Goal: Task Accomplishment & Management: Manage account settings

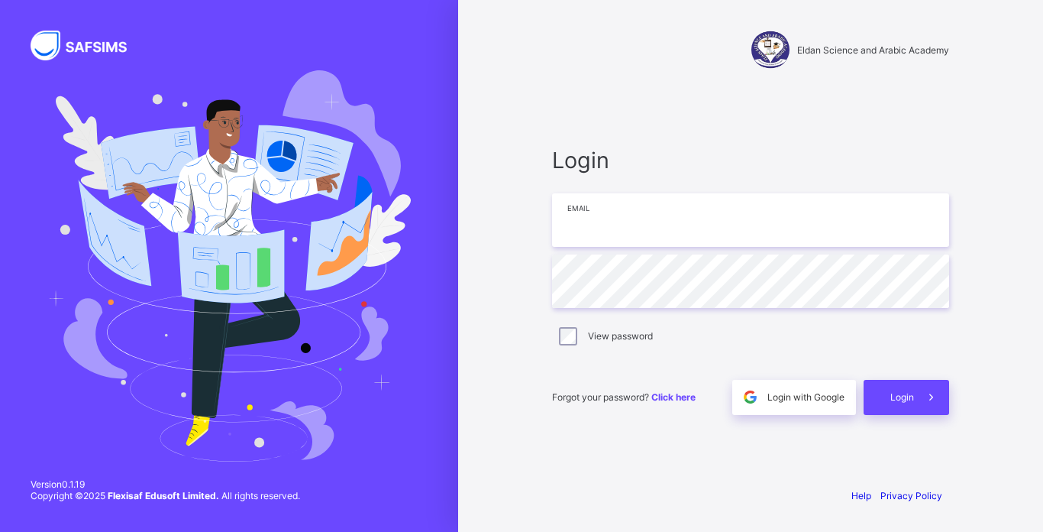
type input "**********"
drag, startPoint x: 516, startPoint y: 467, endPoint x: 320, endPoint y: 348, distance: 229.6
click at [320, 348] on img at bounding box center [229, 265] width 364 height 391
drag, startPoint x: 320, startPoint y: 348, endPoint x: 350, endPoint y: 395, distance: 55.9
click at [350, 395] on img at bounding box center [229, 265] width 364 height 391
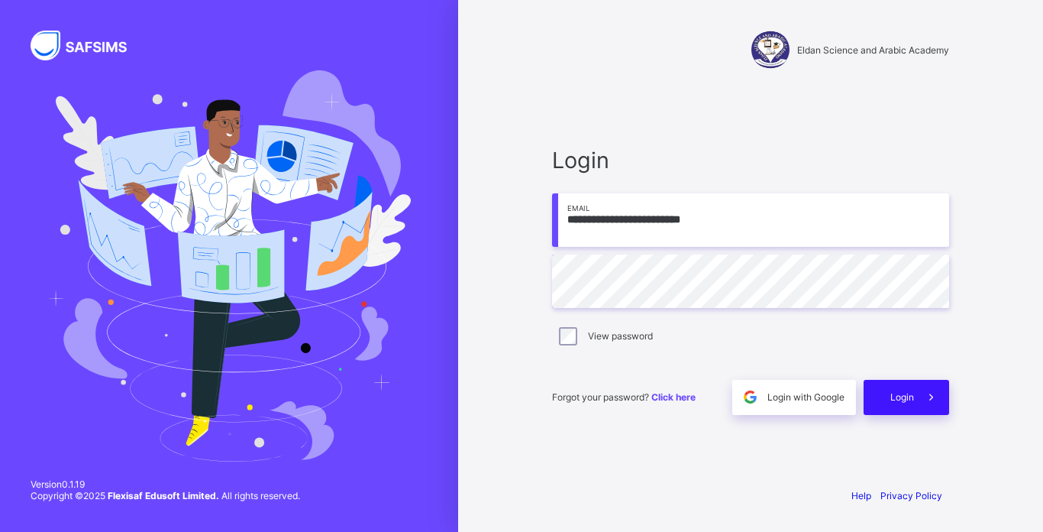
click at [904, 400] on span "Login" at bounding box center [903, 396] width 24 height 11
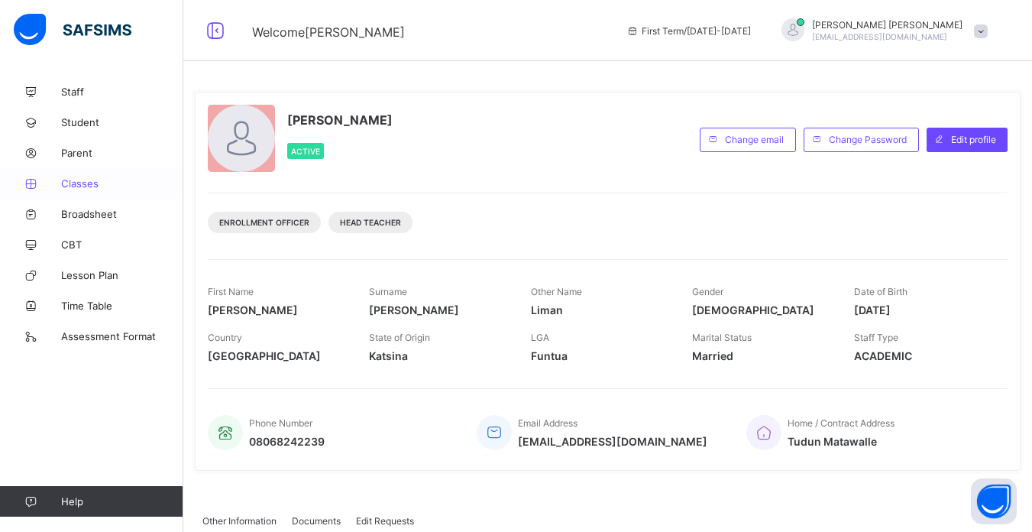
click at [81, 186] on span "Classes" at bounding box center [122, 183] width 122 height 12
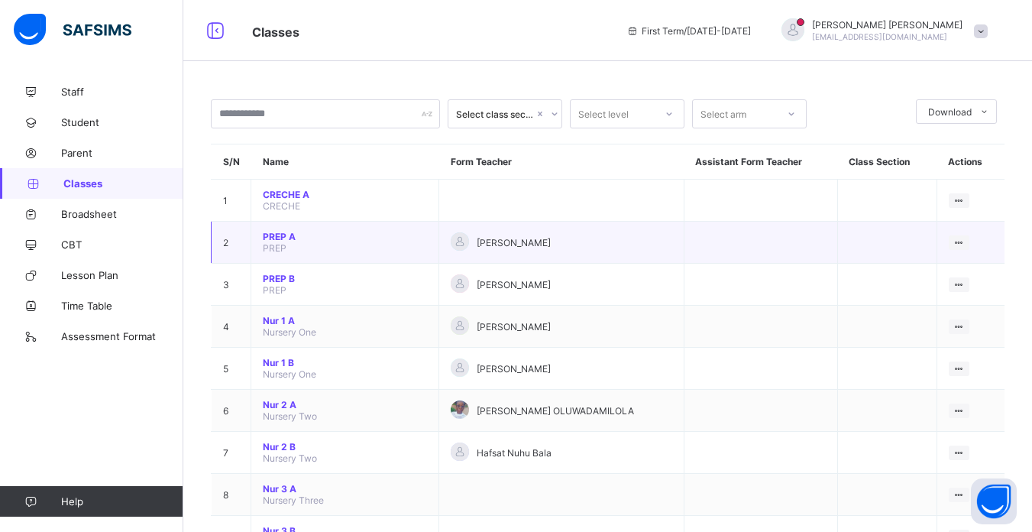
click at [330, 247] on td "PREP A PREP" at bounding box center [345, 243] width 188 height 42
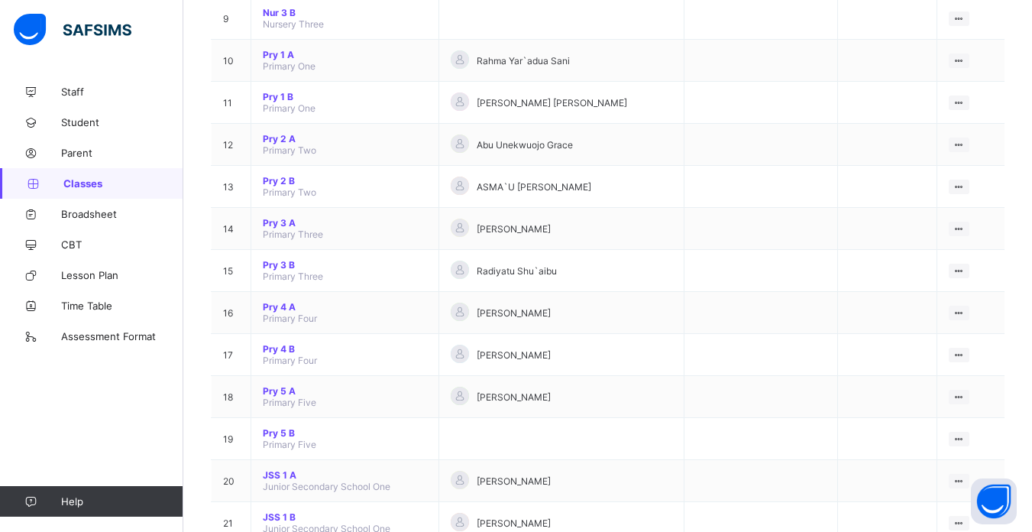
scroll to position [519, 0]
click at [278, 305] on span "Pry 4 A" at bounding box center [345, 304] width 164 height 11
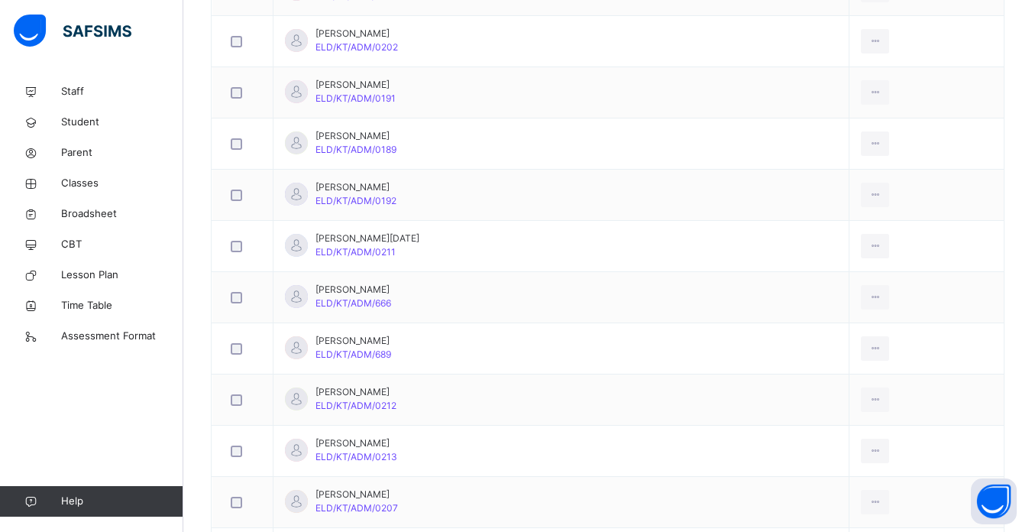
scroll to position [1436, 0]
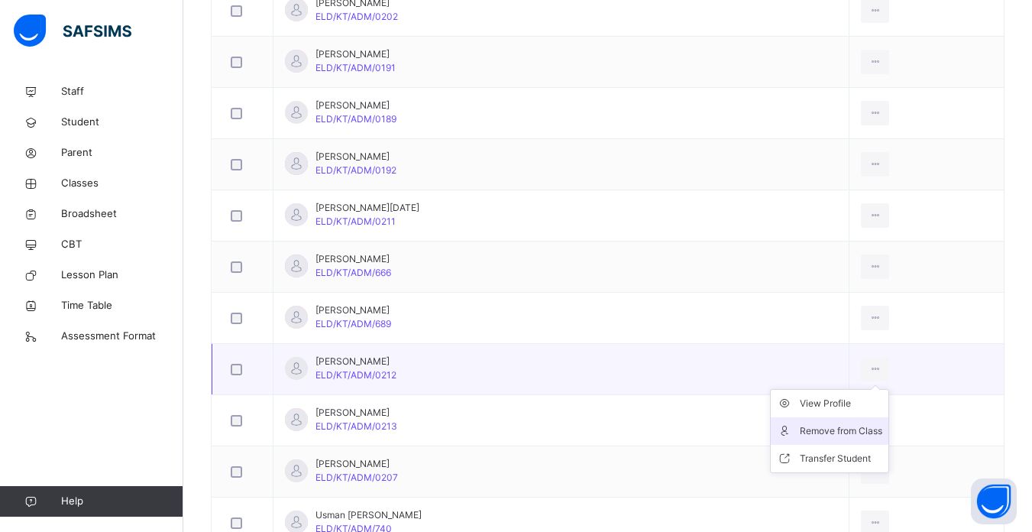
click at [821, 427] on div "Remove from Class" at bounding box center [841, 430] width 82 height 15
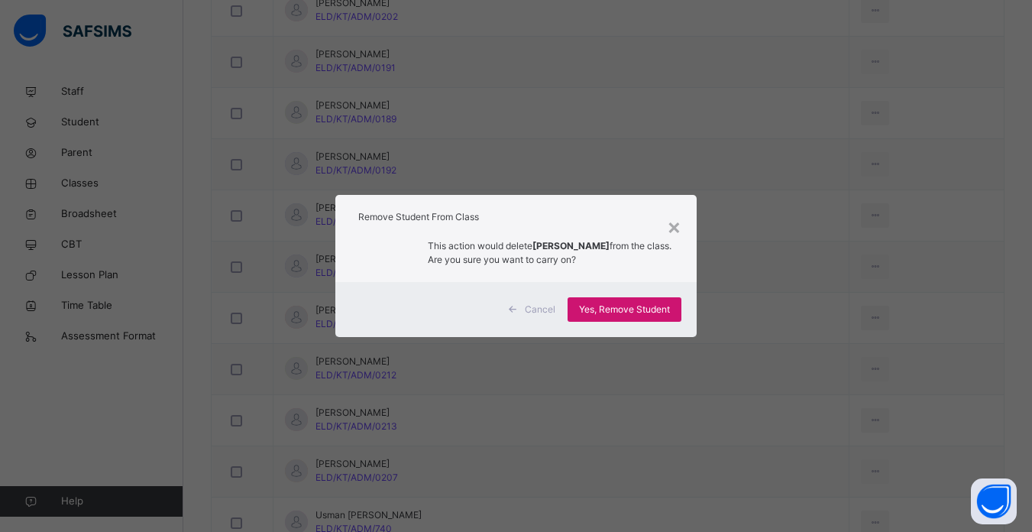
click at [639, 309] on span "Yes, Remove Student" at bounding box center [624, 309] width 91 height 14
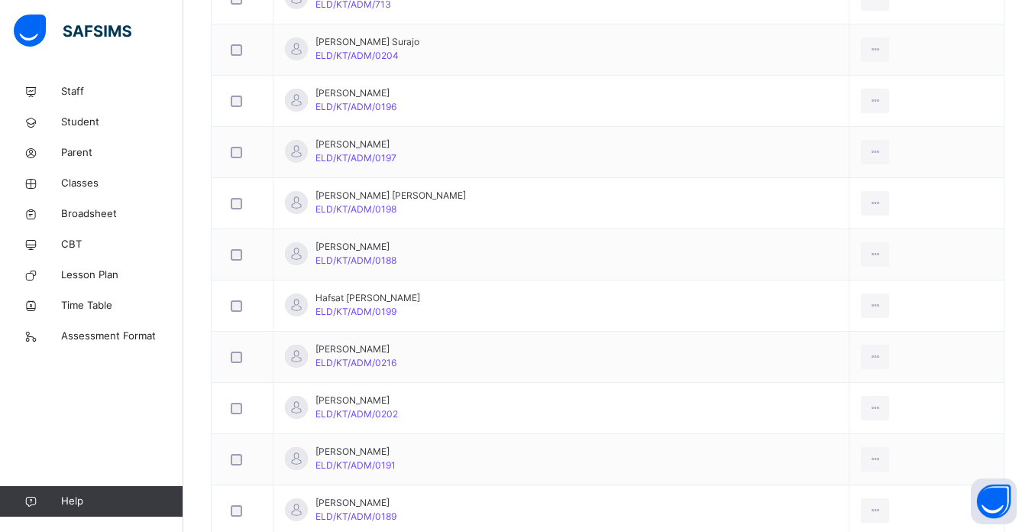
scroll to position [1008, 0]
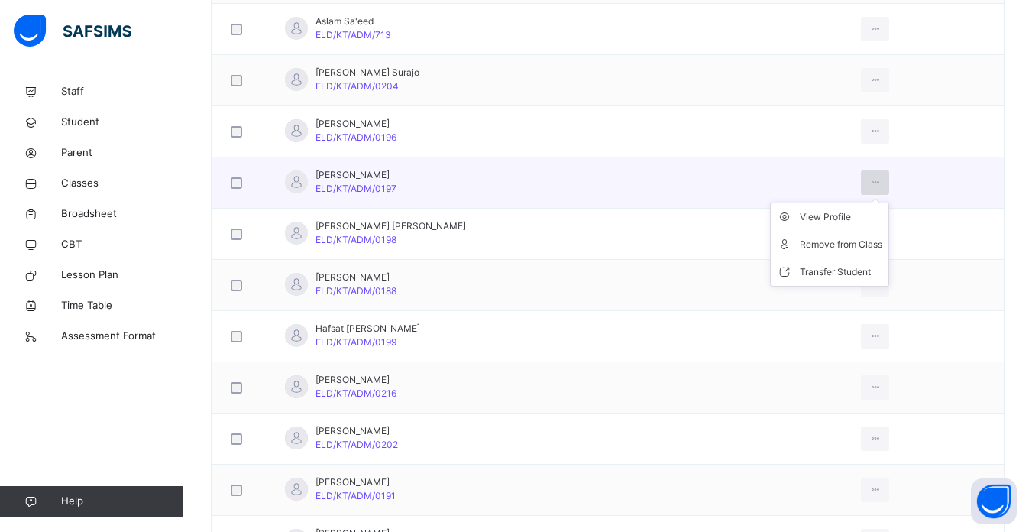
click at [868, 183] on icon at bounding box center [874, 183] width 13 height 14
click at [815, 243] on div "Remove from Class" at bounding box center [841, 244] width 82 height 15
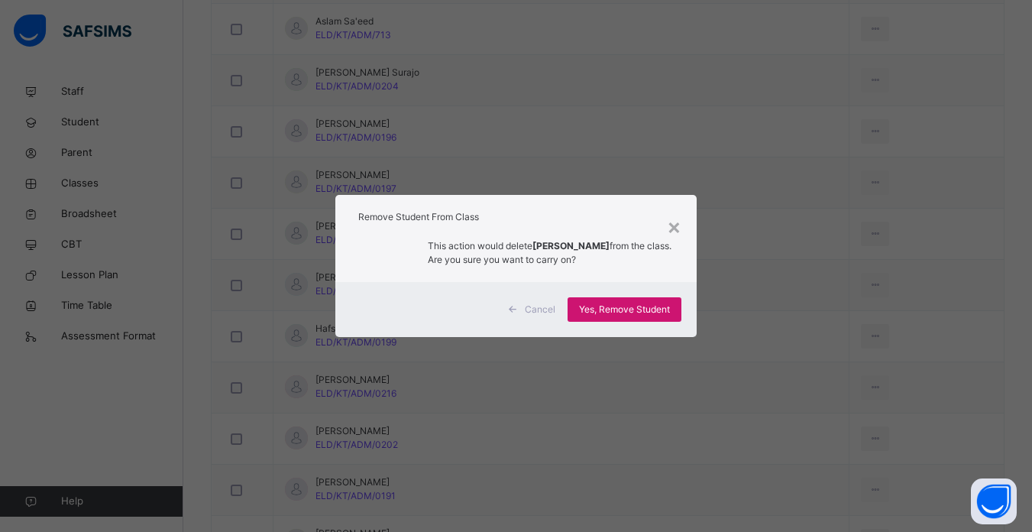
click at [633, 306] on span "Yes, Remove Student" at bounding box center [624, 309] width 91 height 14
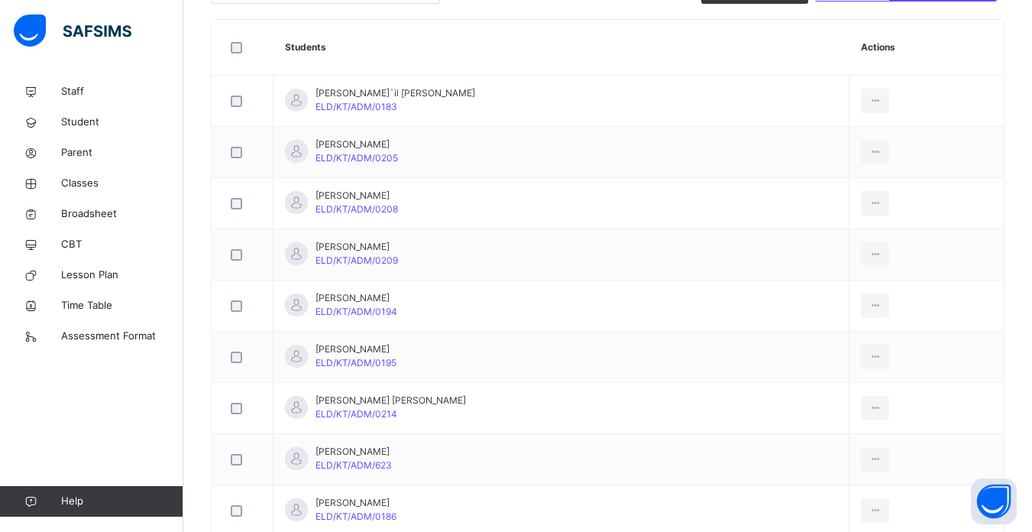
scroll to position [428, 0]
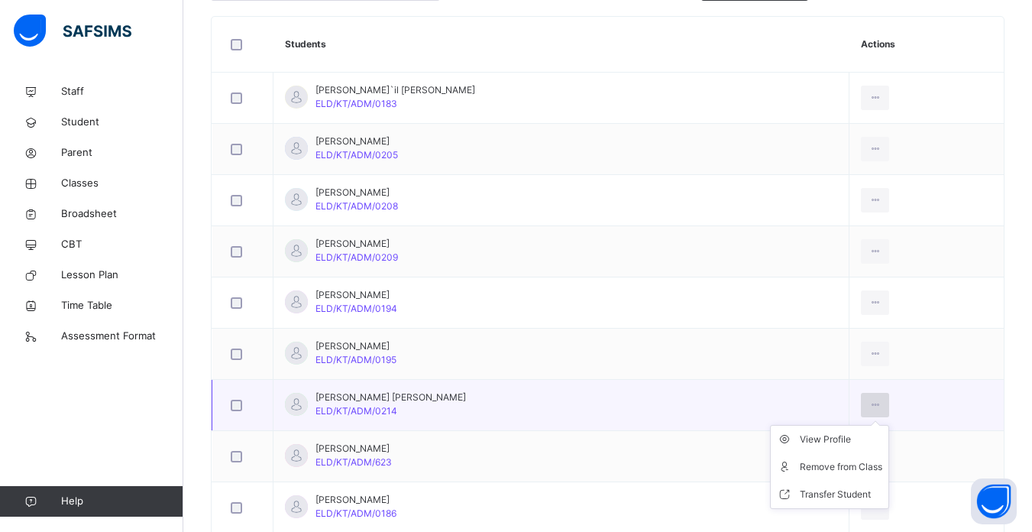
click at [868, 408] on icon at bounding box center [874, 405] width 13 height 14
click at [821, 466] on div "Remove from Class" at bounding box center [841, 466] width 82 height 15
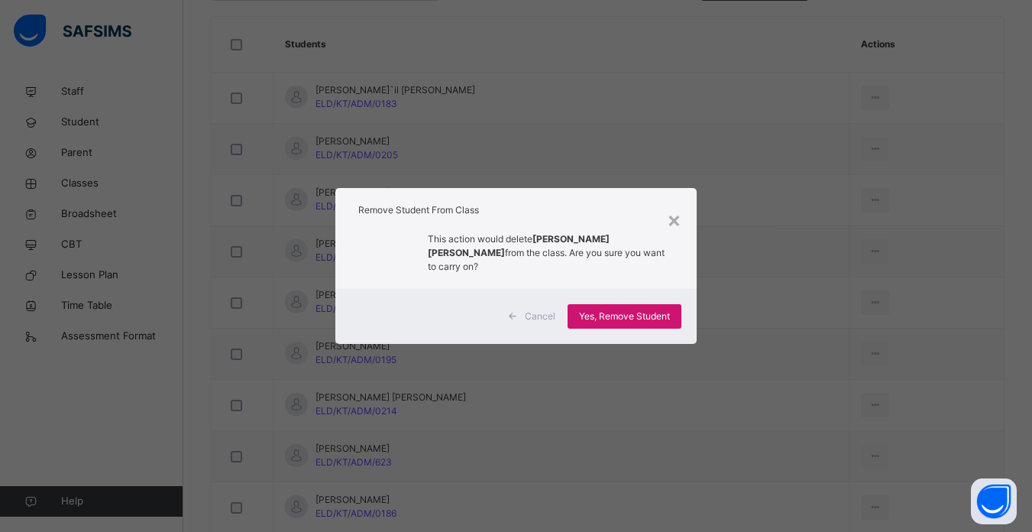
click at [614, 309] on span "Yes, Remove Student" at bounding box center [624, 316] width 91 height 14
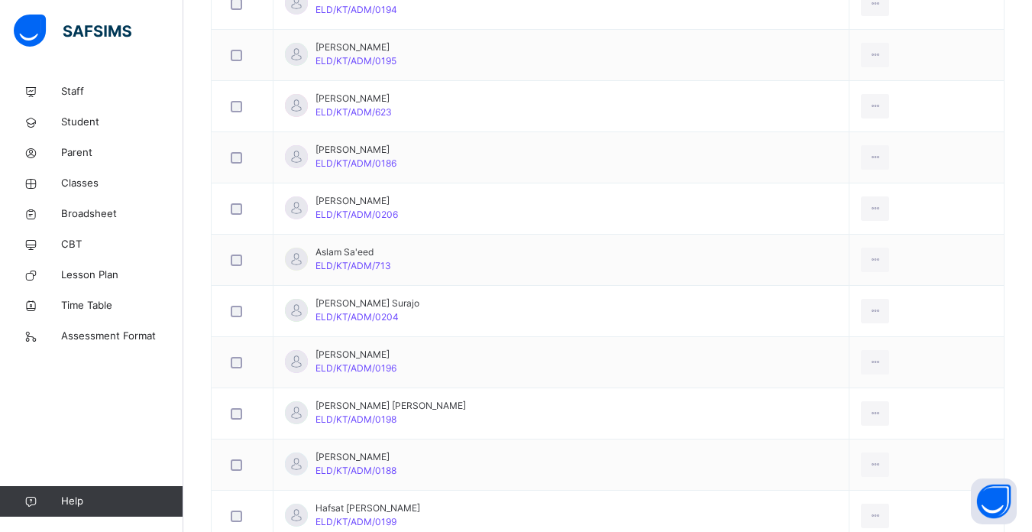
scroll to position [733, 0]
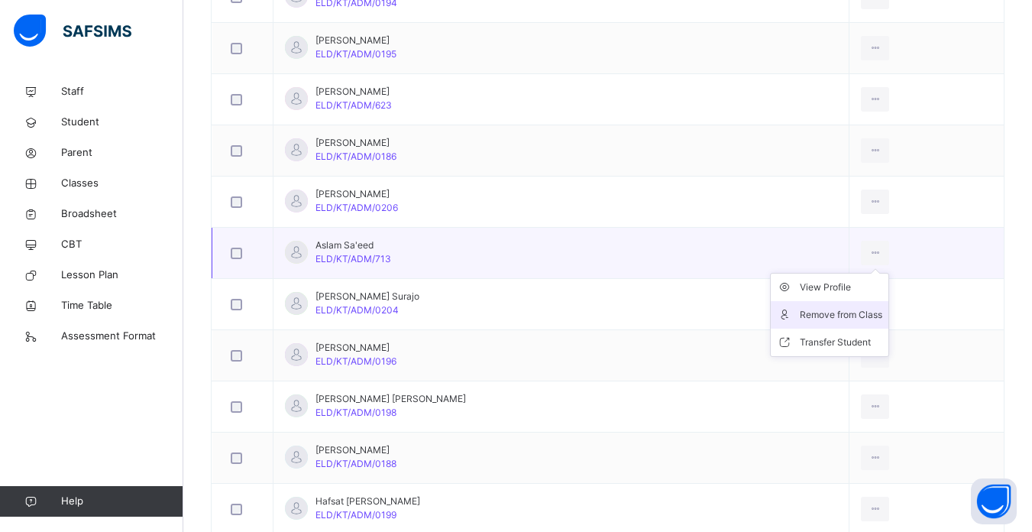
click at [800, 316] on div "Remove from Class" at bounding box center [841, 314] width 82 height 15
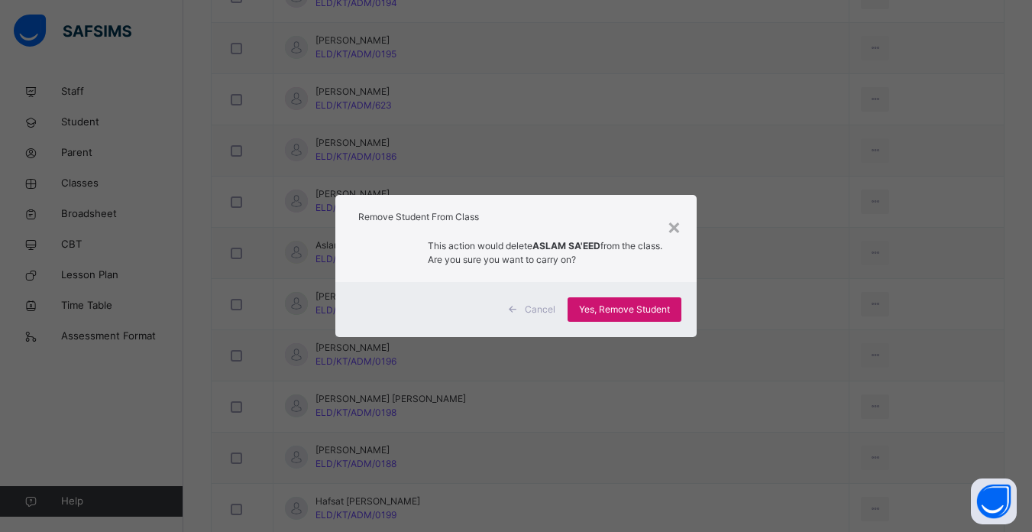
click at [631, 303] on span "Yes, Remove Student" at bounding box center [624, 309] width 91 height 14
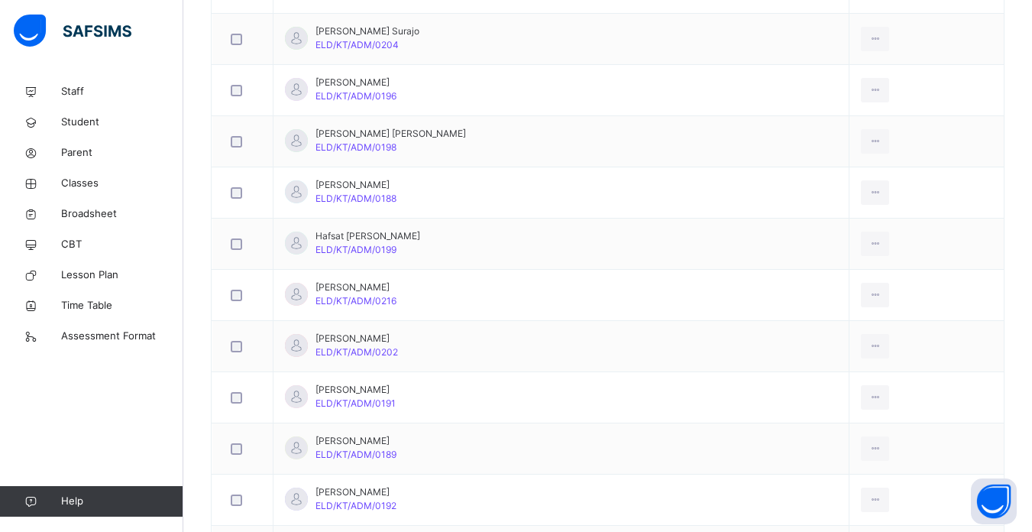
scroll to position [978, 0]
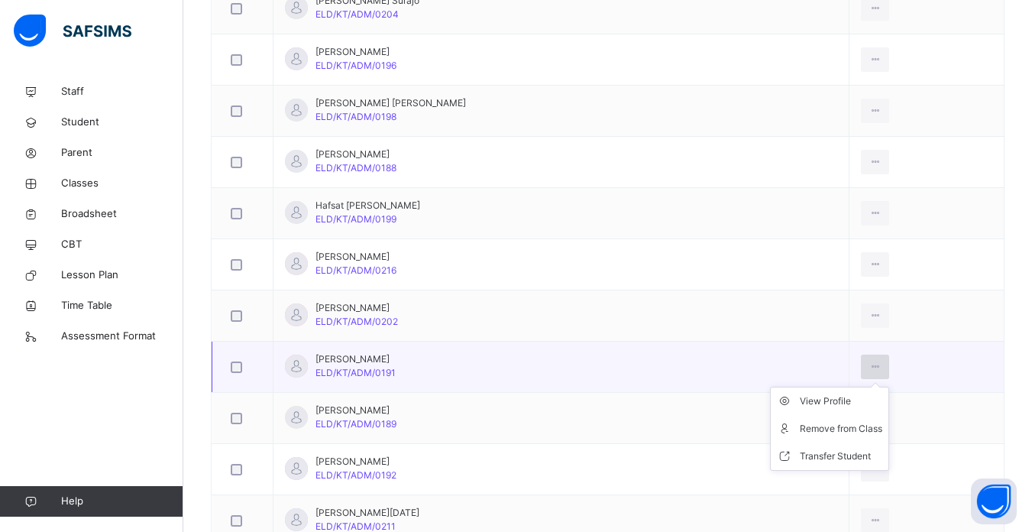
click at [868, 367] on icon at bounding box center [874, 367] width 13 height 14
click at [816, 431] on div "Remove from Class" at bounding box center [841, 428] width 82 height 15
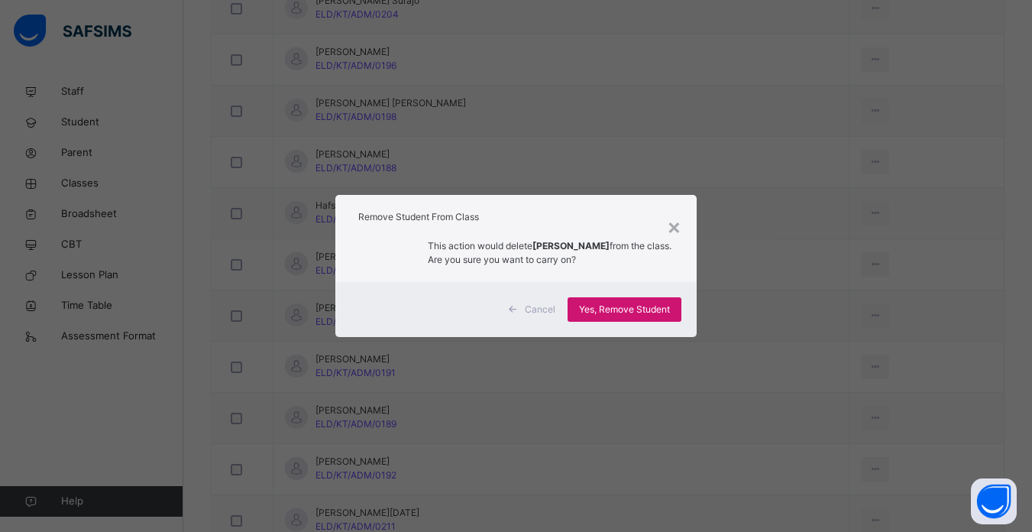
click at [622, 305] on span "Yes, Remove Student" at bounding box center [624, 309] width 91 height 14
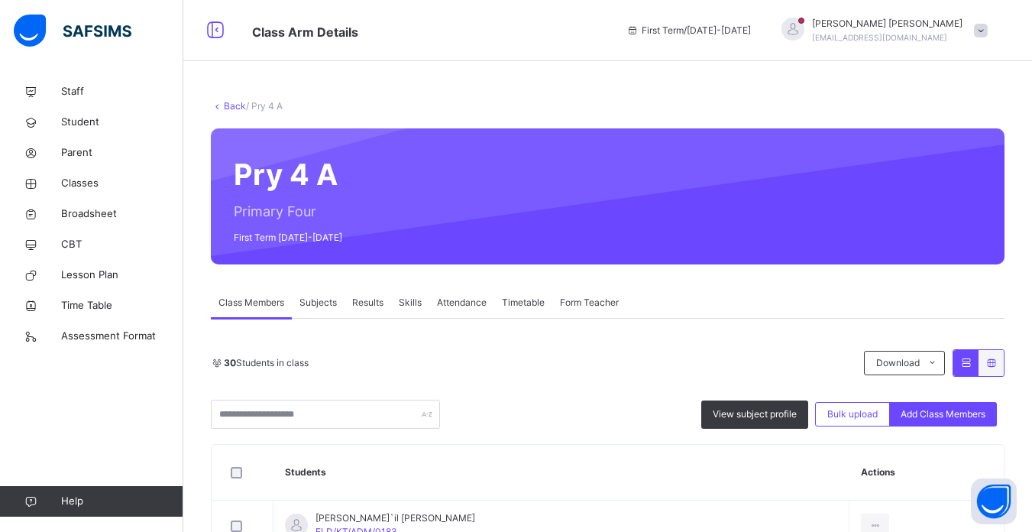
scroll to position [61, 0]
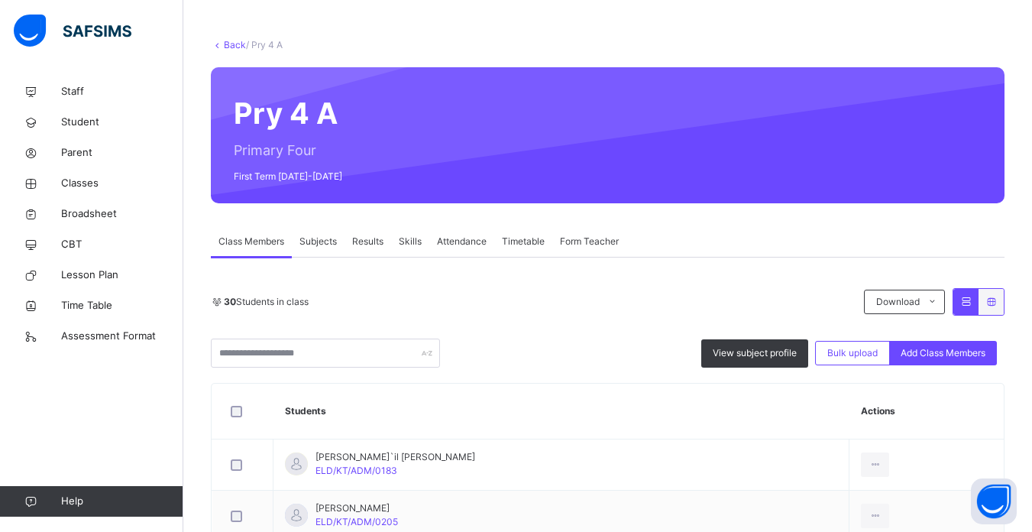
click at [638, 390] on th "Students" at bounding box center [561, 411] width 576 height 56
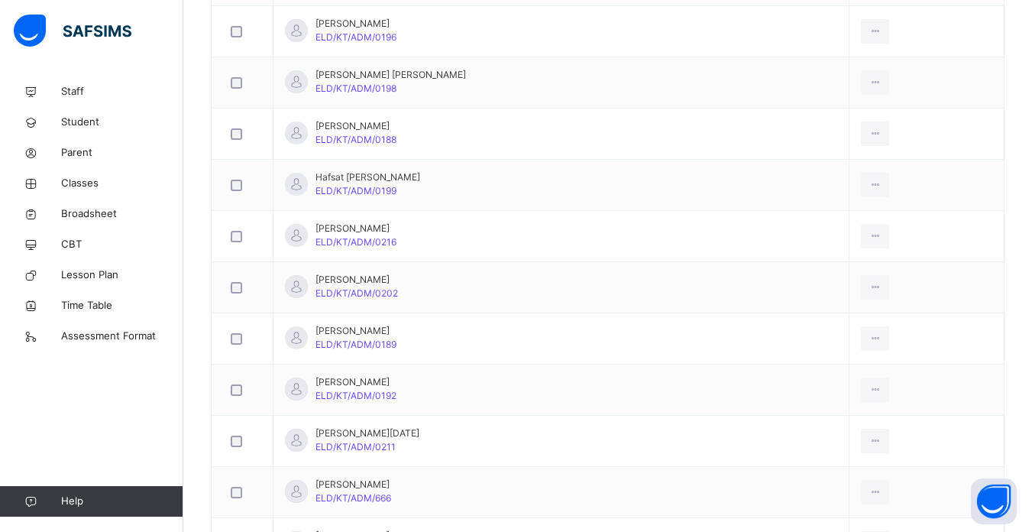
scroll to position [1008, 0]
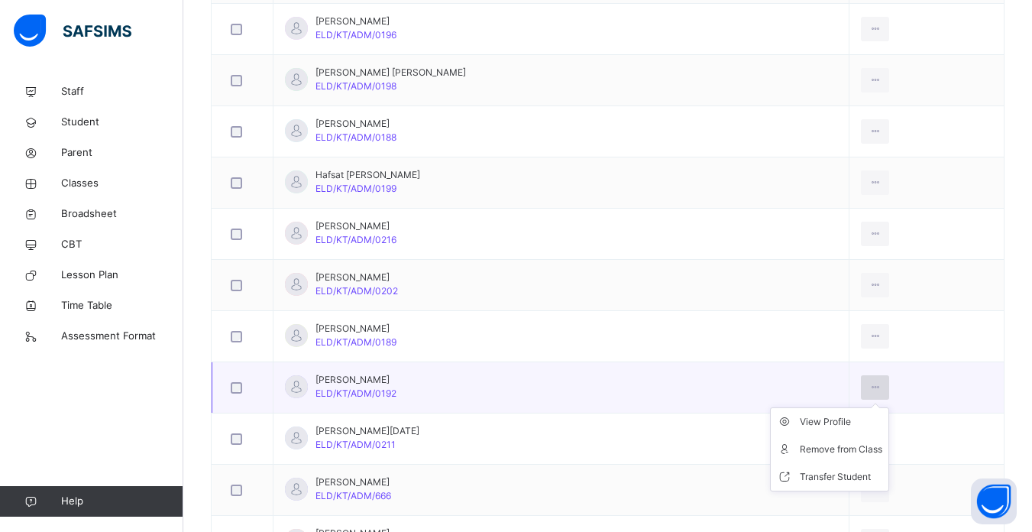
click at [868, 385] on icon at bounding box center [874, 387] width 13 height 14
click at [816, 448] on div "Remove from Class" at bounding box center [841, 448] width 82 height 15
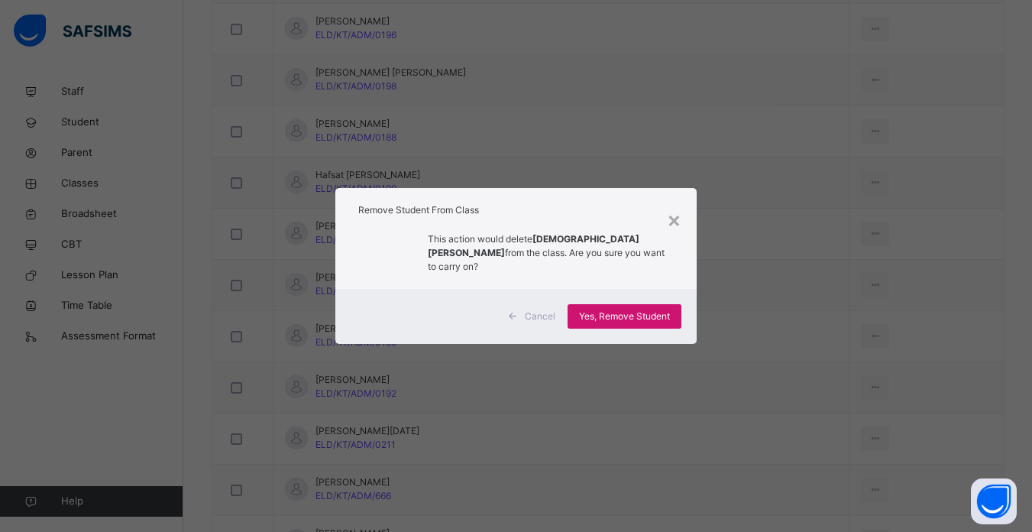
click at [620, 309] on span "Yes, Remove Student" at bounding box center [624, 316] width 91 height 14
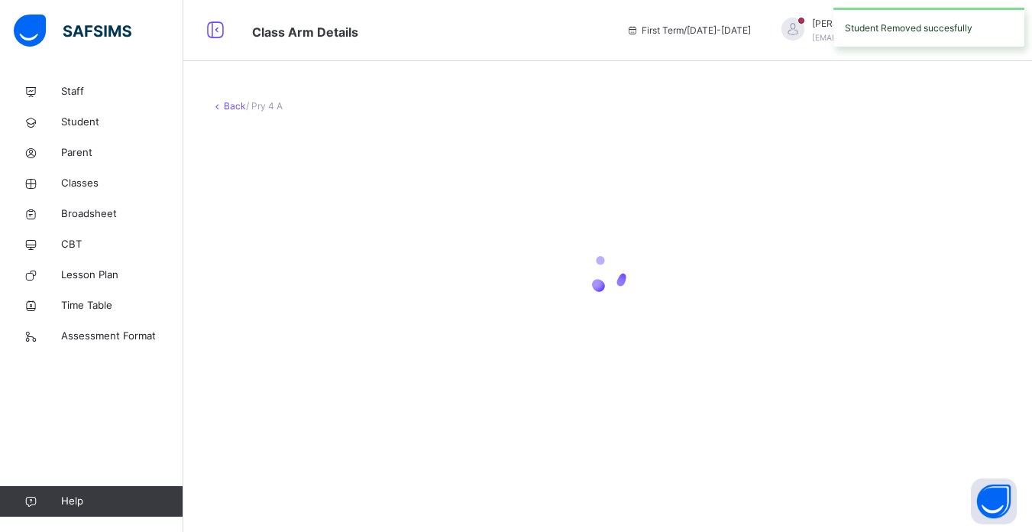
scroll to position [0, 0]
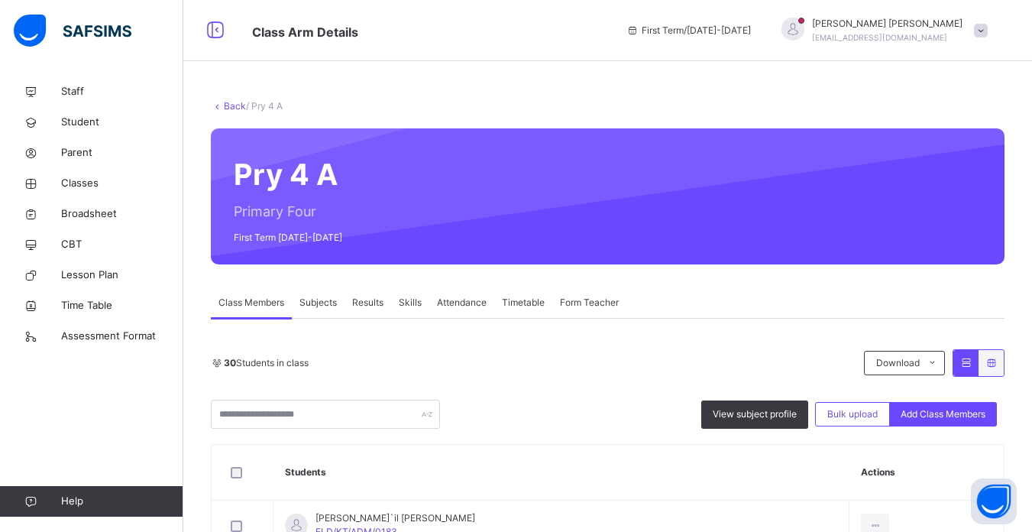
click at [665, 470] on th "Students" at bounding box center [561, 473] width 576 height 56
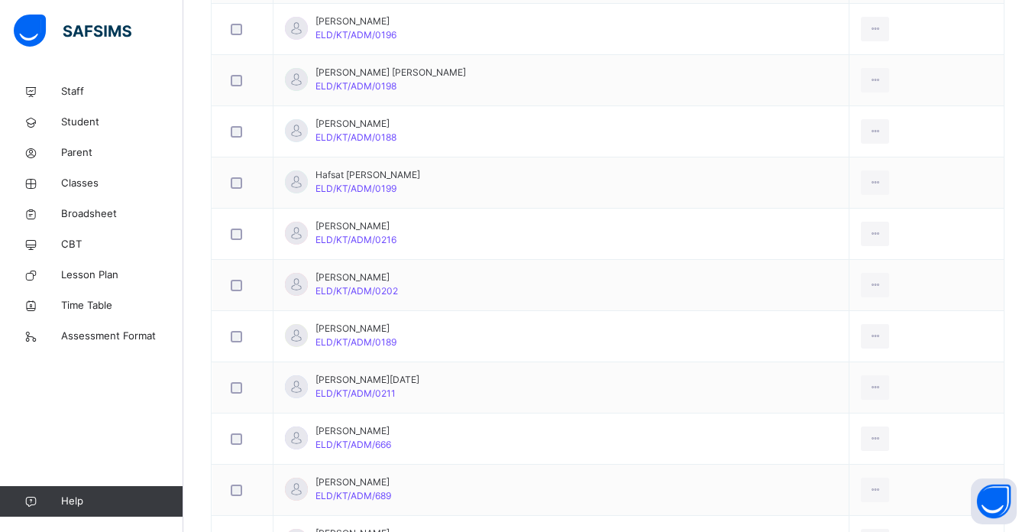
scroll to position [1039, 0]
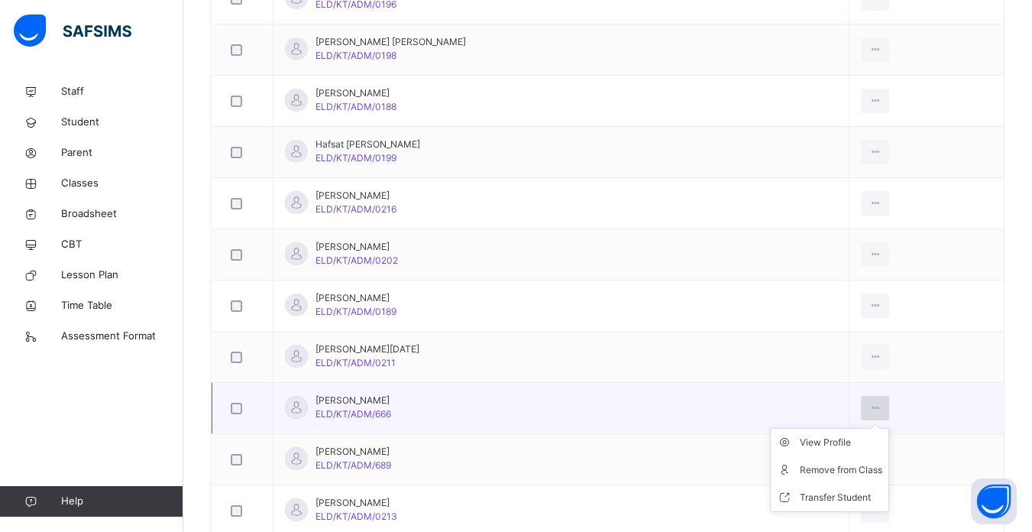
click at [868, 410] on icon at bounding box center [874, 408] width 13 height 14
click at [815, 469] on div "Remove from Class" at bounding box center [841, 469] width 82 height 15
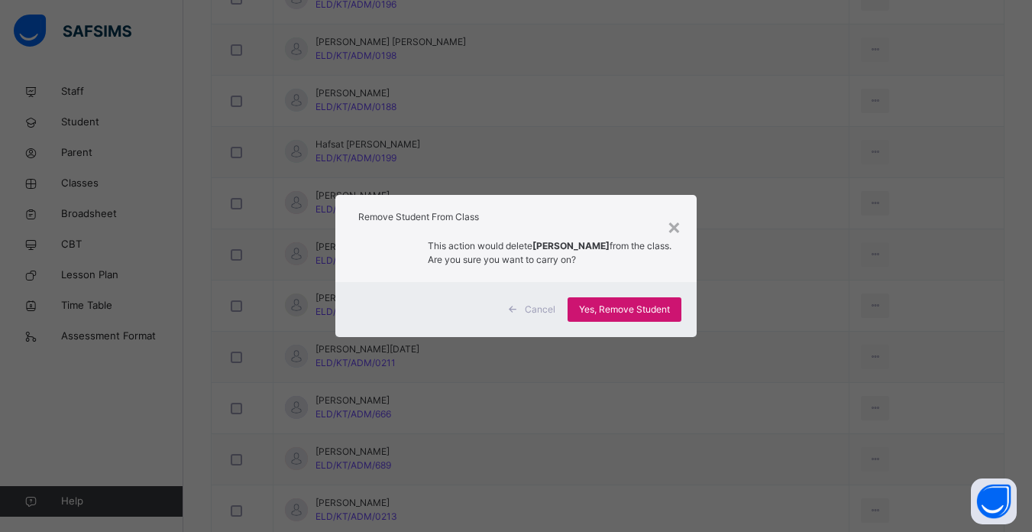
click at [625, 309] on span "Yes, Remove Student" at bounding box center [624, 309] width 91 height 14
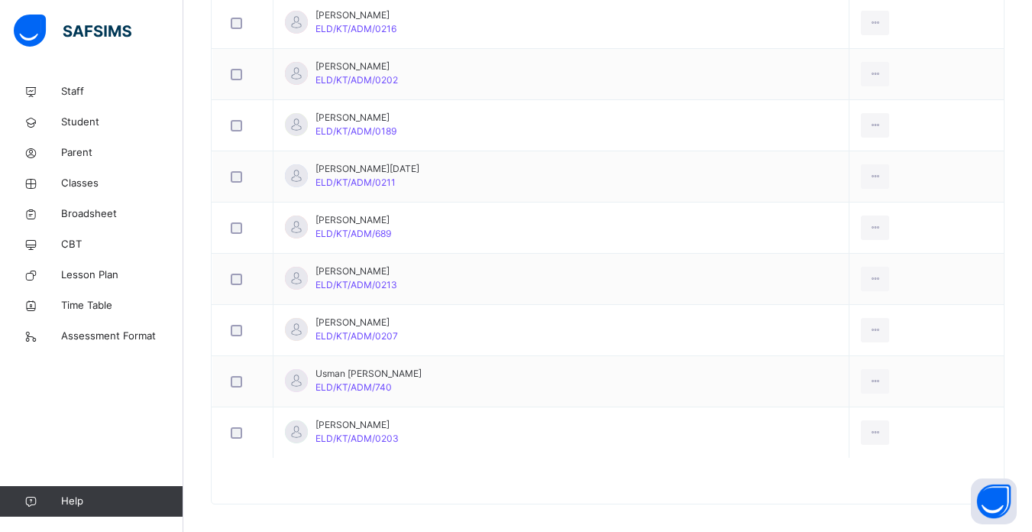
scroll to position [1222, 0]
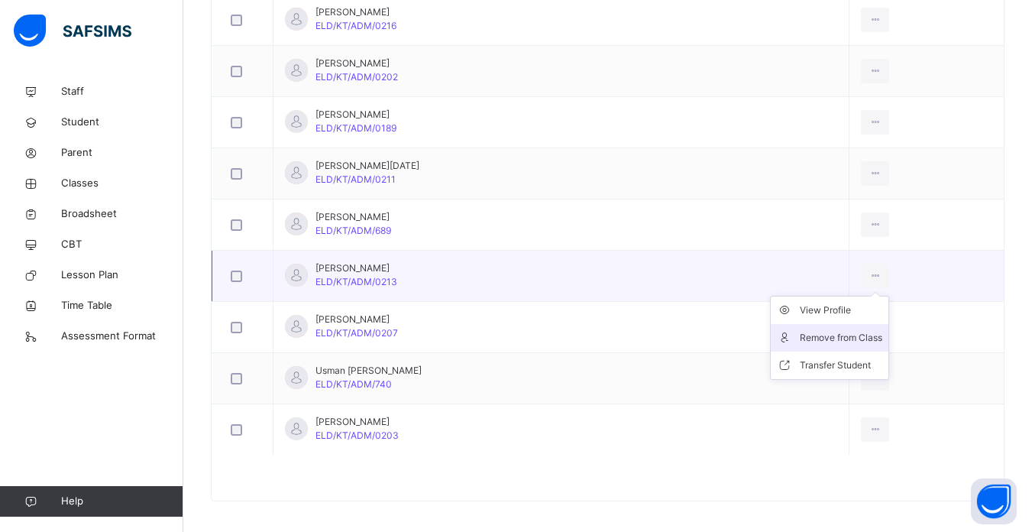
click at [824, 337] on div "Remove from Class" at bounding box center [841, 337] width 82 height 15
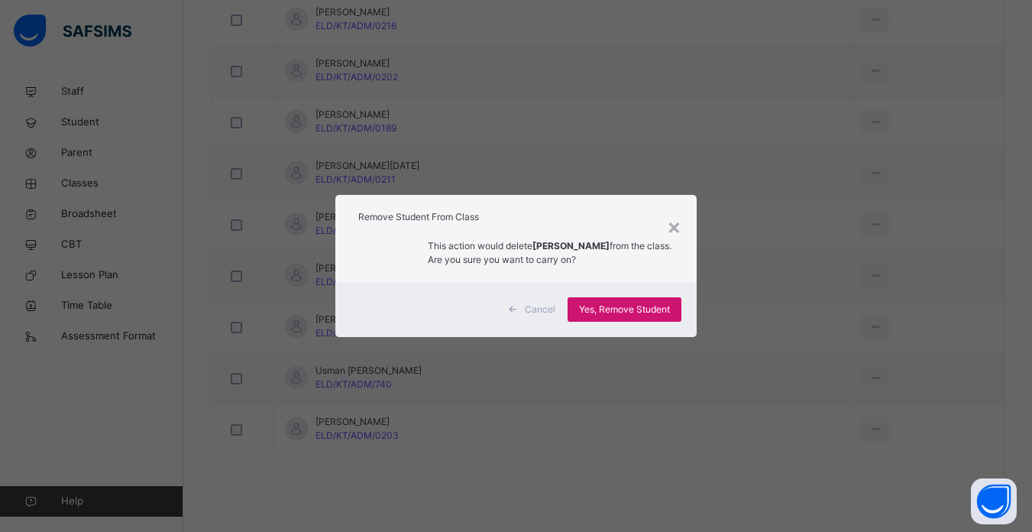
click at [620, 306] on span "Yes, Remove Student" at bounding box center [624, 309] width 91 height 14
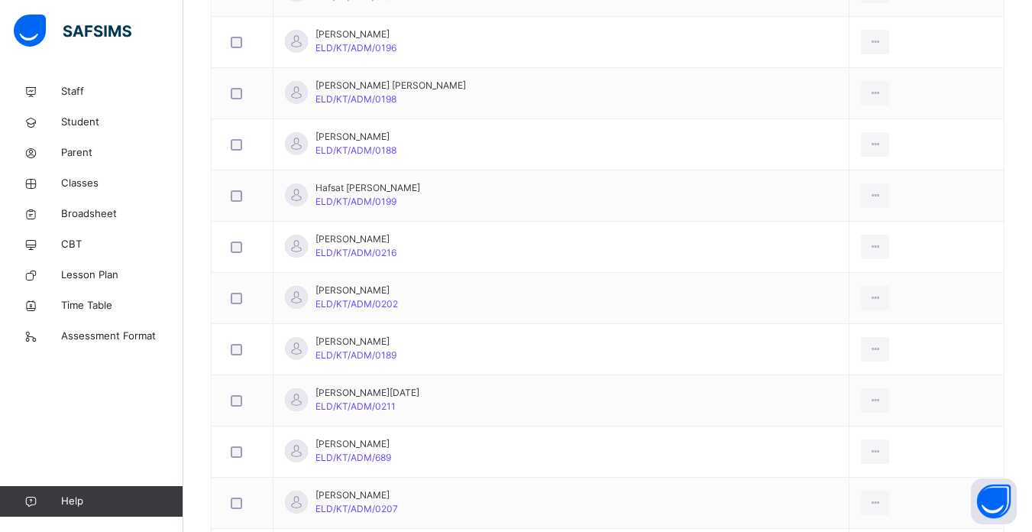
scroll to position [1026, 0]
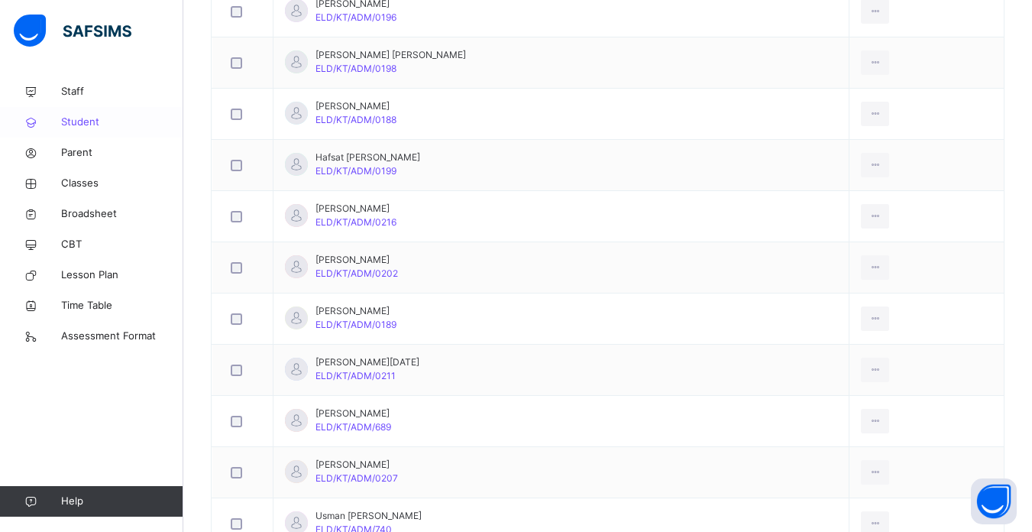
click at [74, 124] on span "Student" at bounding box center [122, 122] width 122 height 15
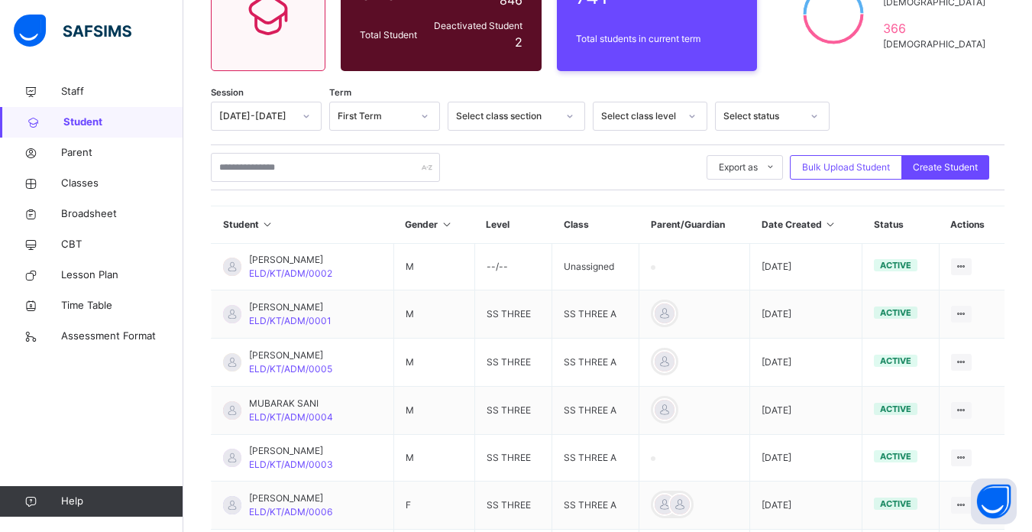
scroll to position [179, 0]
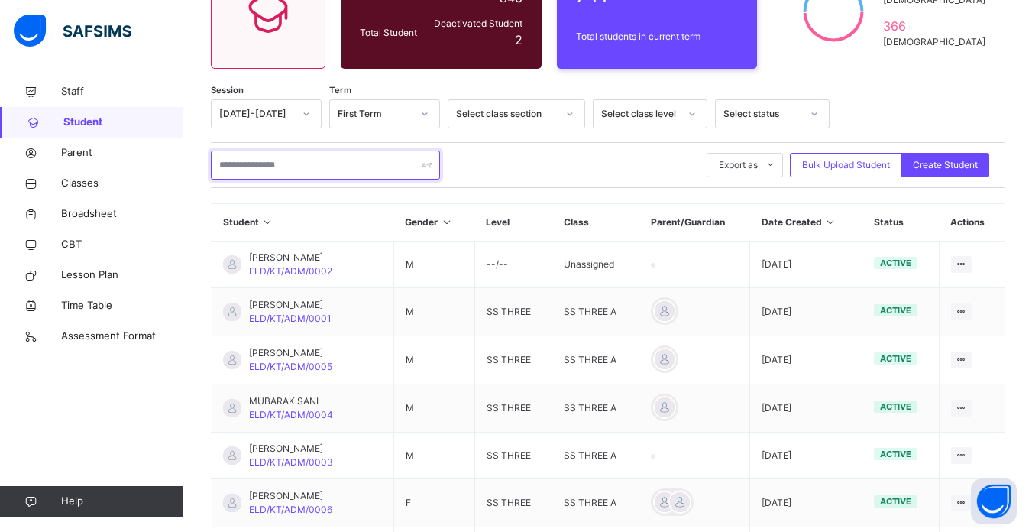
click at [312, 167] on input "text" at bounding box center [325, 164] width 229 height 29
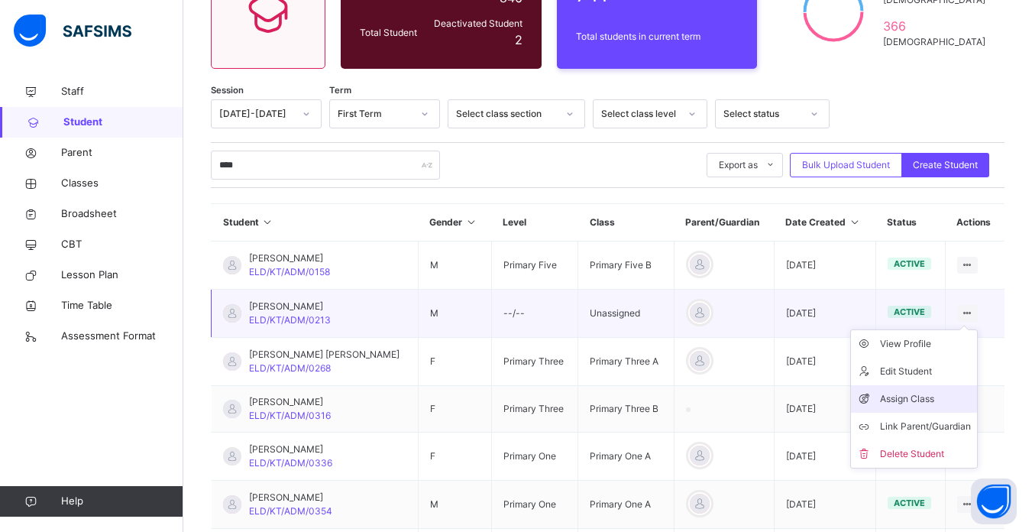
click at [927, 396] on div "Assign Class" at bounding box center [925, 398] width 91 height 15
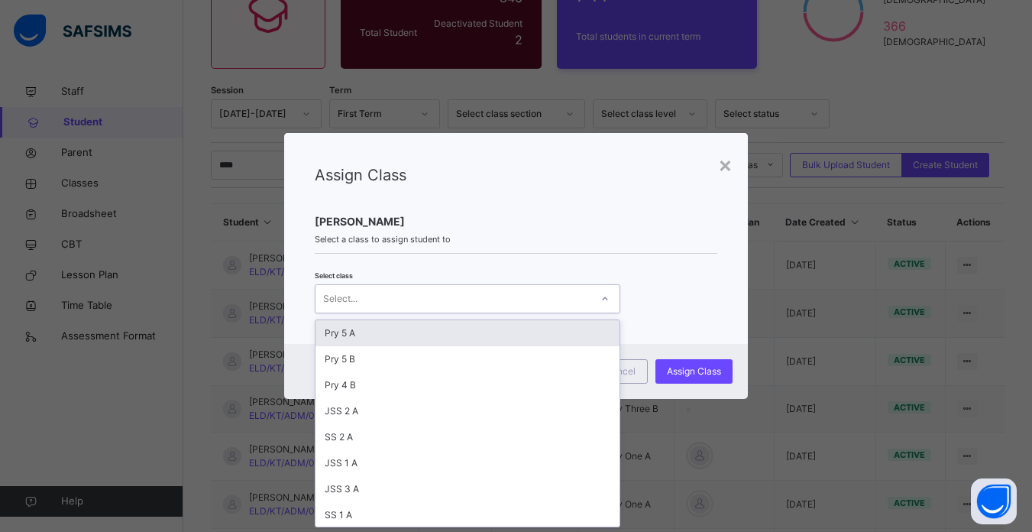
scroll to position [0, 0]
click at [541, 290] on div "Select..." at bounding box center [452, 299] width 275 height 24
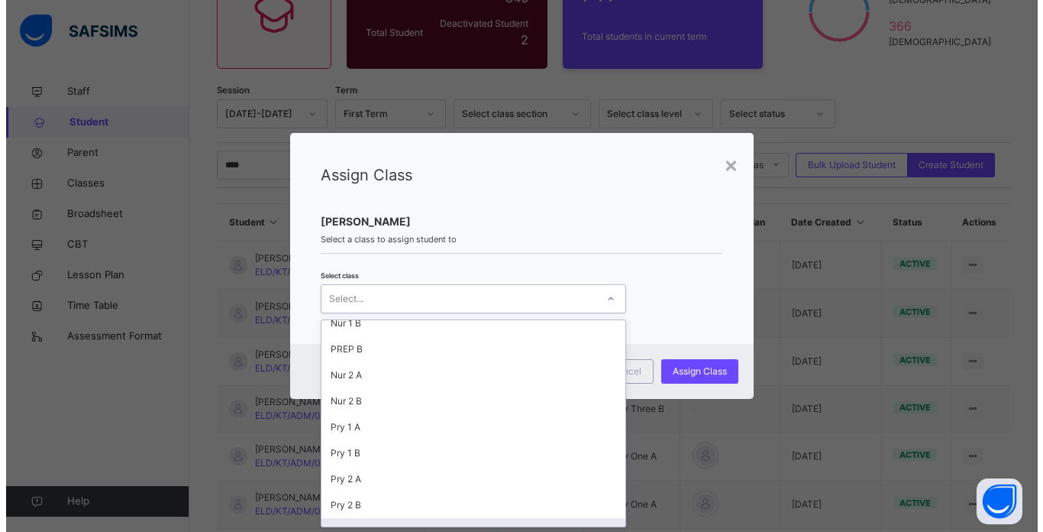
scroll to position [296, 0]
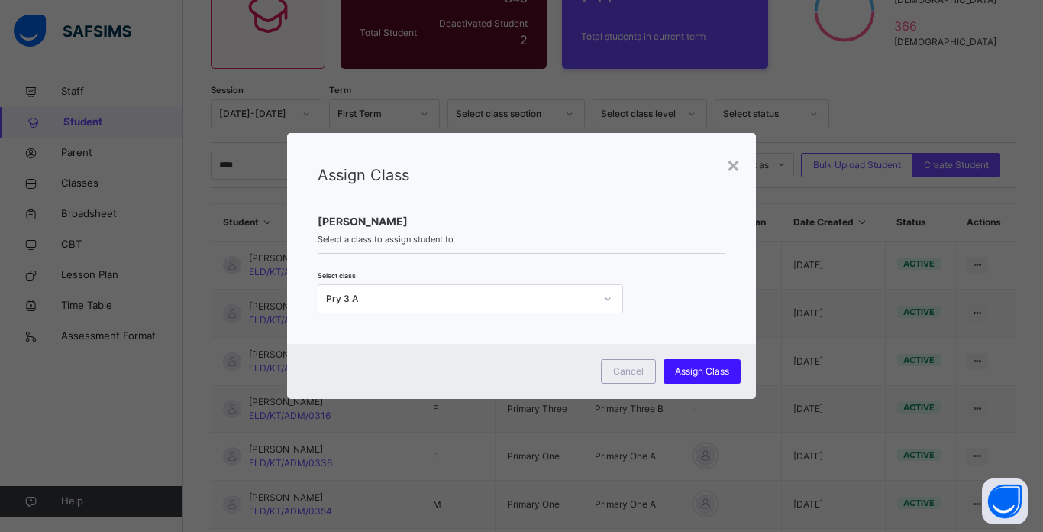
click at [696, 370] on span "Assign Class" at bounding box center [702, 371] width 54 height 14
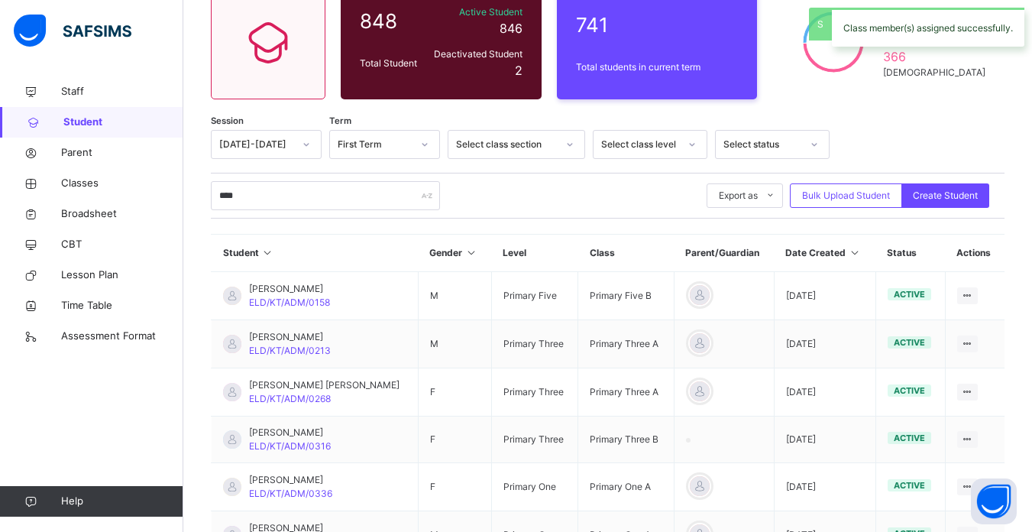
scroll to position [179, 0]
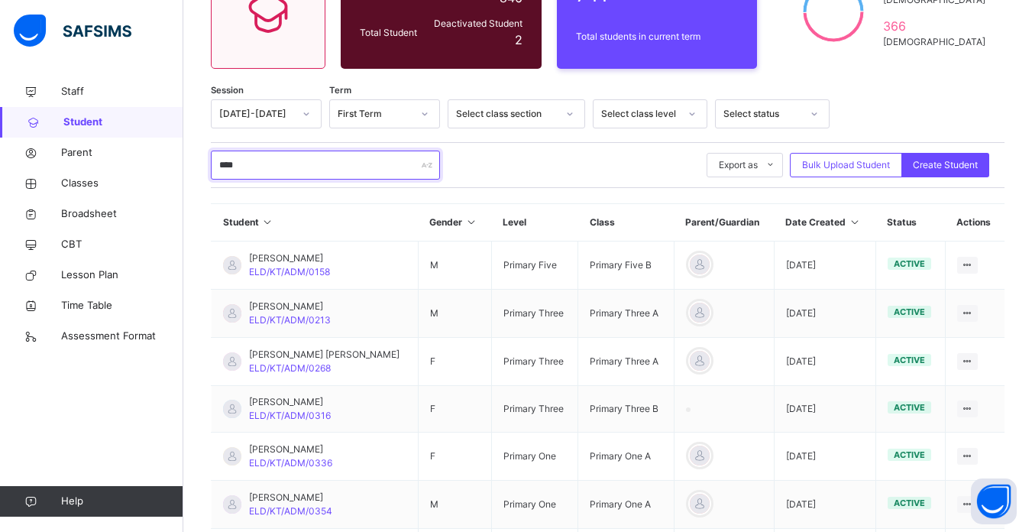
click at [366, 167] on input "****" at bounding box center [325, 164] width 229 height 29
type input "*"
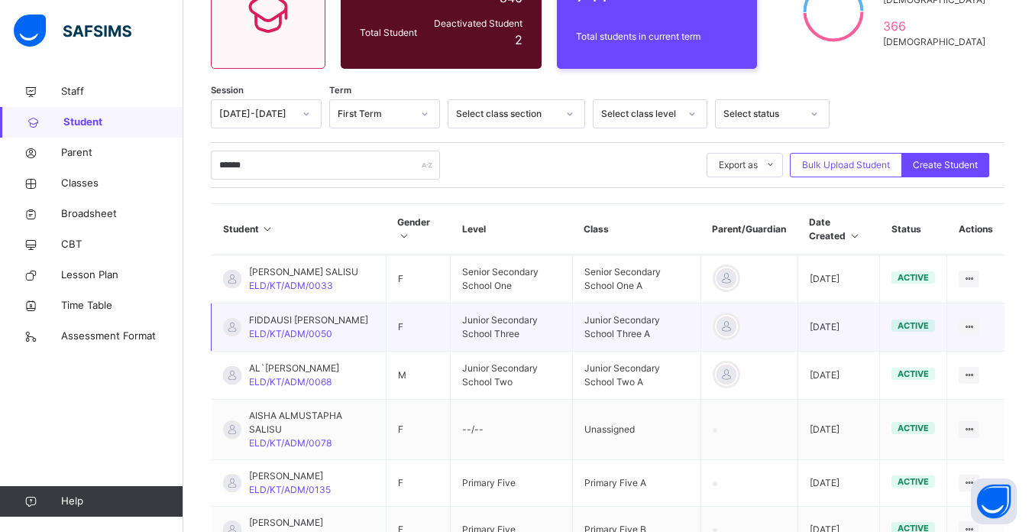
click at [428, 335] on td "F" at bounding box center [418, 327] width 65 height 48
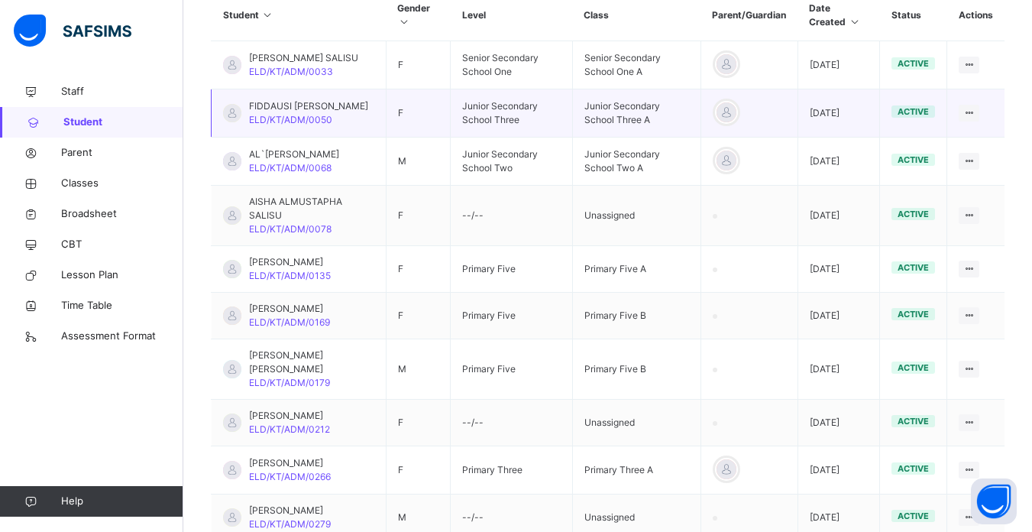
scroll to position [423, 0]
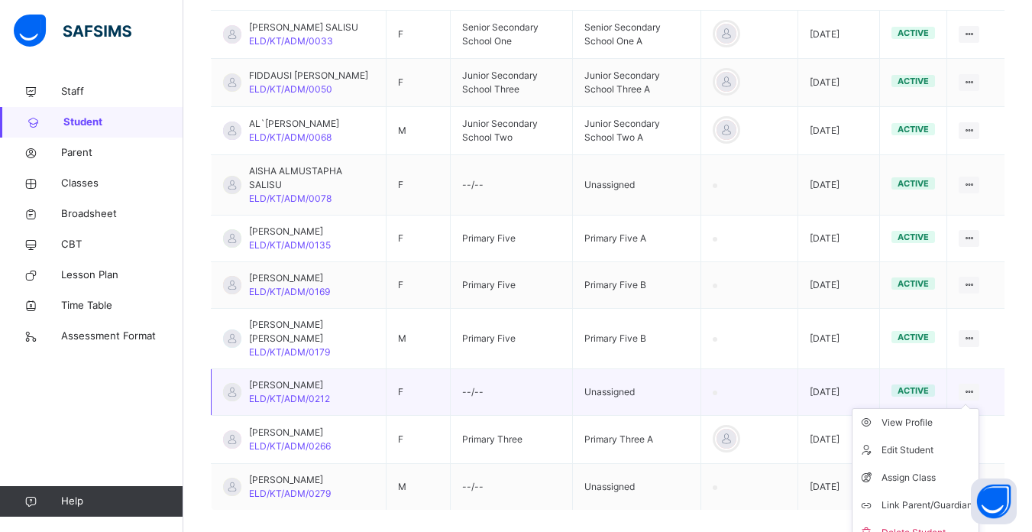
click at [975, 397] on icon at bounding box center [968, 391] width 13 height 11
click at [930, 481] on div "Assign Class" at bounding box center [926, 477] width 91 height 15
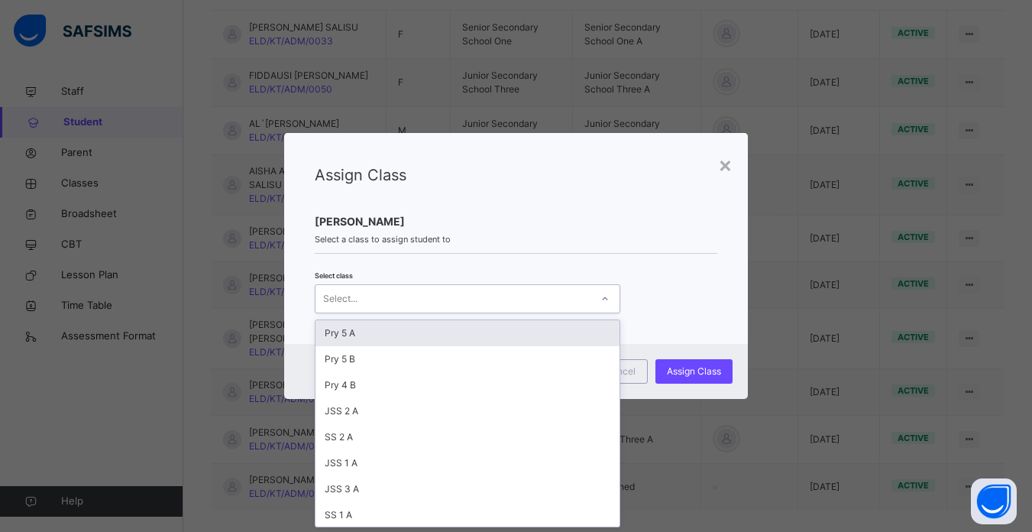
scroll to position [0, 0]
click at [548, 297] on div "Select..." at bounding box center [452, 299] width 275 height 24
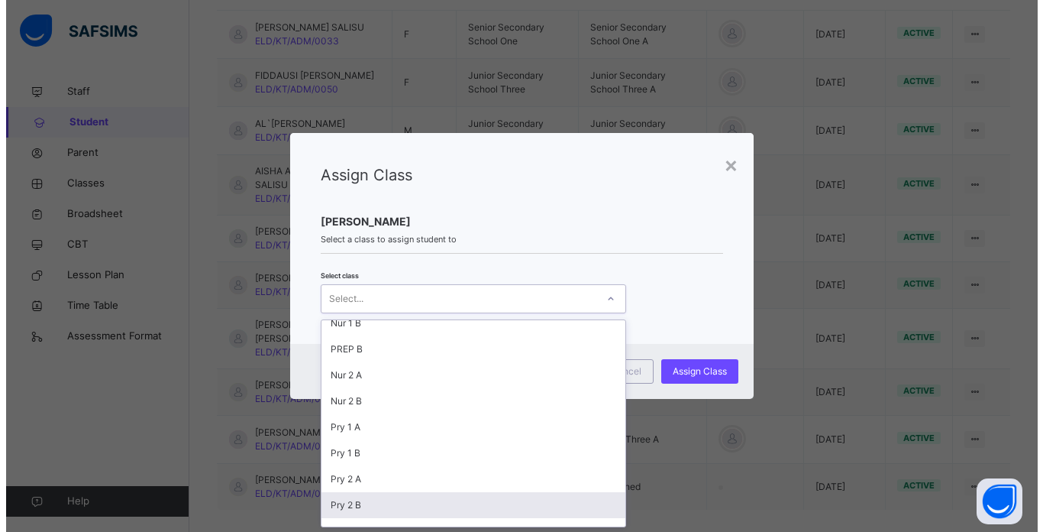
scroll to position [296, 0]
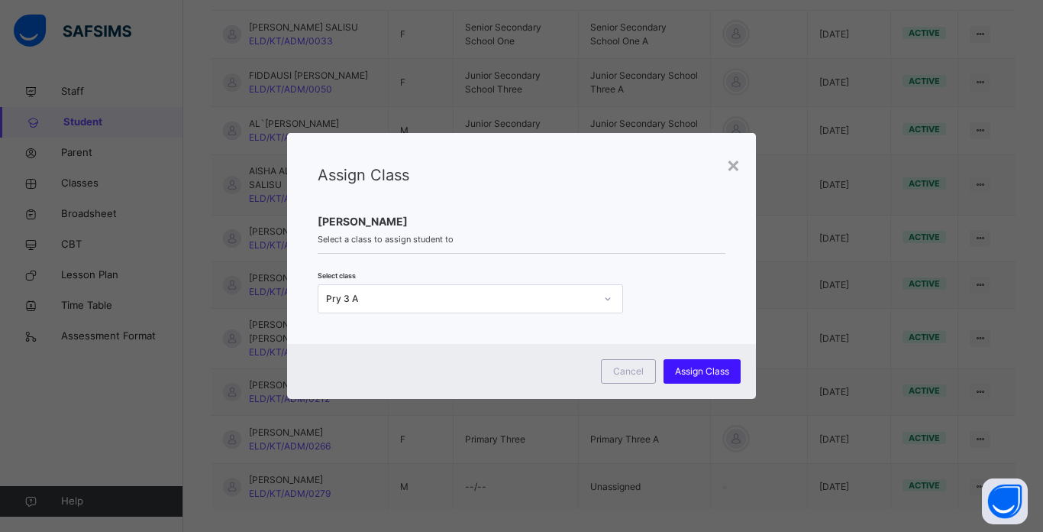
click at [702, 365] on span "Assign Class" at bounding box center [702, 371] width 54 height 14
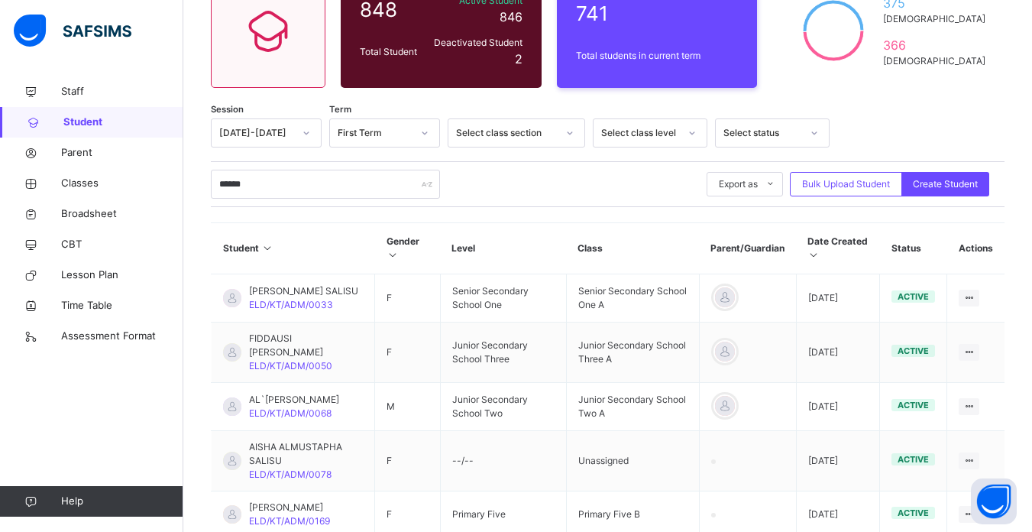
scroll to position [118, 0]
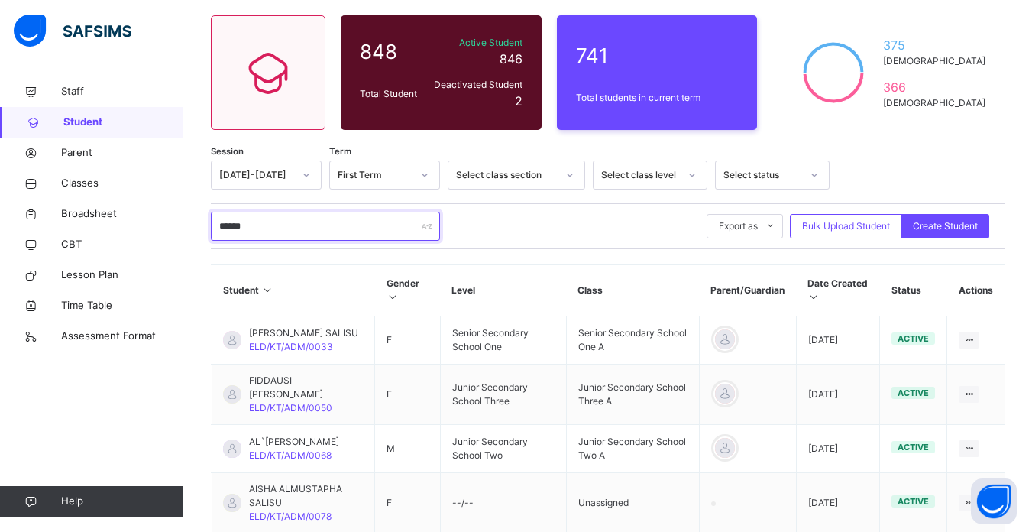
click at [280, 225] on input "******" at bounding box center [325, 226] width 229 height 29
type input "*"
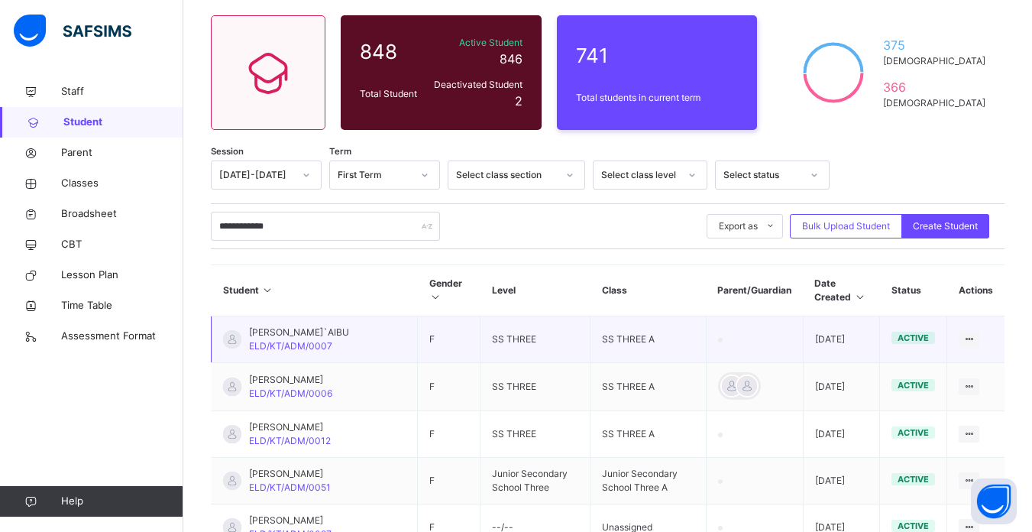
click at [437, 354] on td "F" at bounding box center [449, 339] width 63 height 47
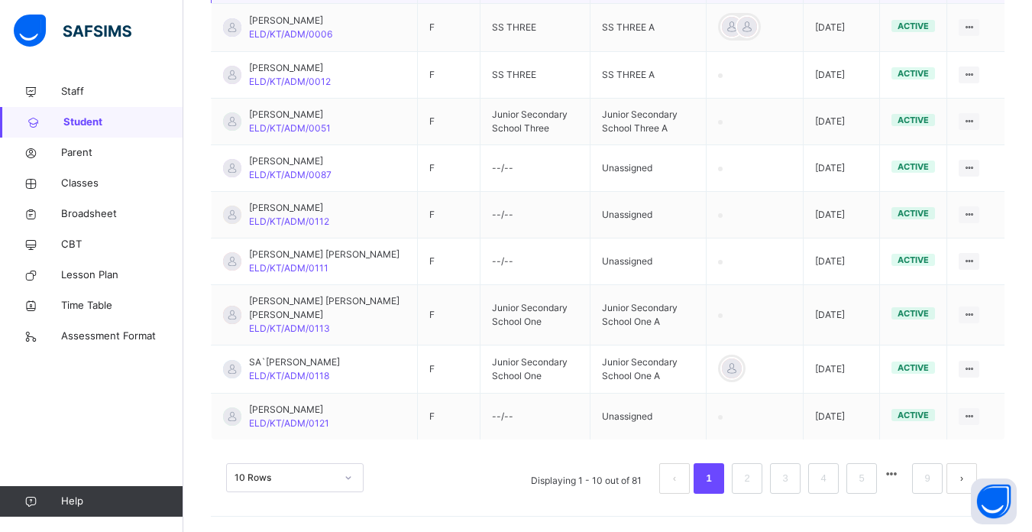
scroll to position [489, 0]
click at [752, 468] on link "2" at bounding box center [746, 478] width 15 height 20
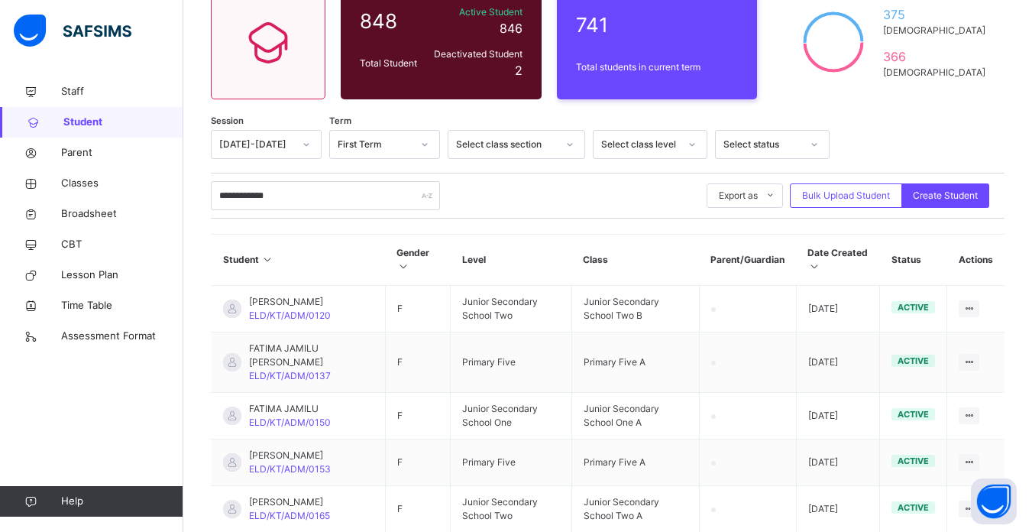
scroll to position [475, 0]
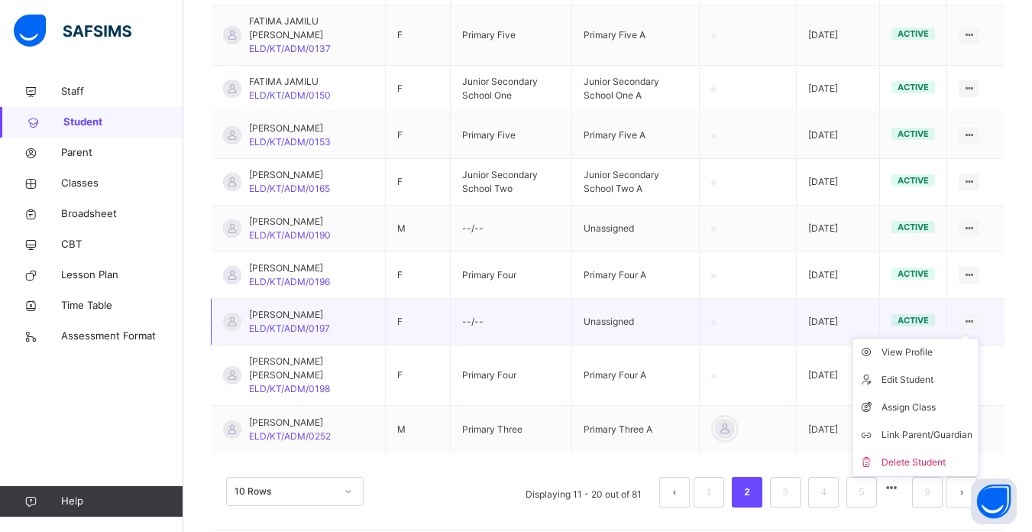
click at [975, 319] on icon at bounding box center [968, 320] width 13 height 11
click at [915, 403] on div "Assign Class" at bounding box center [926, 406] width 91 height 15
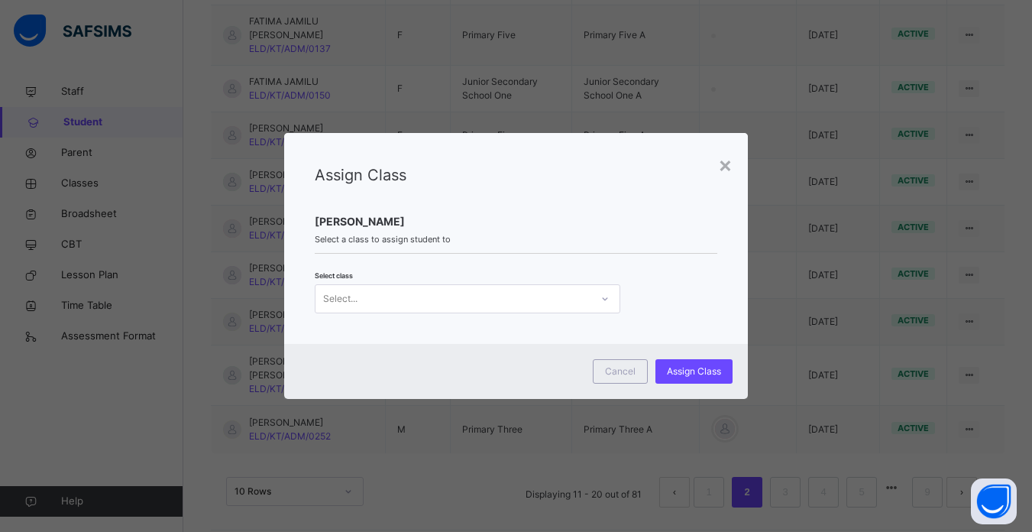
scroll to position [0, 0]
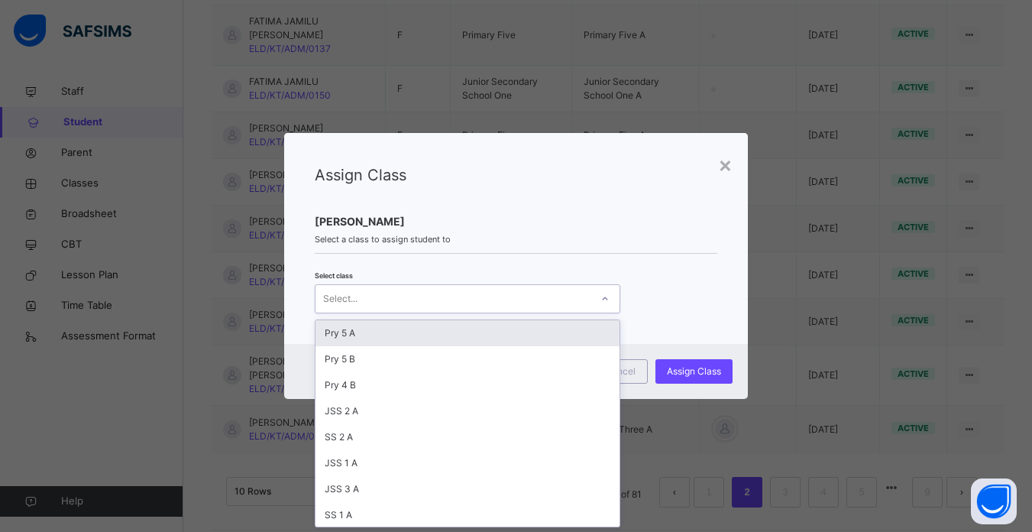
click at [592, 300] on div at bounding box center [605, 298] width 26 height 24
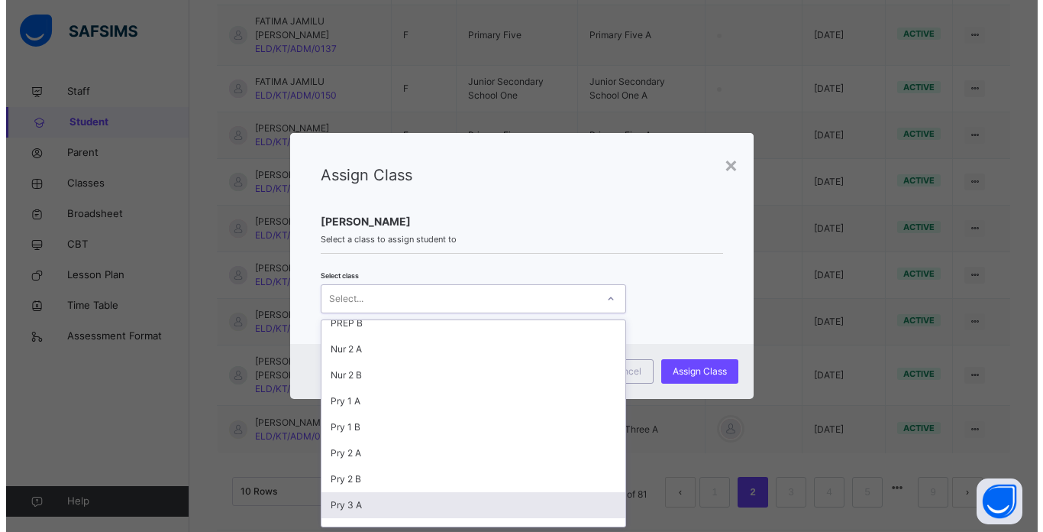
scroll to position [322, 0]
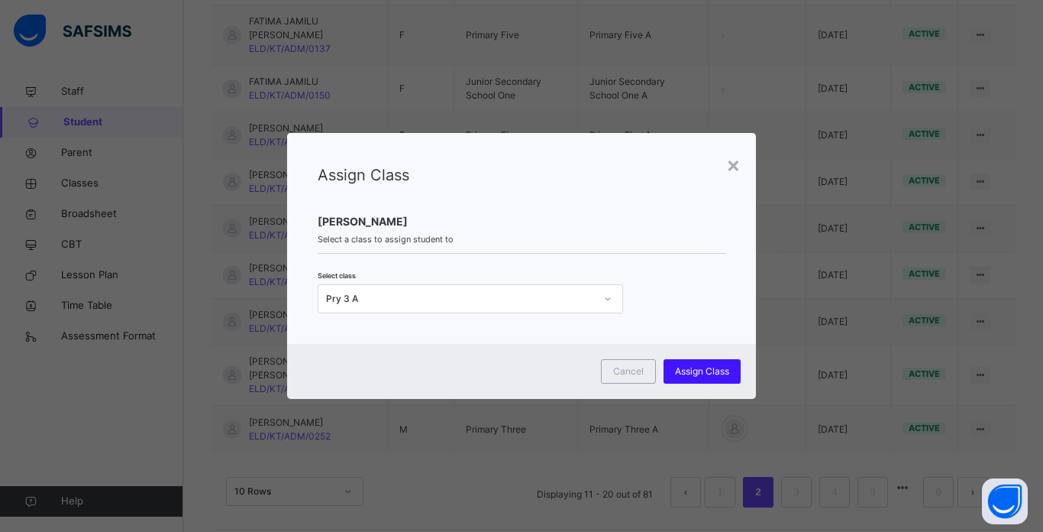
click at [709, 366] on span "Assign Class" at bounding box center [702, 371] width 54 height 14
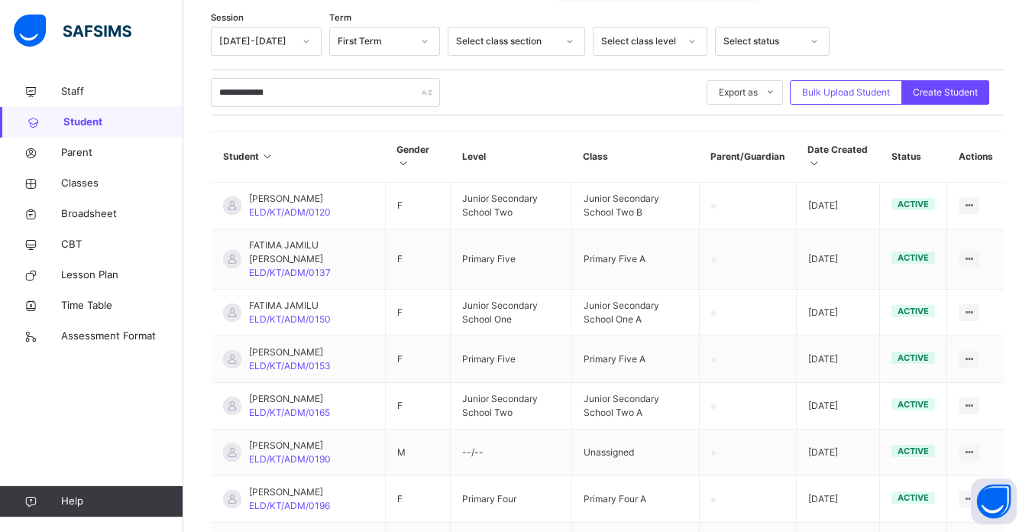
scroll to position [170, 0]
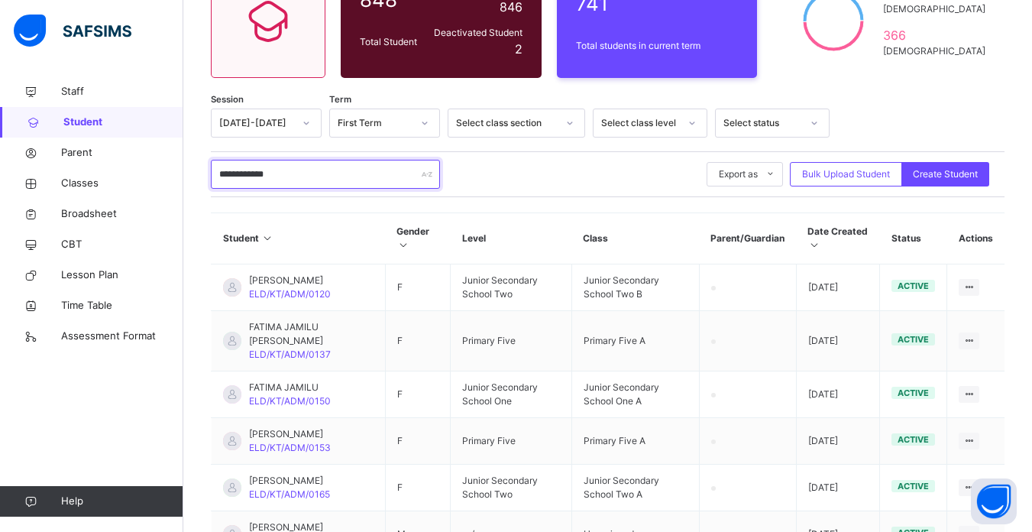
click at [309, 174] on input "**********" at bounding box center [325, 174] width 229 height 29
type input "*"
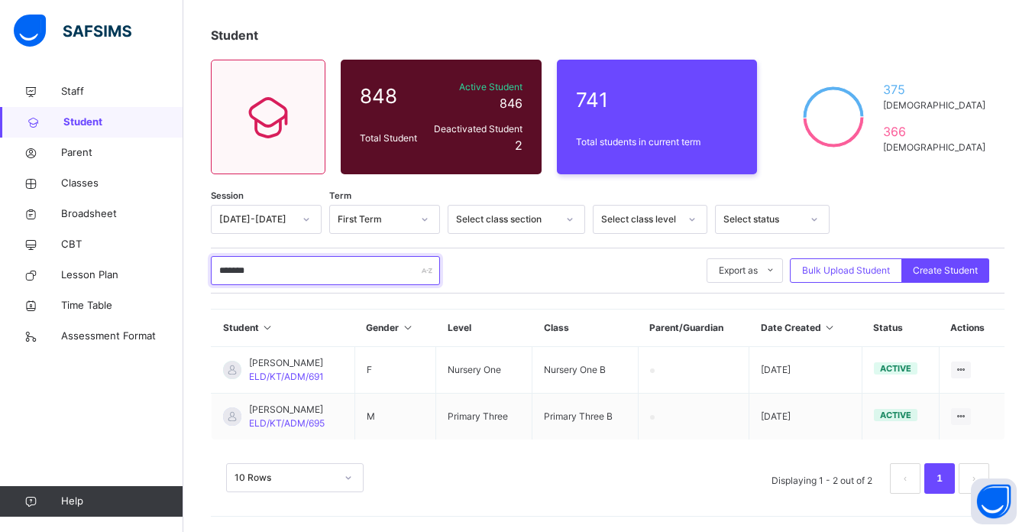
scroll to position [73, 0]
type input "*"
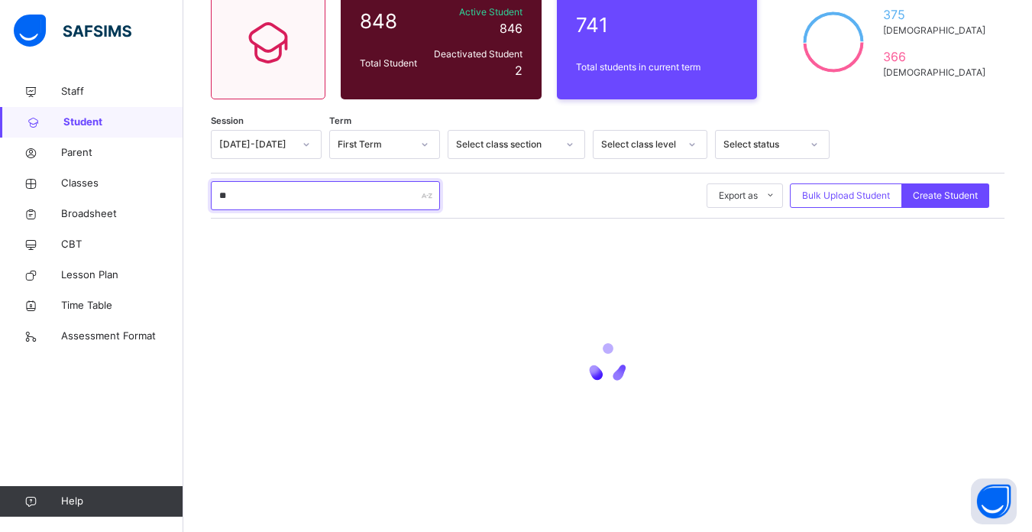
scroll to position [170, 0]
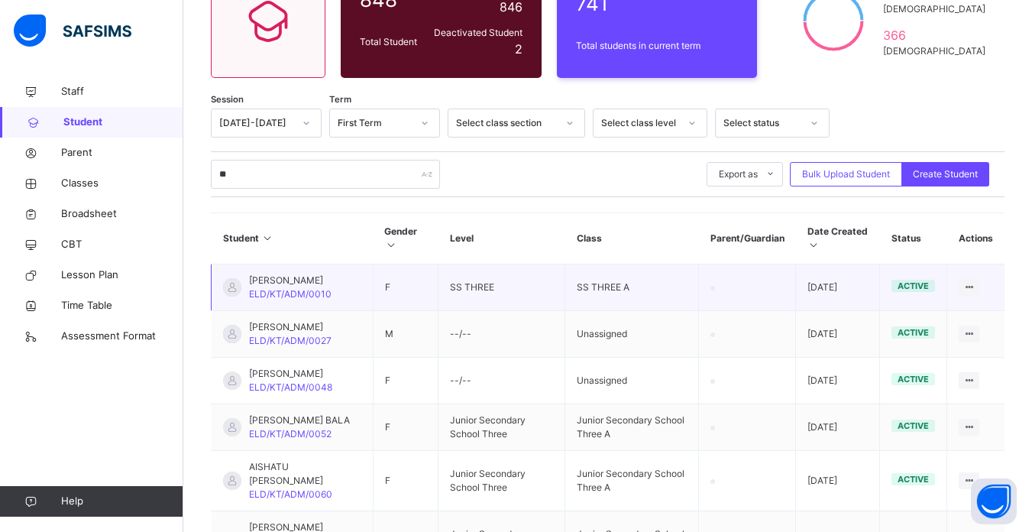
click at [345, 275] on td "[PERSON_NAME] ELD/KT/ADM/0010" at bounding box center [293, 287] width 162 height 47
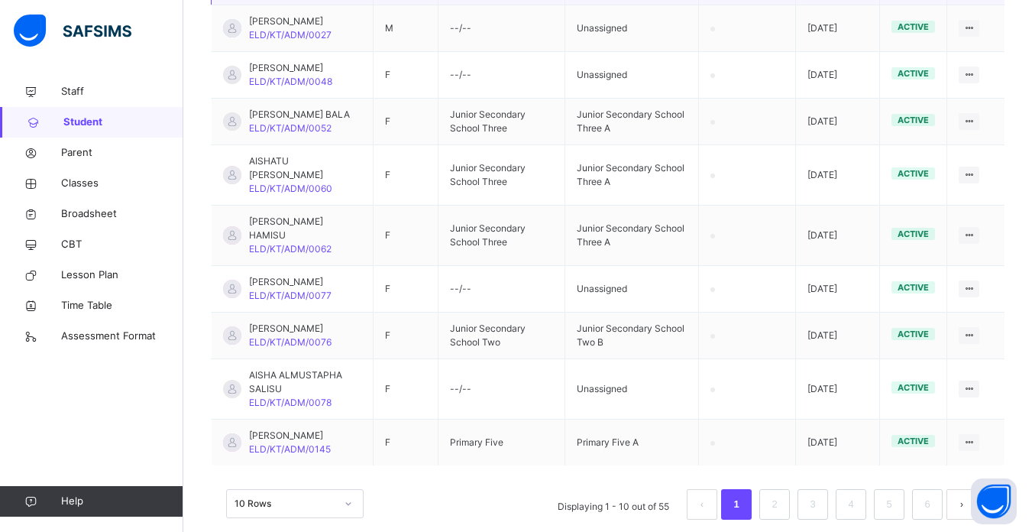
scroll to position [501, 0]
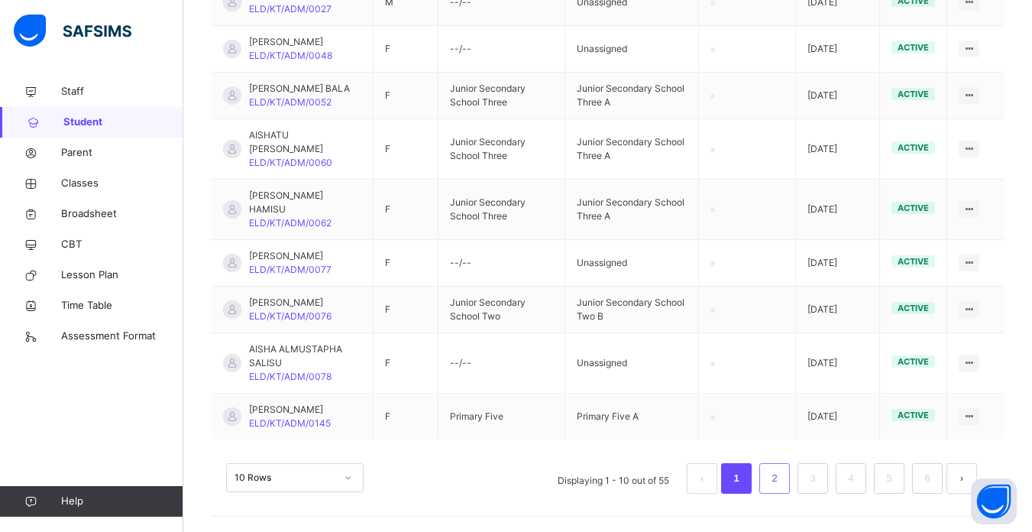
click at [781, 473] on link "2" at bounding box center [774, 478] width 15 height 20
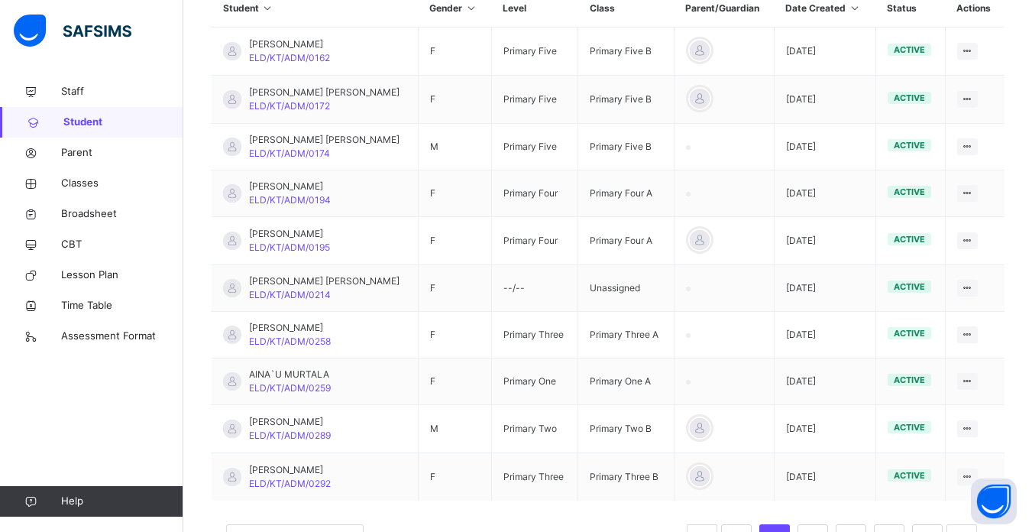
scroll to position [362, 0]
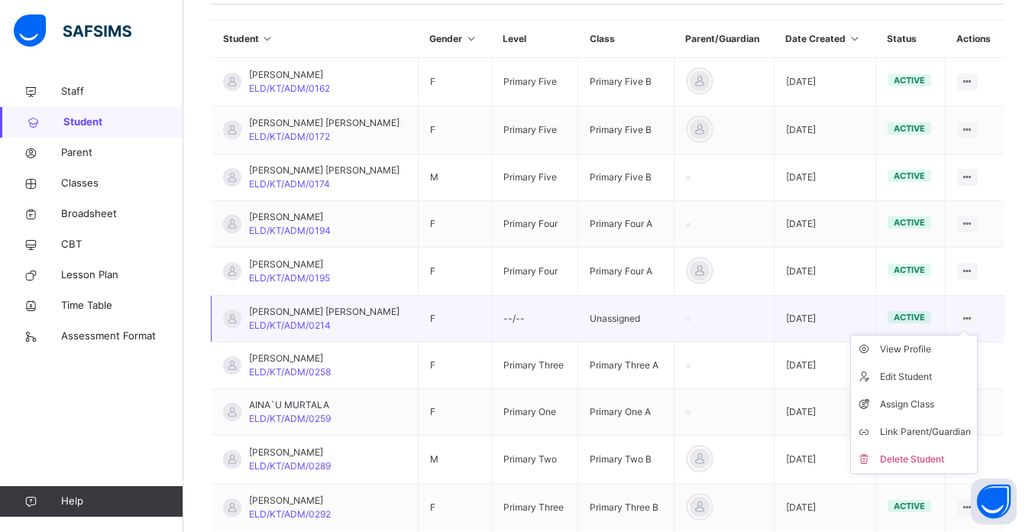
click at [974, 319] on icon at bounding box center [967, 317] width 13 height 11
click at [906, 403] on div "Assign Class" at bounding box center [925, 403] width 91 height 15
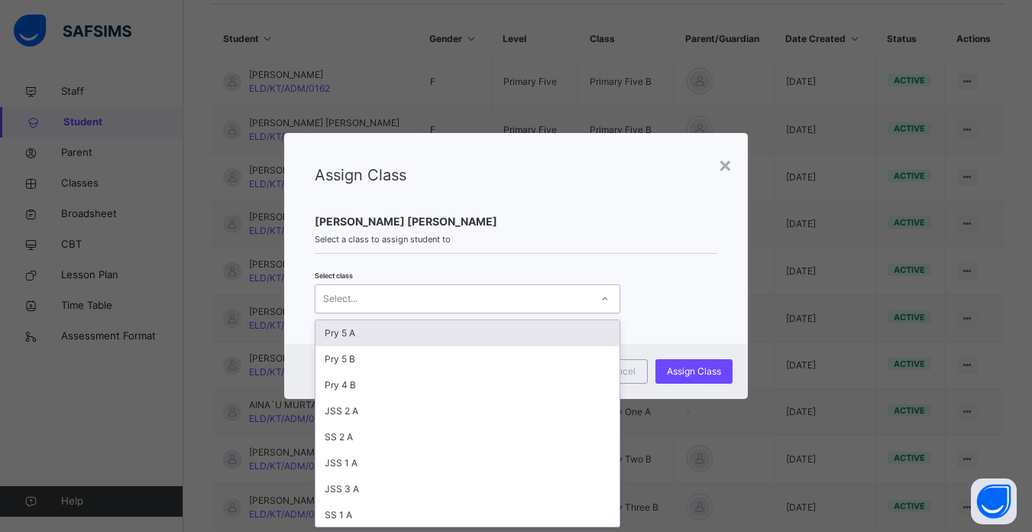
scroll to position [0, 0]
click at [583, 299] on div "Select..." at bounding box center [452, 299] width 275 height 24
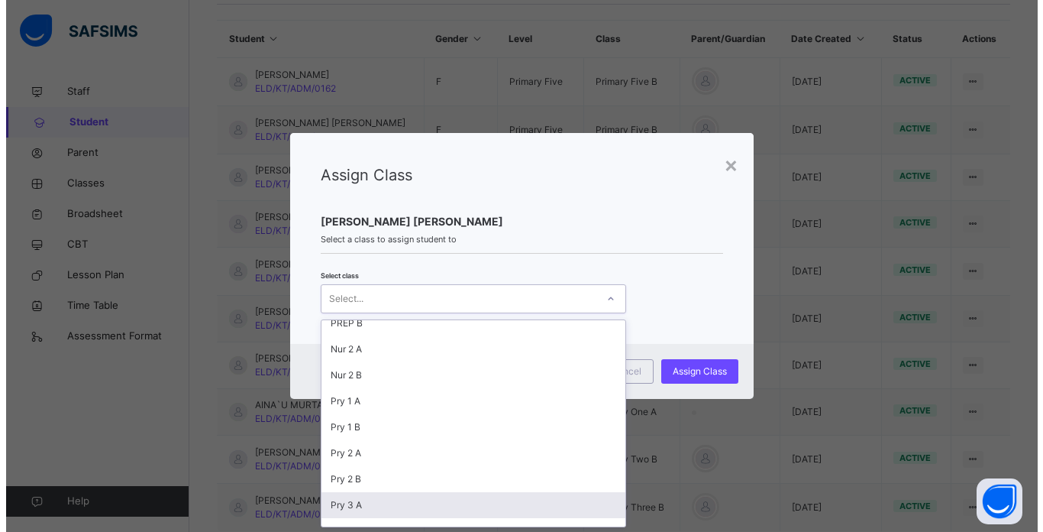
scroll to position [322, 0]
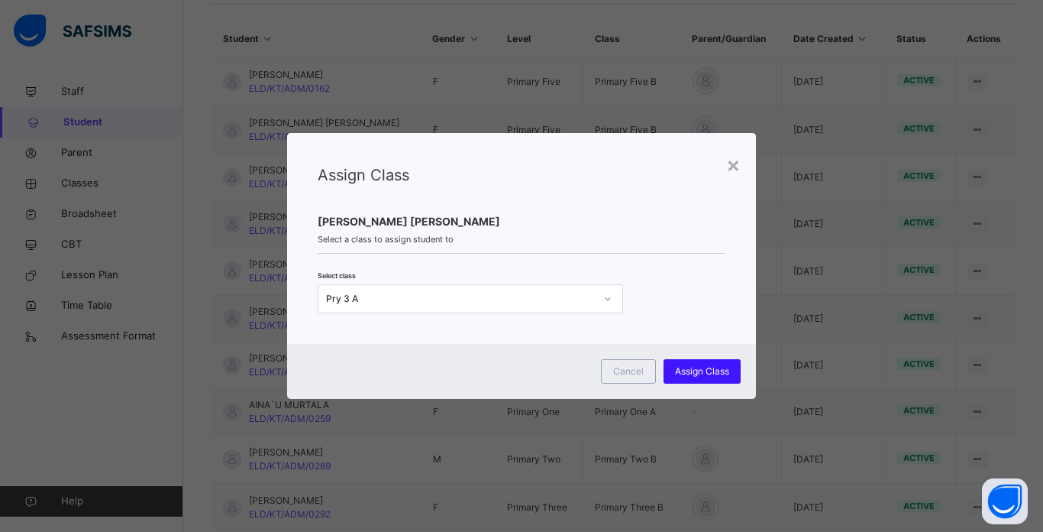
click at [698, 366] on span "Assign Class" at bounding box center [702, 371] width 54 height 14
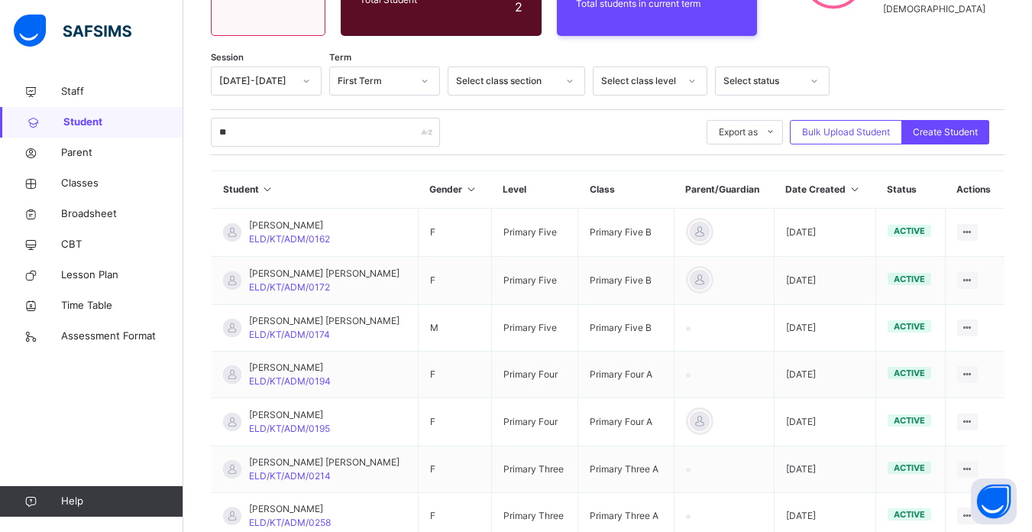
scroll to position [209, 0]
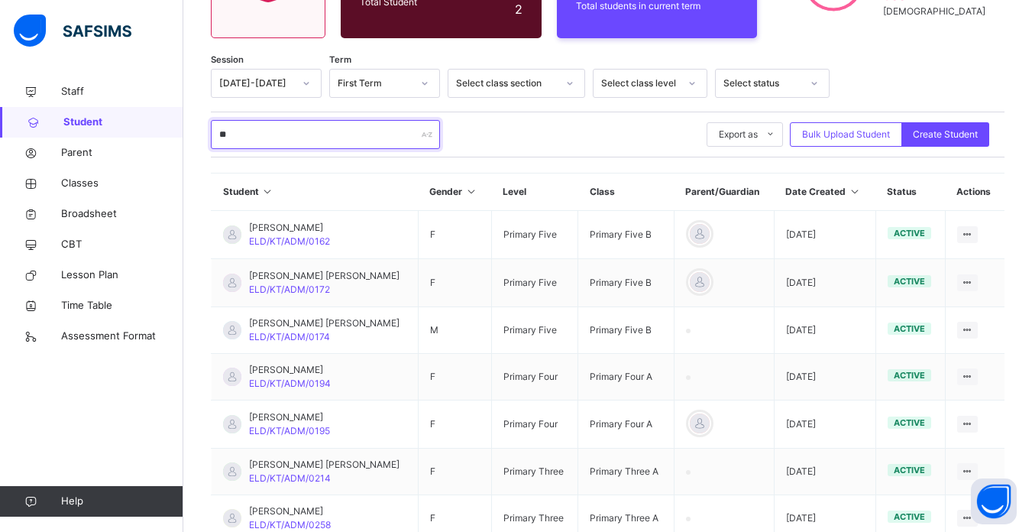
click at [244, 137] on input "**" at bounding box center [325, 134] width 229 height 29
type input "*"
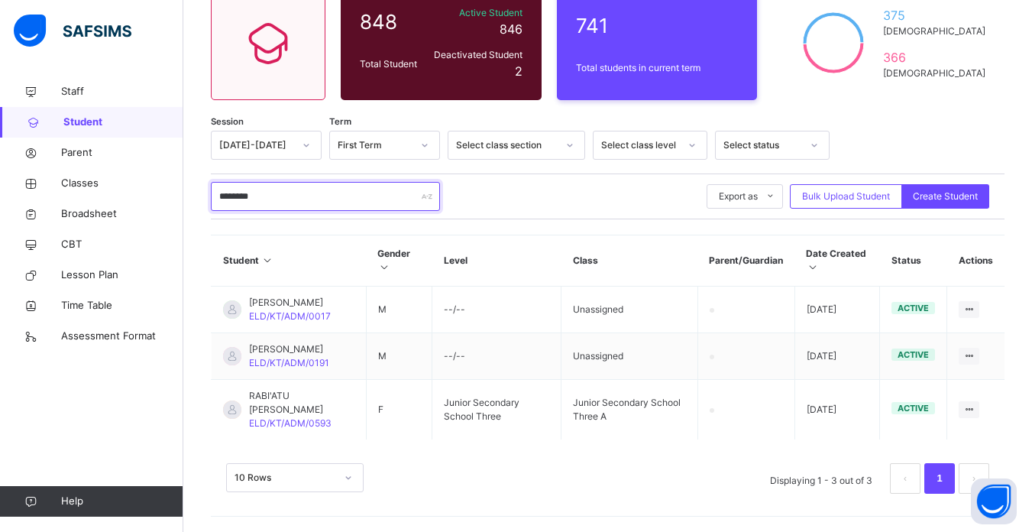
scroll to position [175, 0]
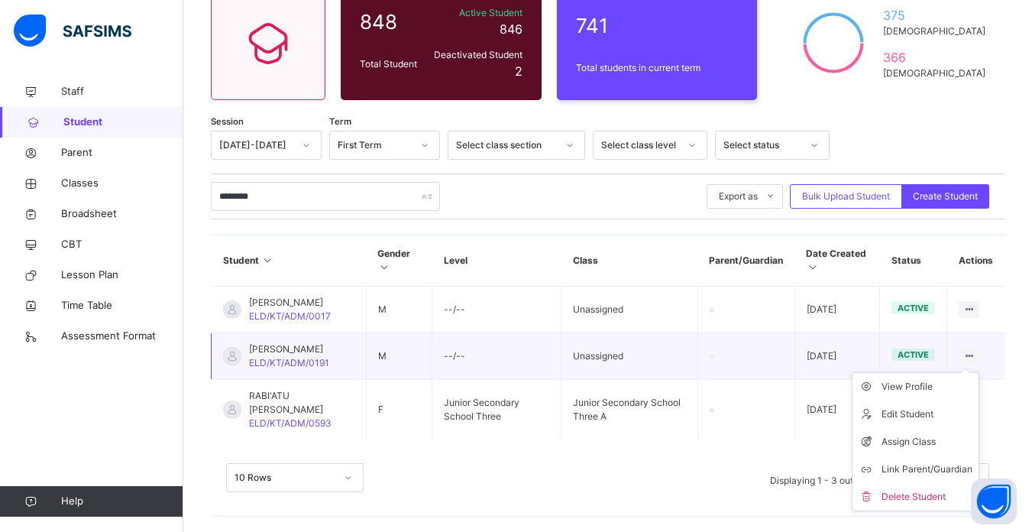
click at [979, 372] on ul "View Profile Edit Student Assign Class Link Parent/Guardian Delete Student" at bounding box center [916, 441] width 128 height 139
click at [931, 434] on div "Assign Class" at bounding box center [926, 441] width 91 height 15
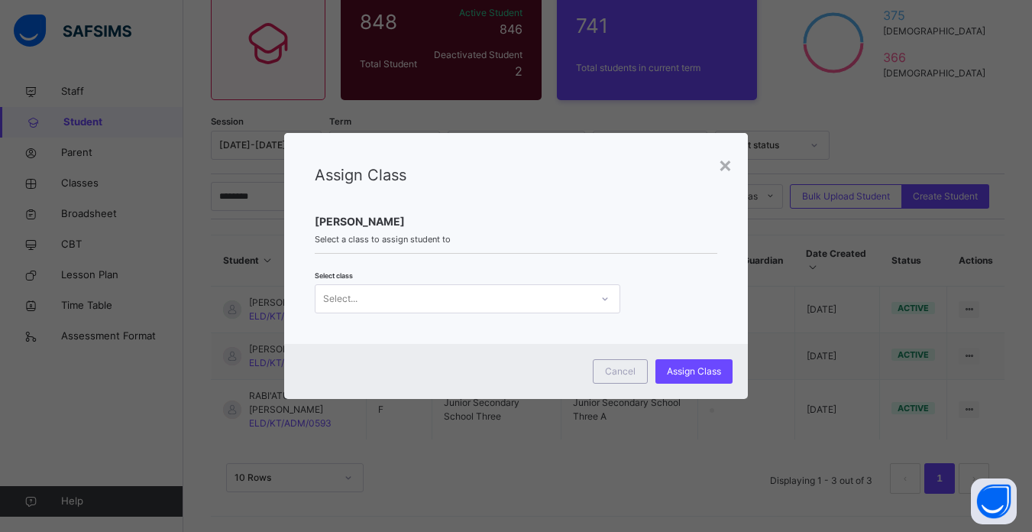
scroll to position [0, 0]
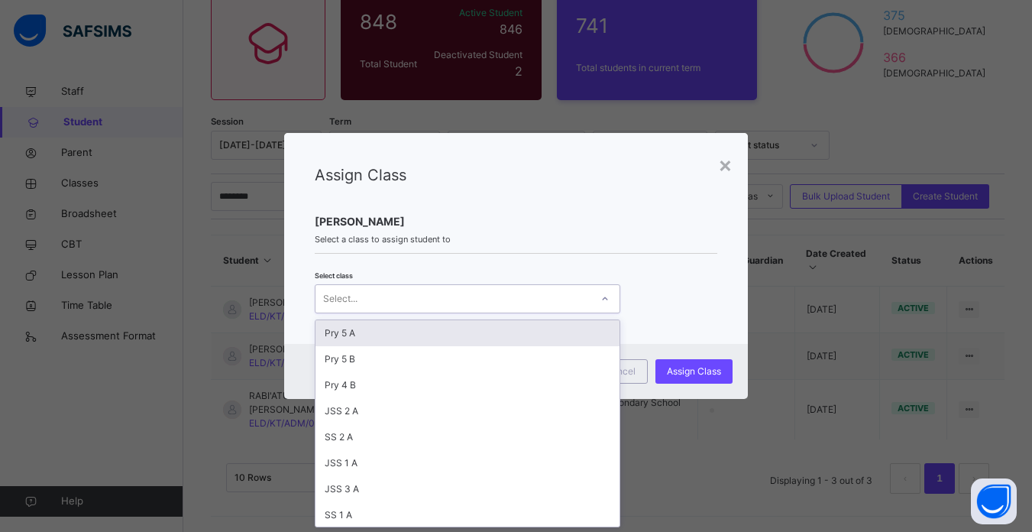
click at [404, 295] on div "Select..." at bounding box center [452, 299] width 275 height 24
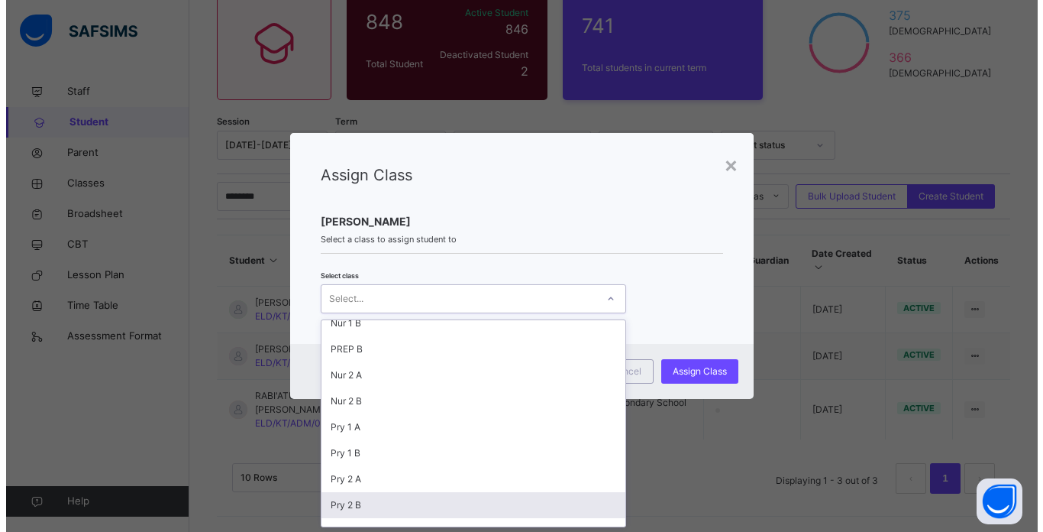
scroll to position [296, 0]
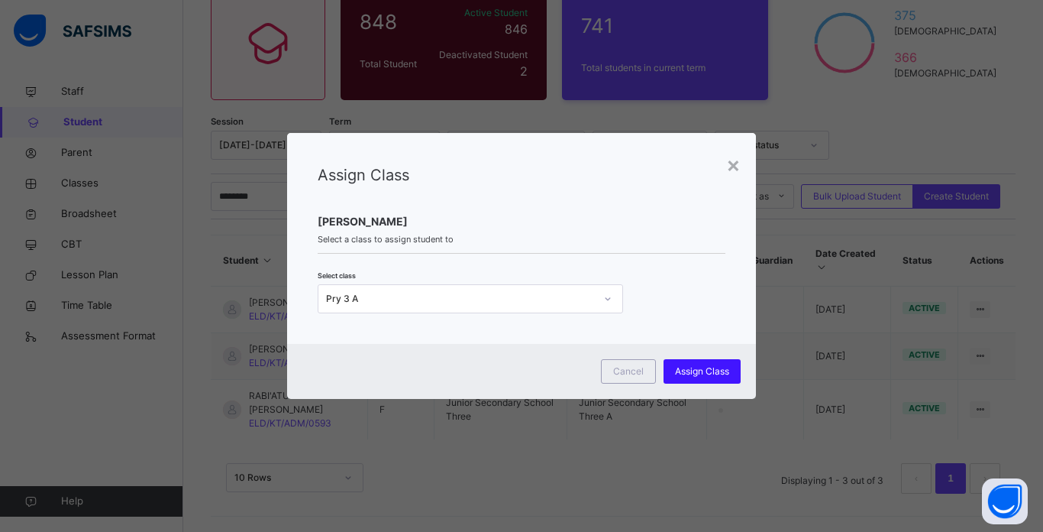
click at [690, 366] on span "Assign Class" at bounding box center [702, 371] width 54 height 14
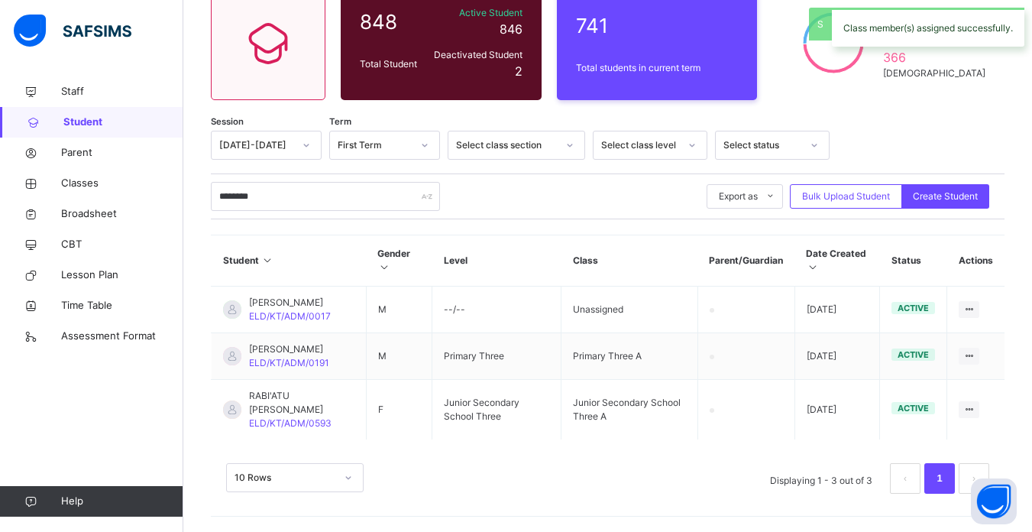
scroll to position [175, 0]
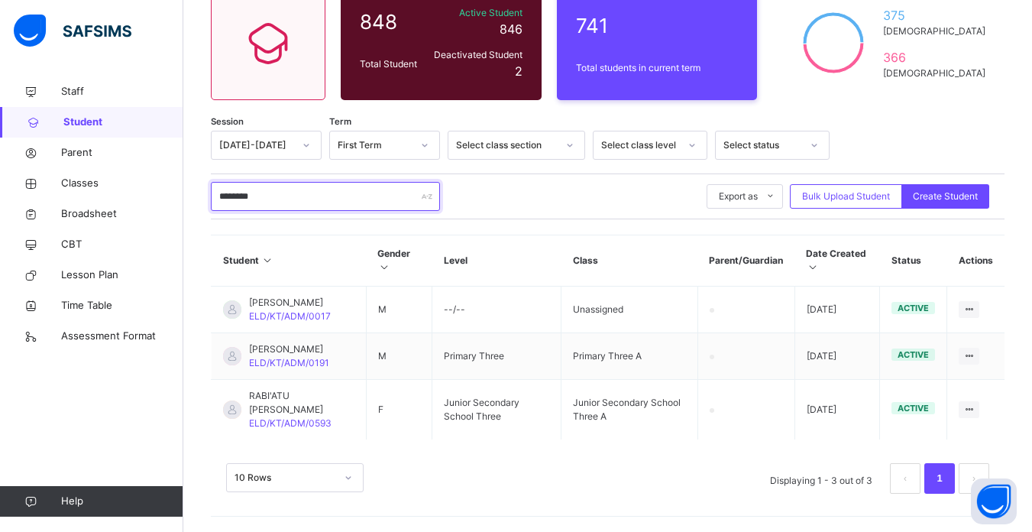
click at [342, 182] on input "********" at bounding box center [325, 196] width 229 height 29
type input "*"
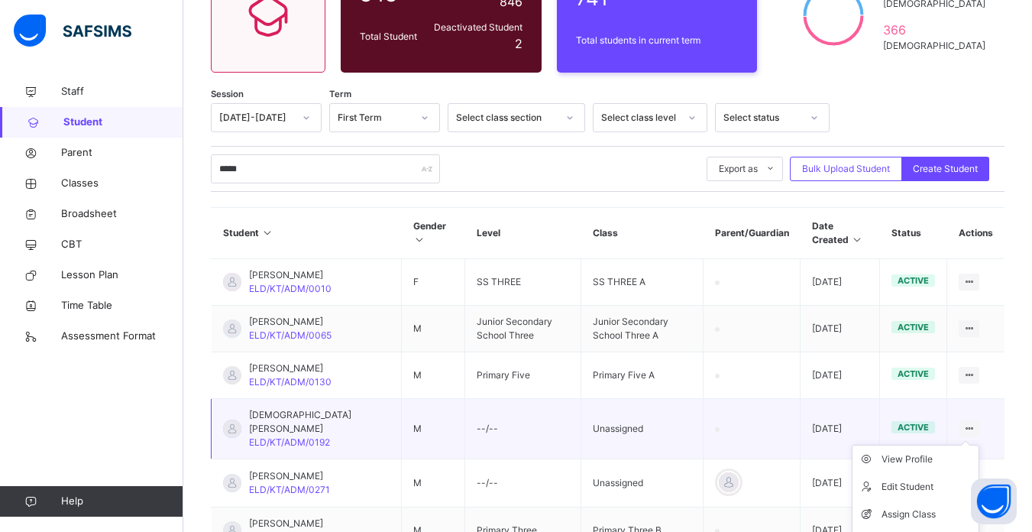
click at [975, 425] on icon at bounding box center [968, 427] width 13 height 11
click at [922, 516] on div "Assign Class" at bounding box center [926, 513] width 91 height 15
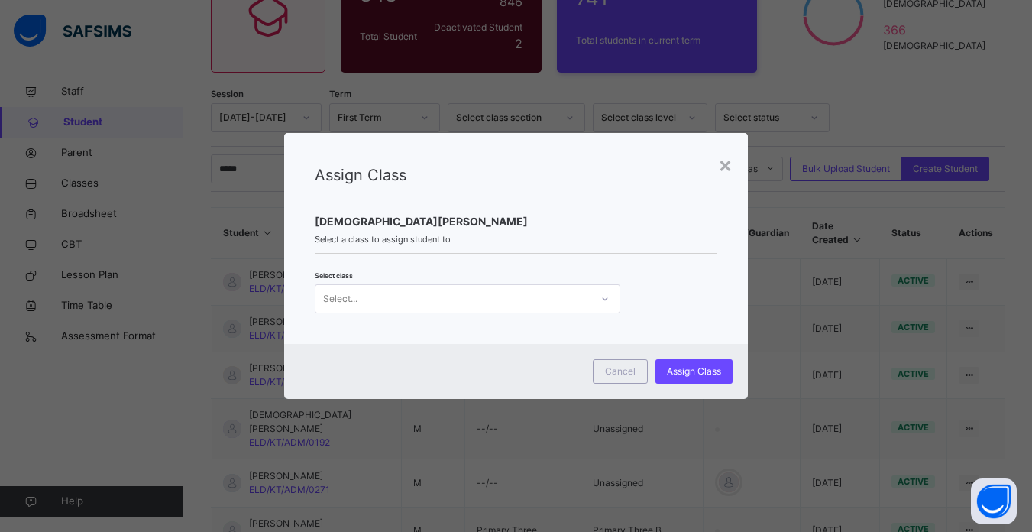
scroll to position [0, 0]
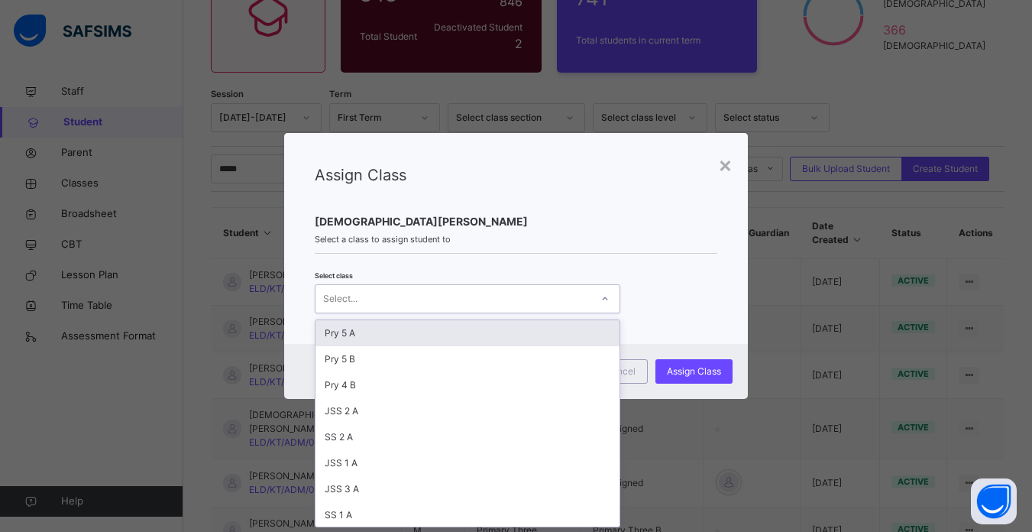
click at [439, 301] on div "Select..." at bounding box center [452, 299] width 275 height 24
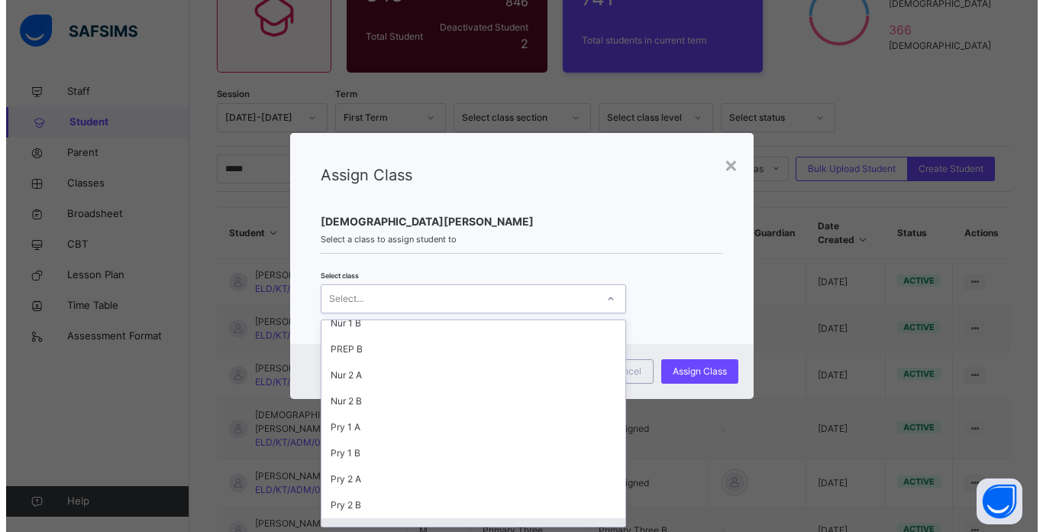
scroll to position [296, 0]
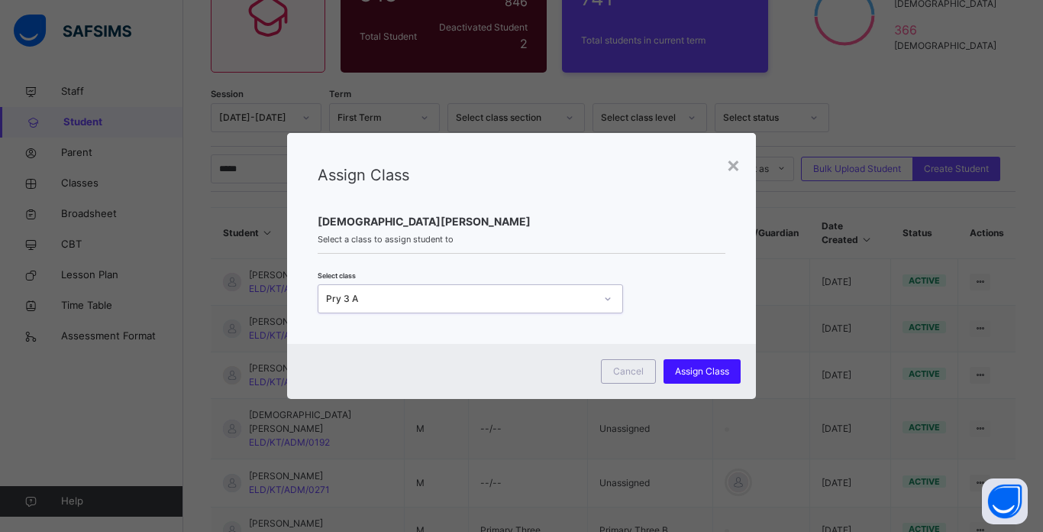
click at [694, 363] on div "Assign Class" at bounding box center [702, 371] width 77 height 24
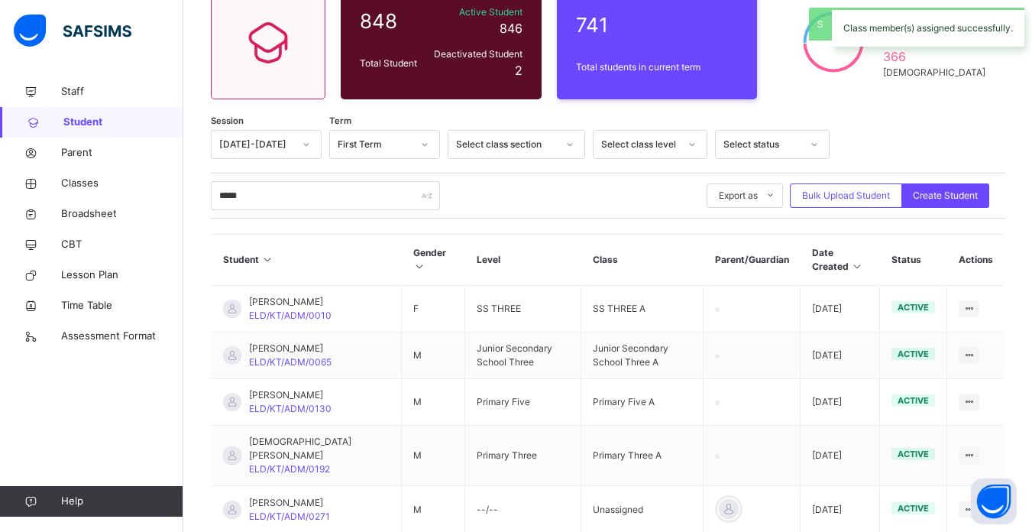
scroll to position [175, 0]
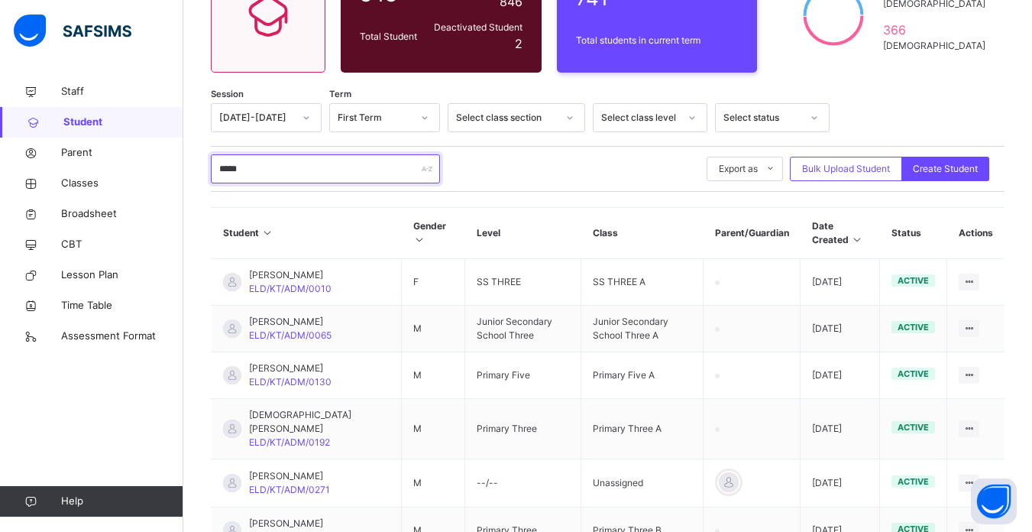
click at [280, 173] on input "*****" at bounding box center [325, 168] width 229 height 29
type input "*"
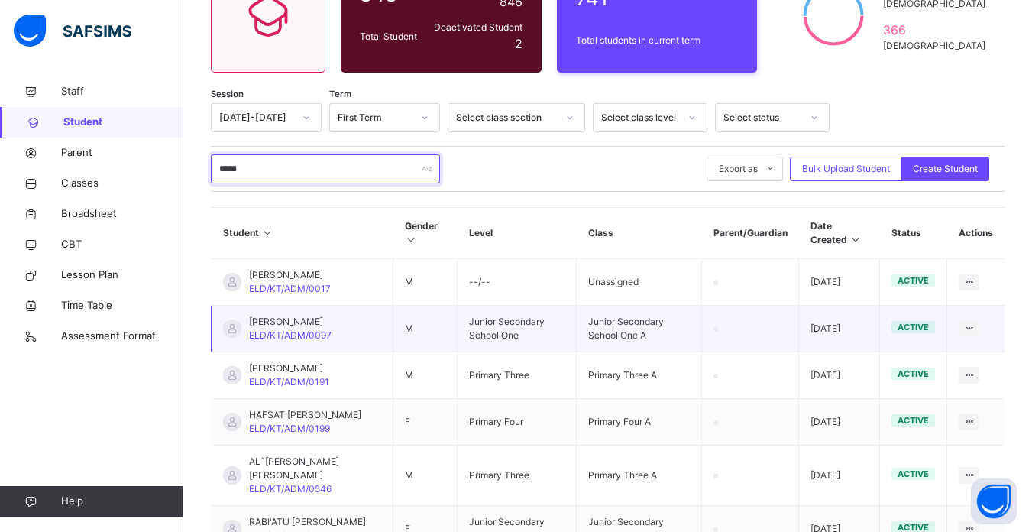
type input "*****"
click at [513, 335] on td "Junior Secondary School One" at bounding box center [517, 329] width 119 height 47
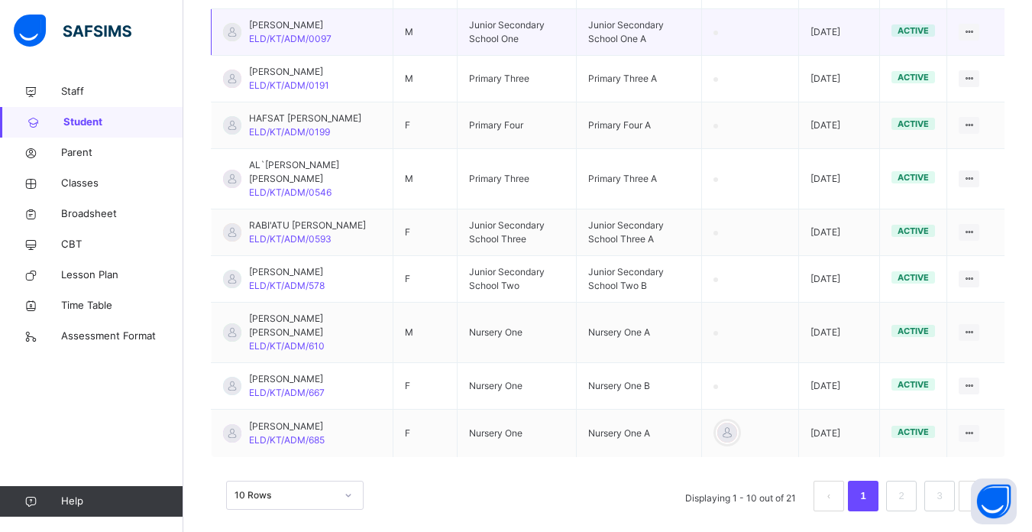
scroll to position [474, 0]
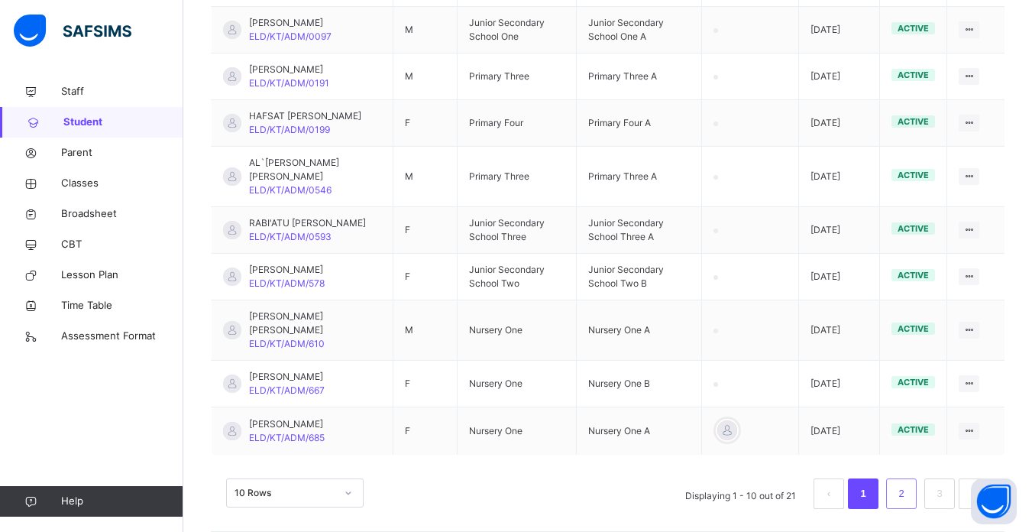
click at [908, 484] on link "2" at bounding box center [901, 494] width 15 height 20
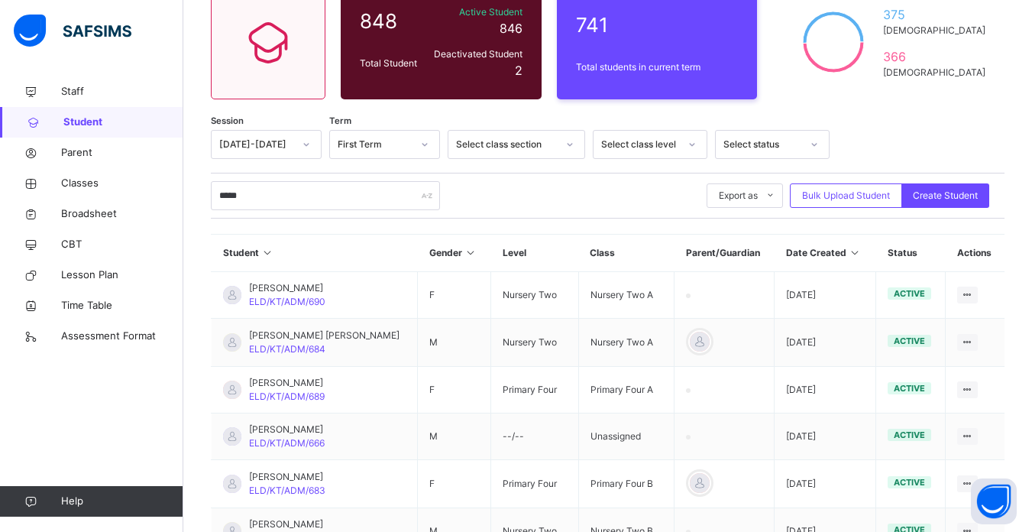
scroll to position [449, 0]
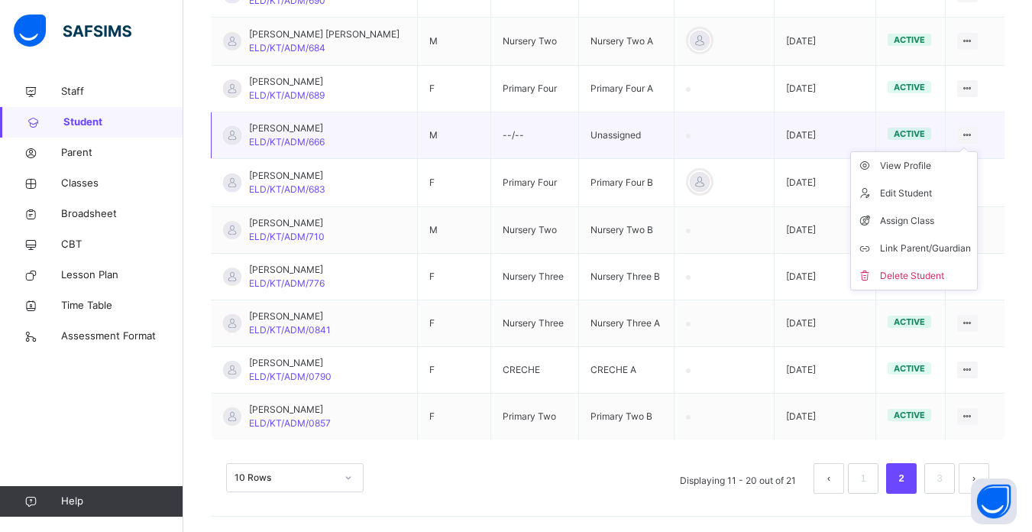
click at [974, 134] on icon at bounding box center [967, 134] width 13 height 11
click at [923, 215] on div "Assign Class" at bounding box center [925, 220] width 91 height 15
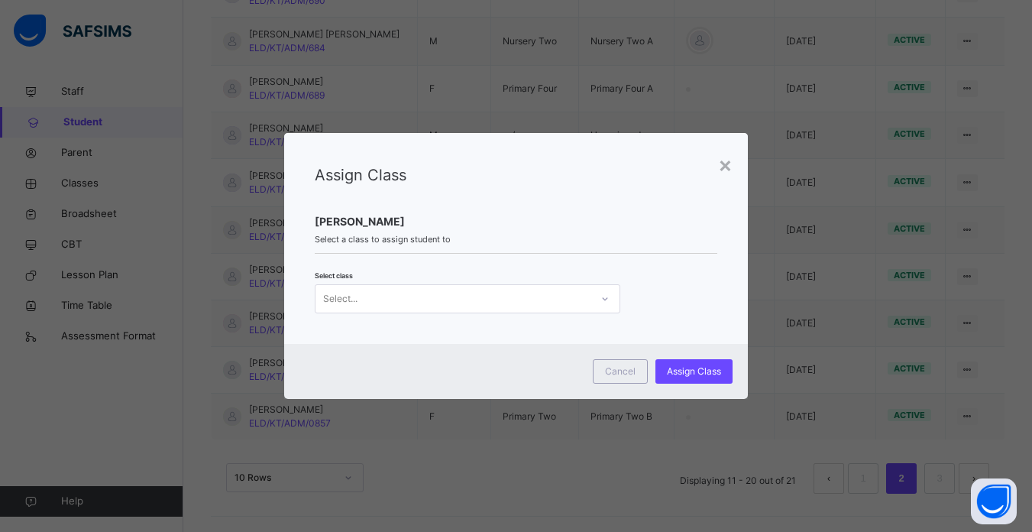
scroll to position [0, 0]
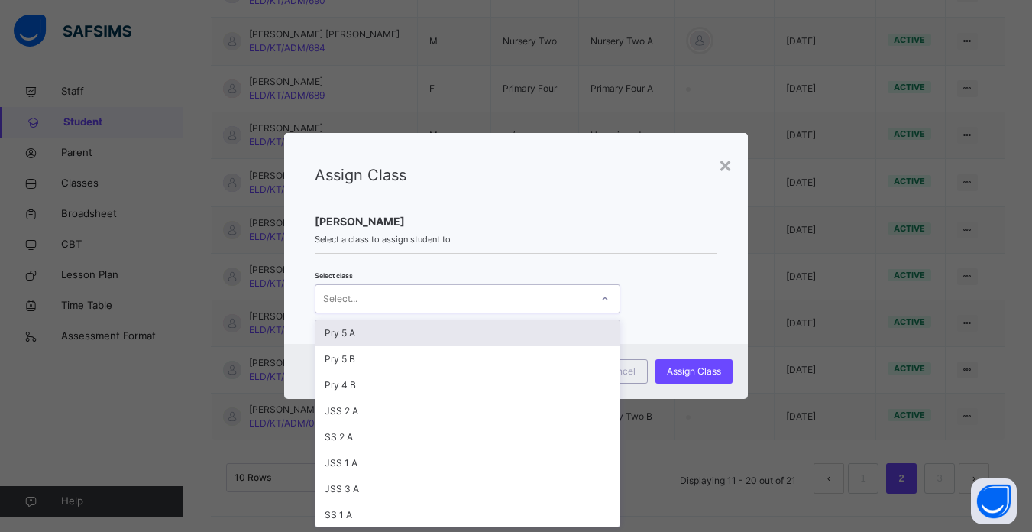
click at [559, 295] on div "Select..." at bounding box center [452, 299] width 275 height 24
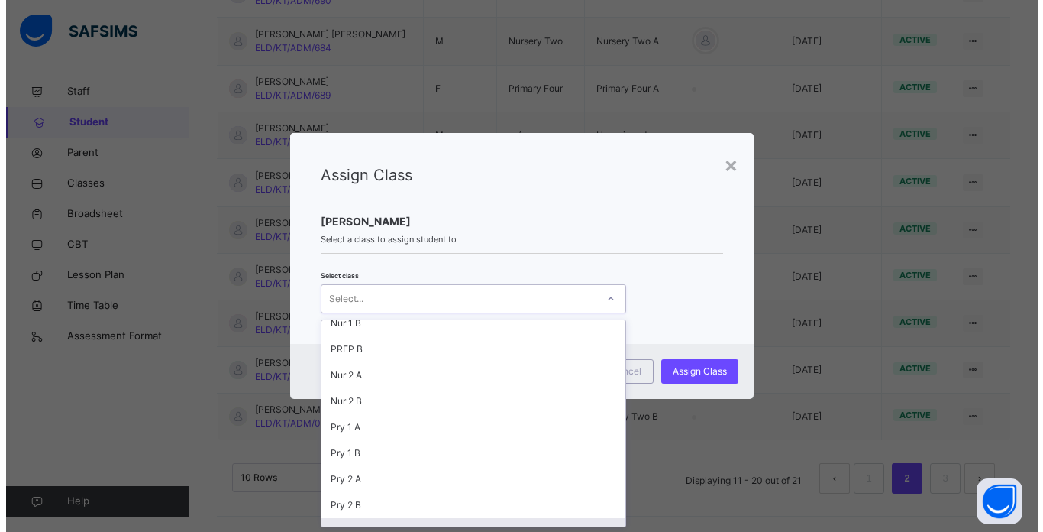
scroll to position [296, 0]
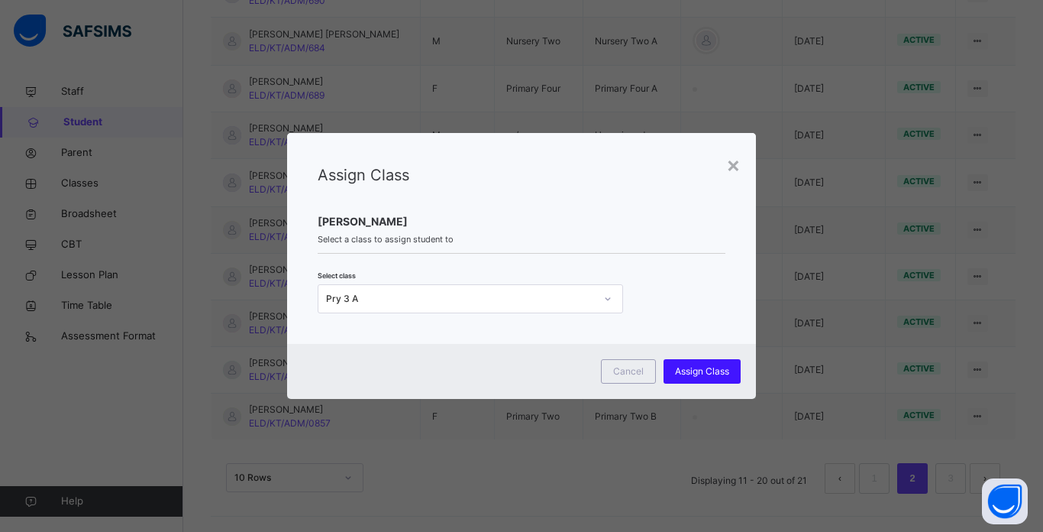
click at [704, 366] on span "Assign Class" at bounding box center [702, 371] width 54 height 14
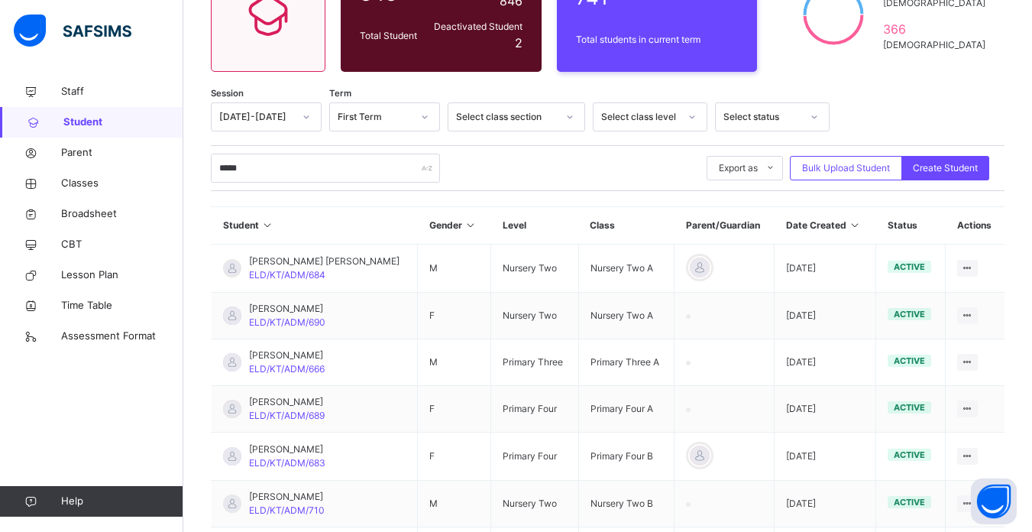
scroll to position [174, 0]
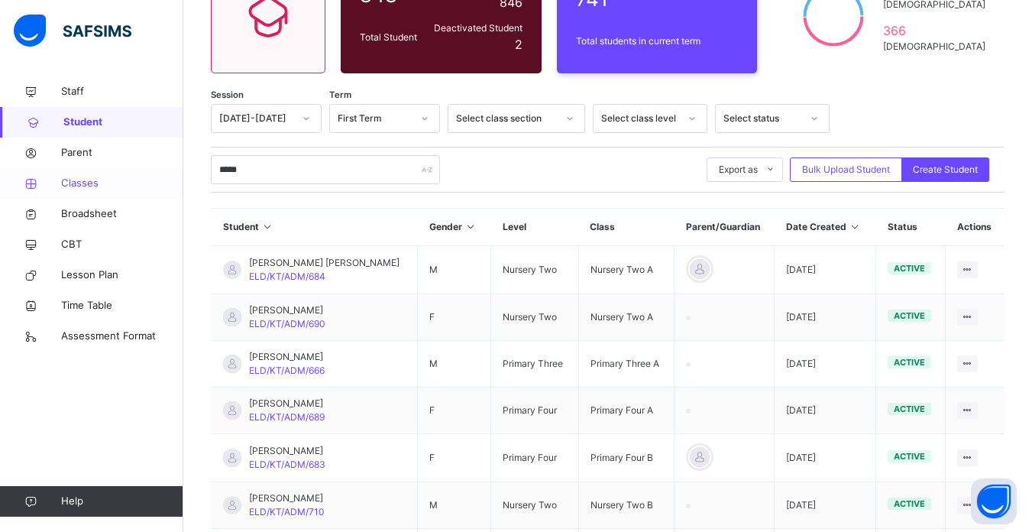
click at [89, 184] on span "Classes" at bounding box center [122, 183] width 122 height 15
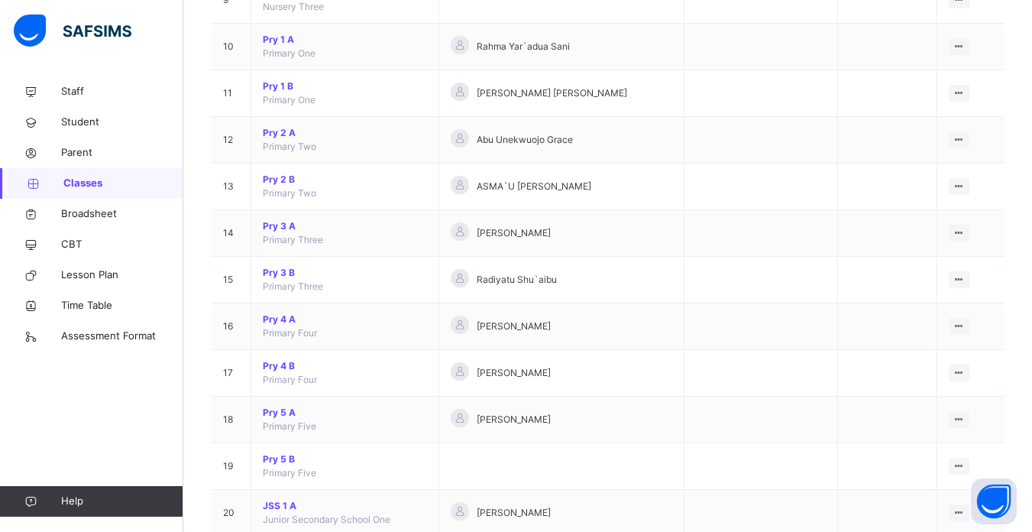
scroll to position [581, 0]
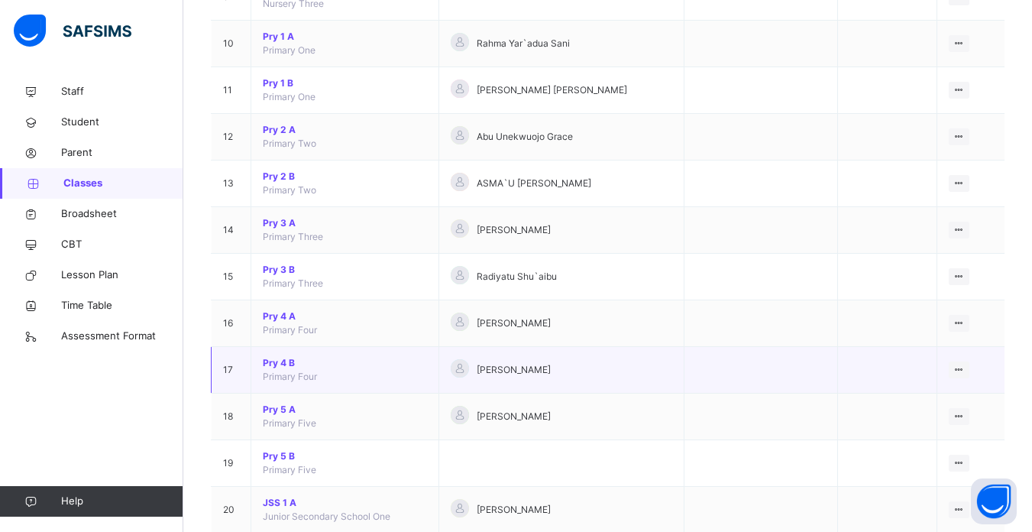
click at [278, 362] on span "Pry 4 B" at bounding box center [345, 363] width 164 height 14
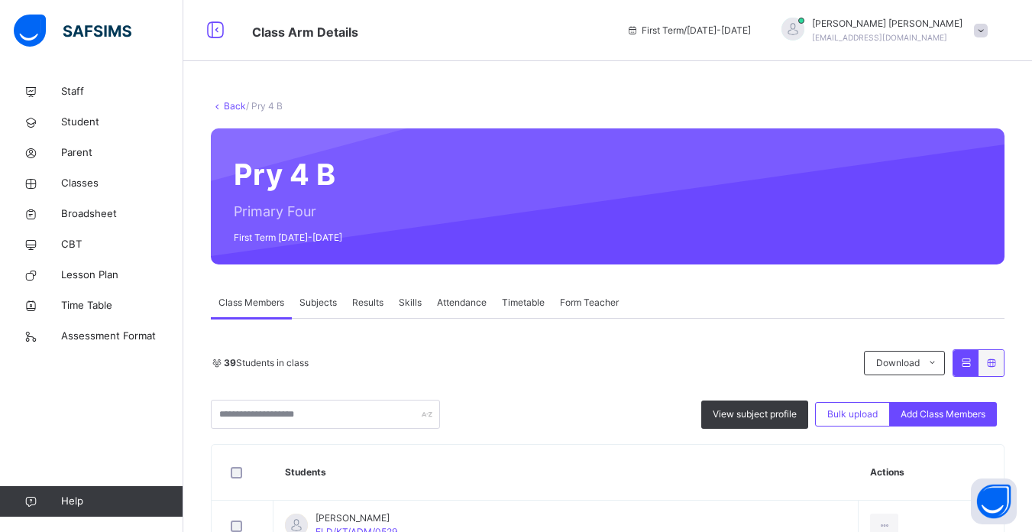
scroll to position [122, 0]
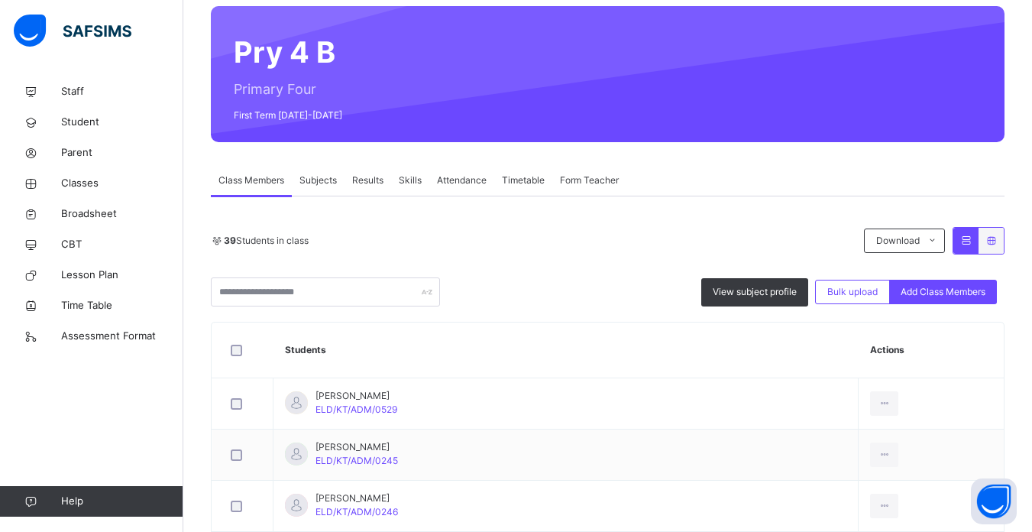
click at [451, 366] on th "Students" at bounding box center [565, 350] width 585 height 56
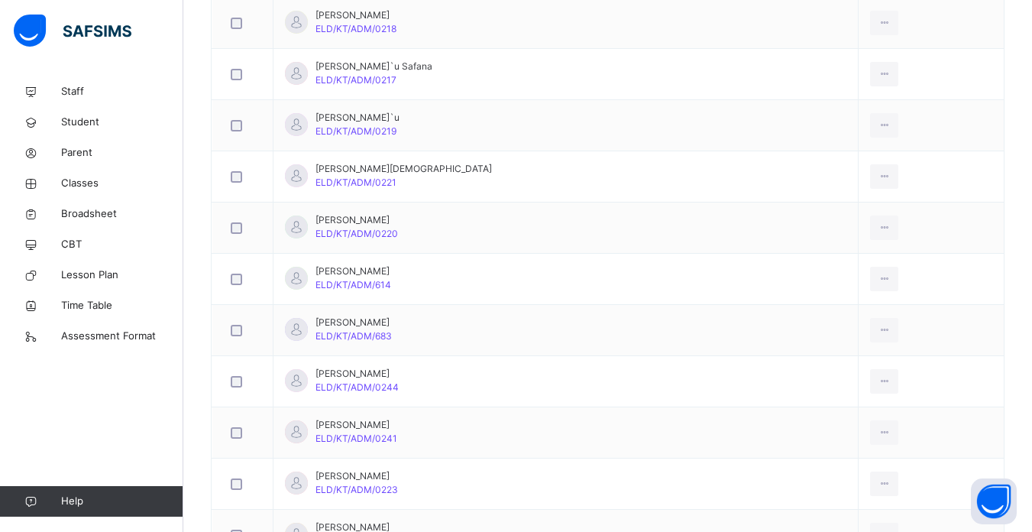
scroll to position [1680, 0]
click at [828, 493] on div "Remove from Class" at bounding box center [850, 493] width 82 height 15
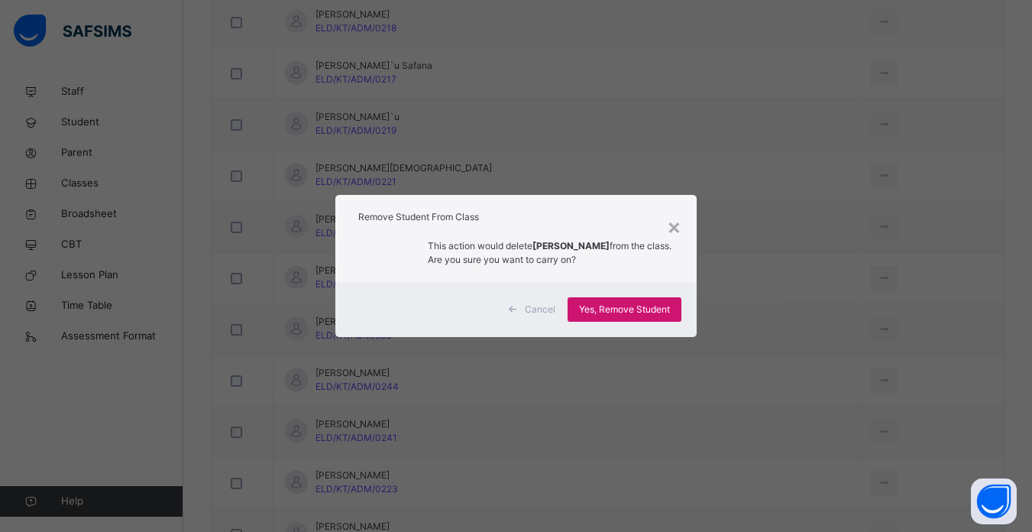
click at [609, 306] on span "Yes, Remove Student" at bounding box center [624, 309] width 91 height 14
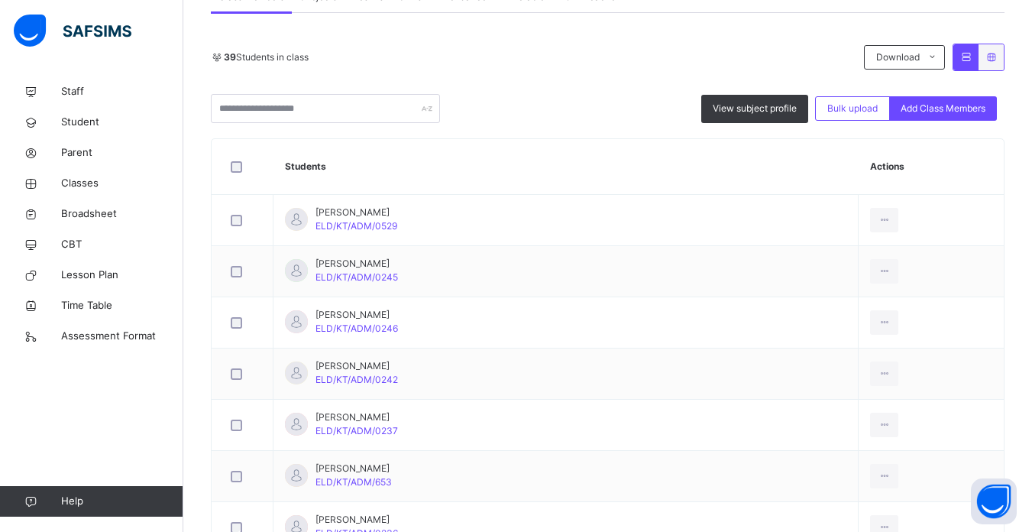
scroll to position [336, 0]
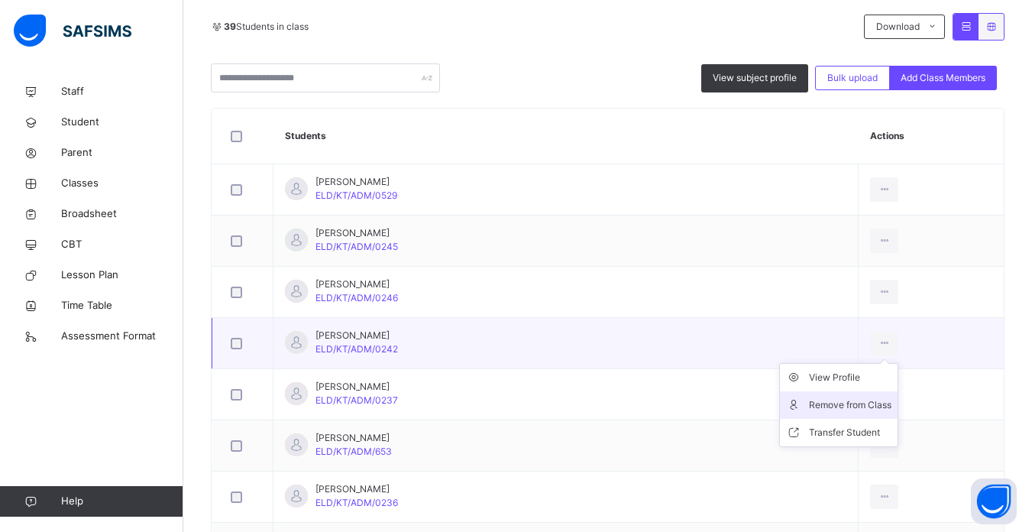
click at [839, 403] on div "Remove from Class" at bounding box center [850, 404] width 82 height 15
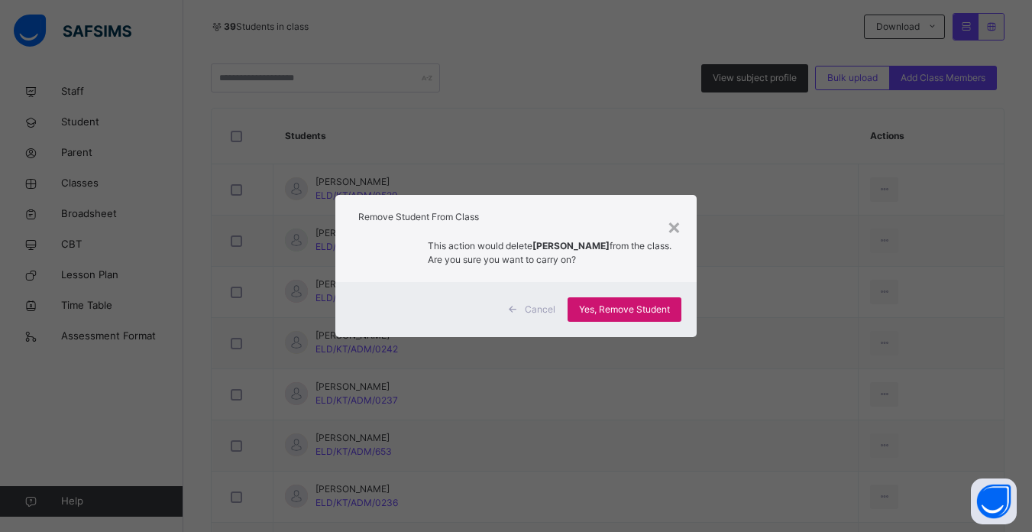
click at [623, 306] on span "Yes, Remove Student" at bounding box center [624, 309] width 91 height 14
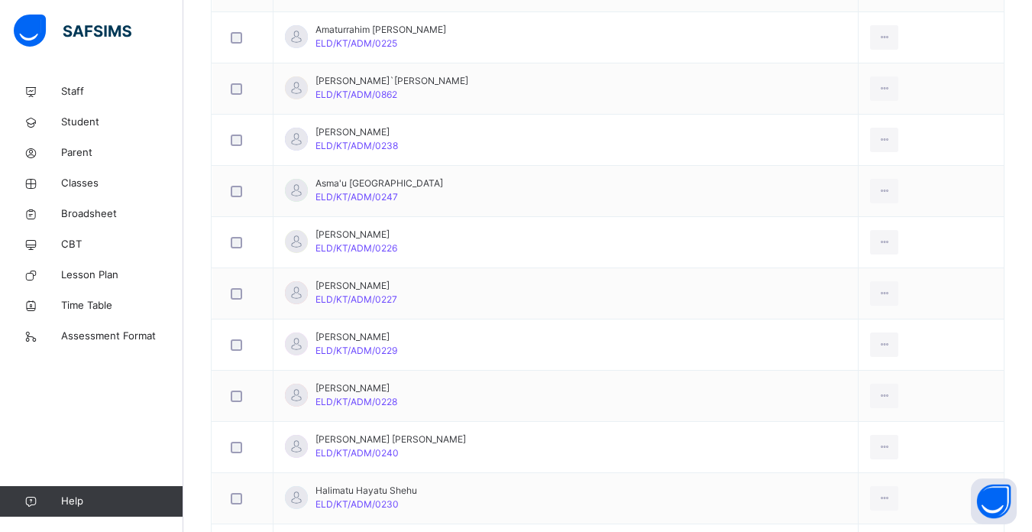
scroll to position [794, 0]
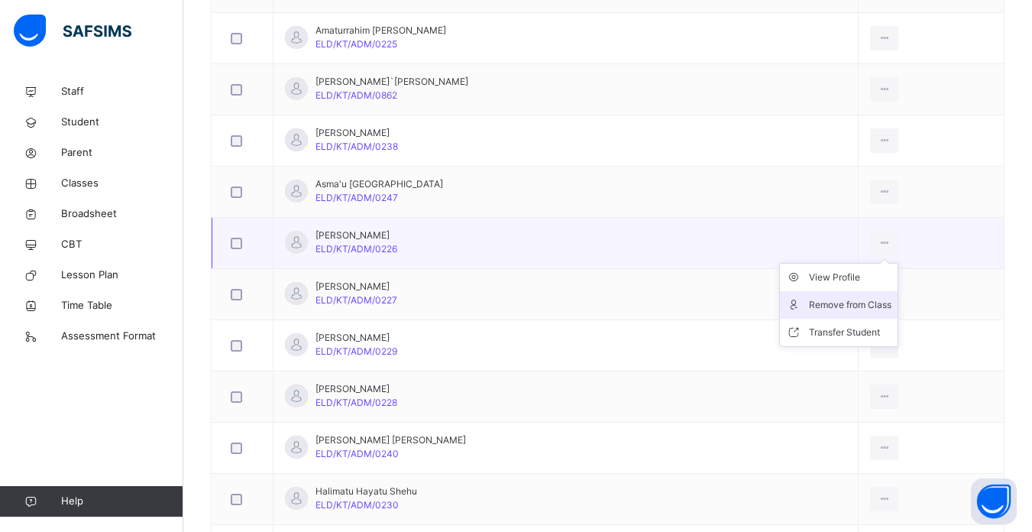
click at [833, 302] on div "Remove from Class" at bounding box center [850, 304] width 82 height 15
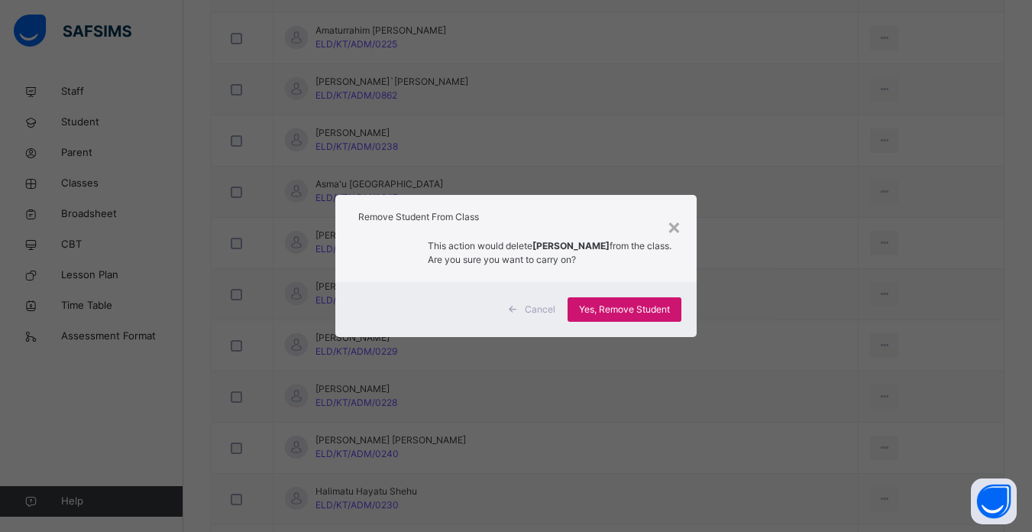
click at [647, 302] on span "Yes, Remove Student" at bounding box center [624, 309] width 91 height 14
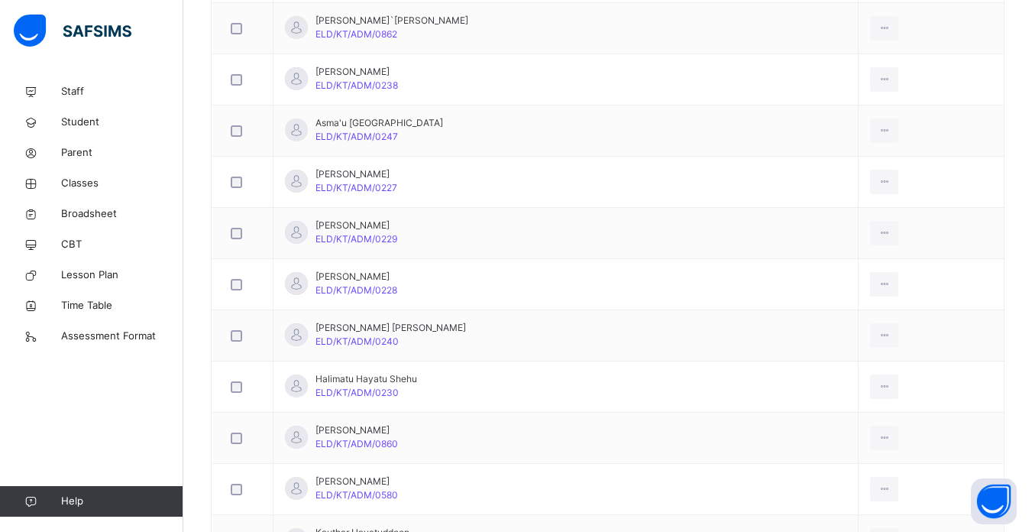
scroll to position [886, 0]
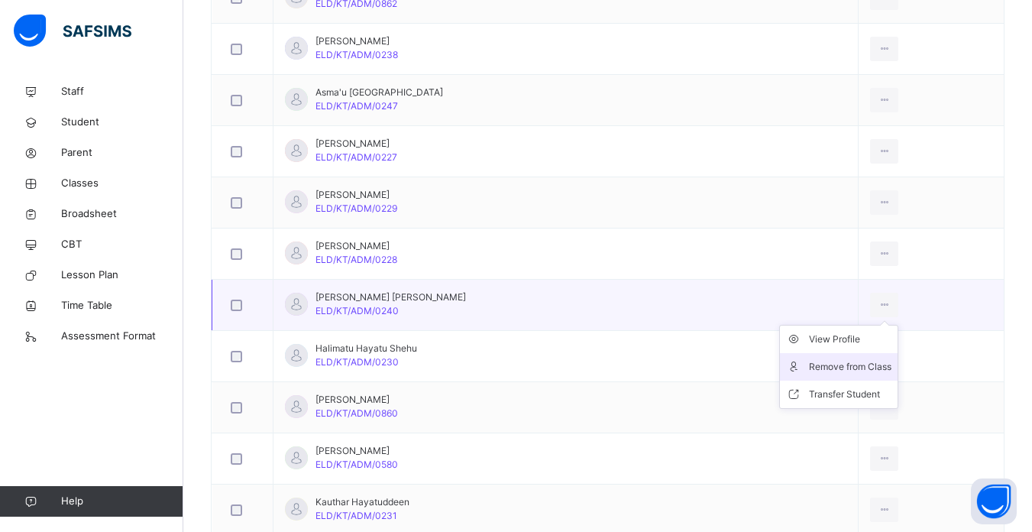
click at [820, 365] on div "Remove from Class" at bounding box center [850, 366] width 82 height 15
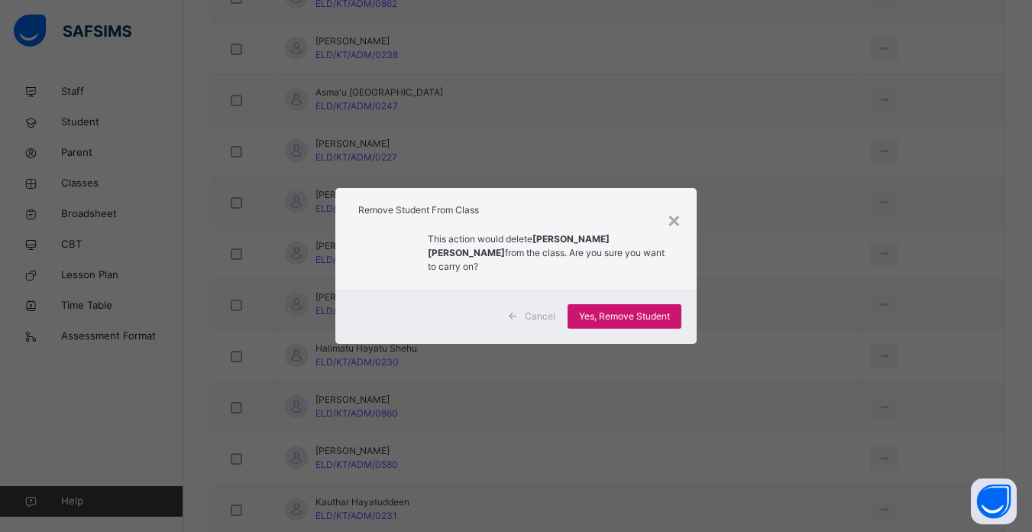
click at [623, 304] on div "Yes, Remove Student" at bounding box center [625, 316] width 114 height 24
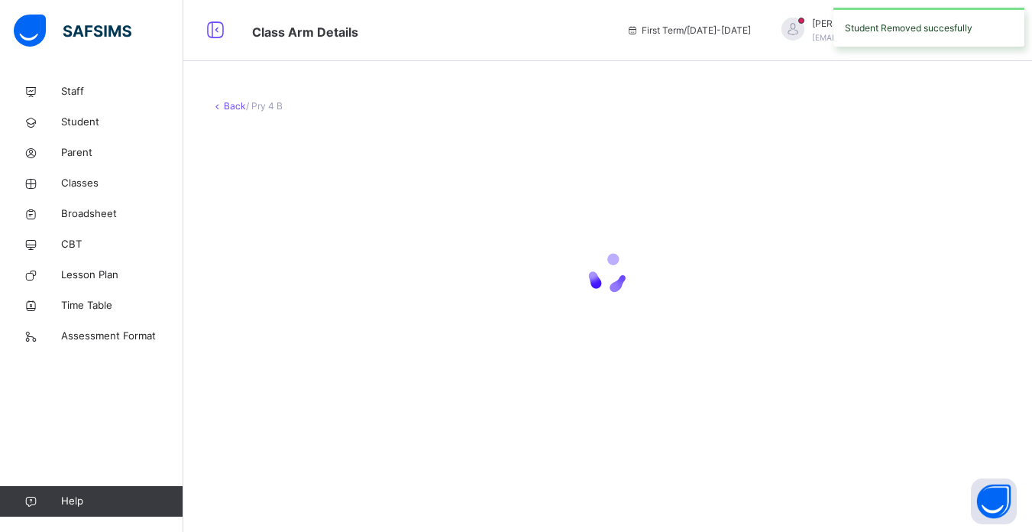
scroll to position [0, 0]
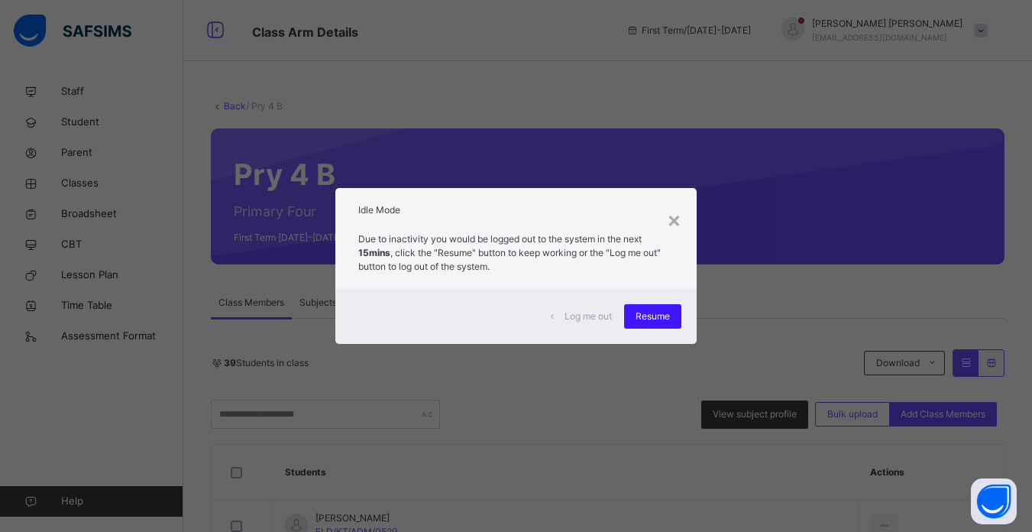
click at [659, 306] on div "Resume" at bounding box center [652, 316] width 57 height 24
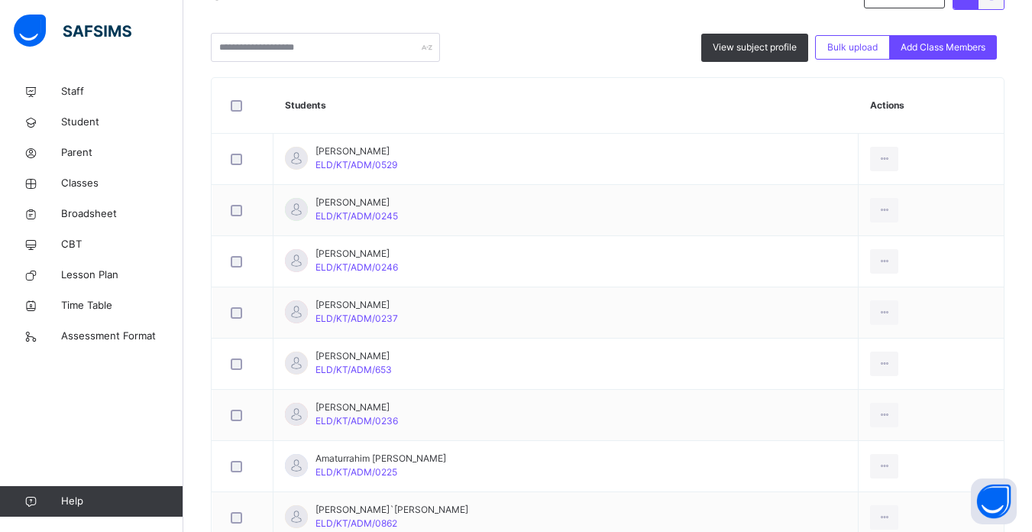
scroll to position [397, 0]
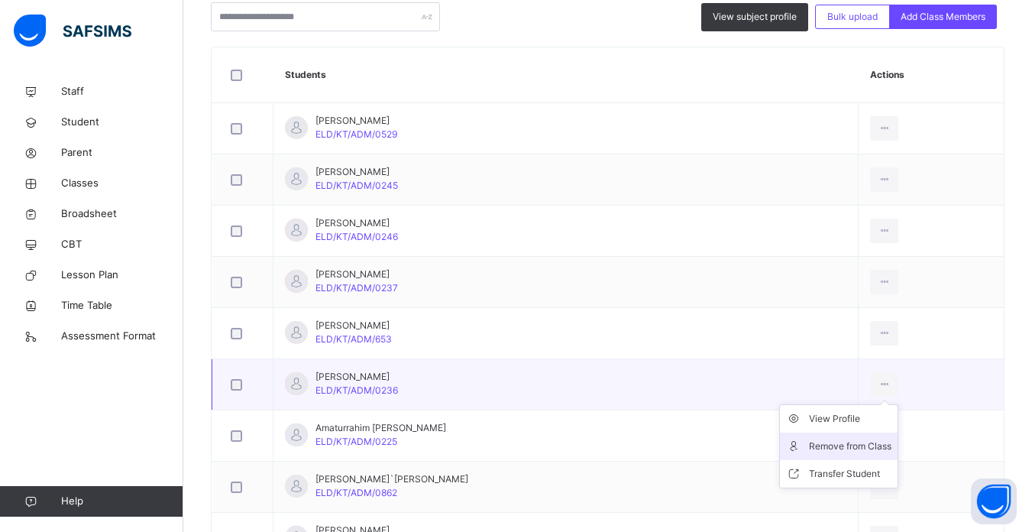
click at [822, 448] on div "Remove from Class" at bounding box center [850, 445] width 82 height 15
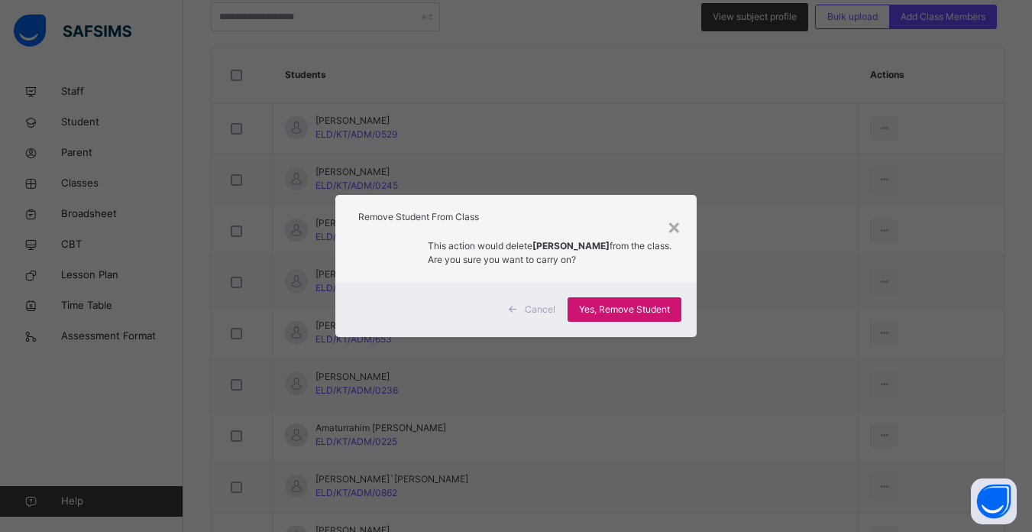
click at [628, 304] on span "Yes, Remove Student" at bounding box center [624, 309] width 91 height 14
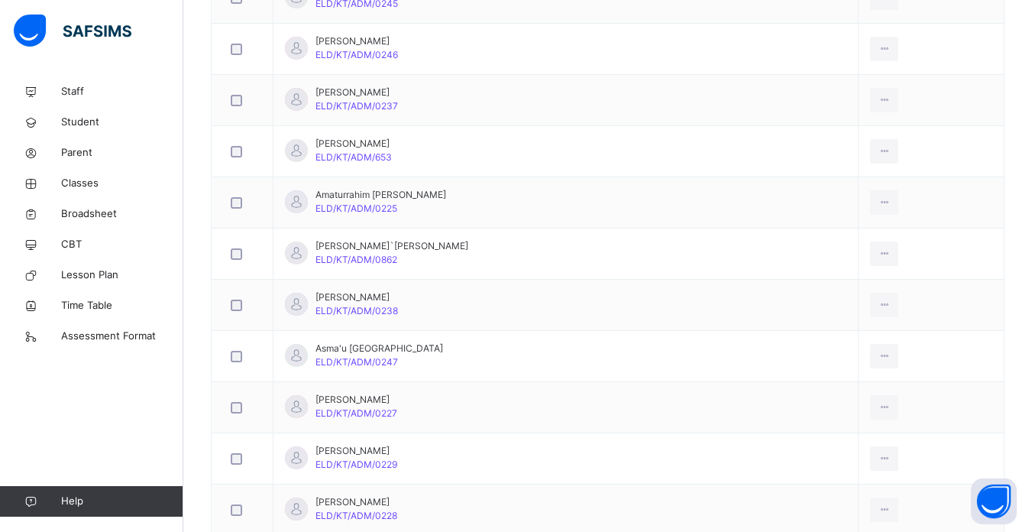
scroll to position [581, 0]
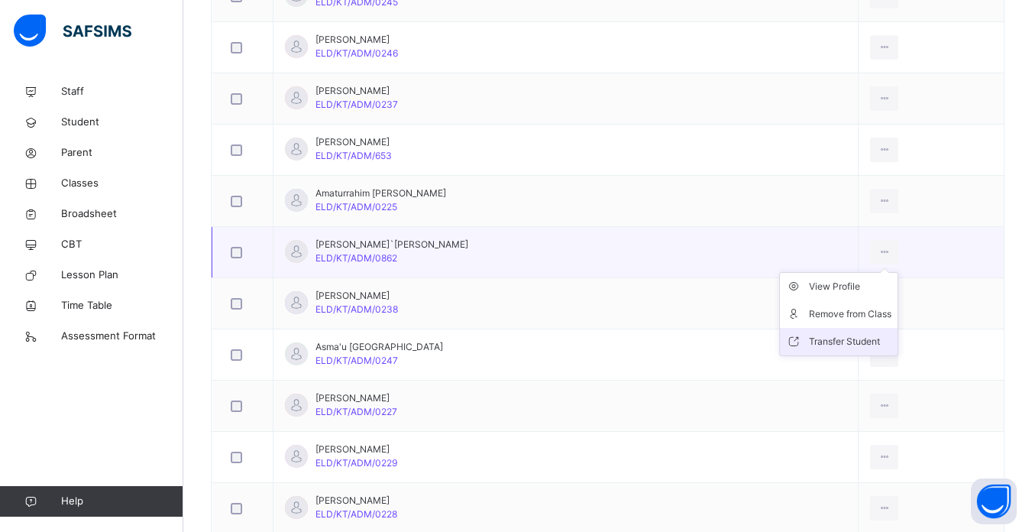
click at [831, 334] on div "Transfer Student" at bounding box center [850, 341] width 82 height 15
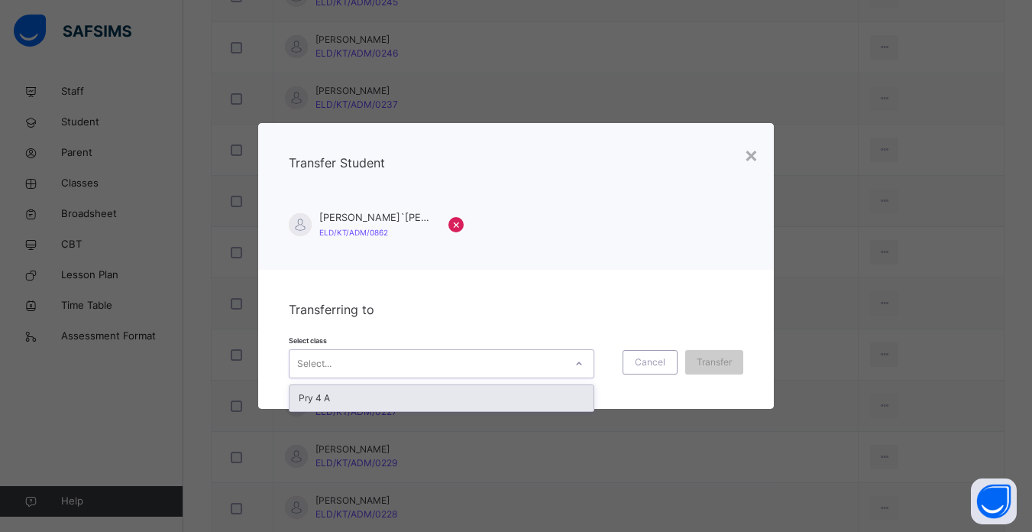
click at [571, 368] on div at bounding box center [579, 363] width 26 height 24
click at [560, 393] on div "Pry 4 A" at bounding box center [441, 398] width 304 height 26
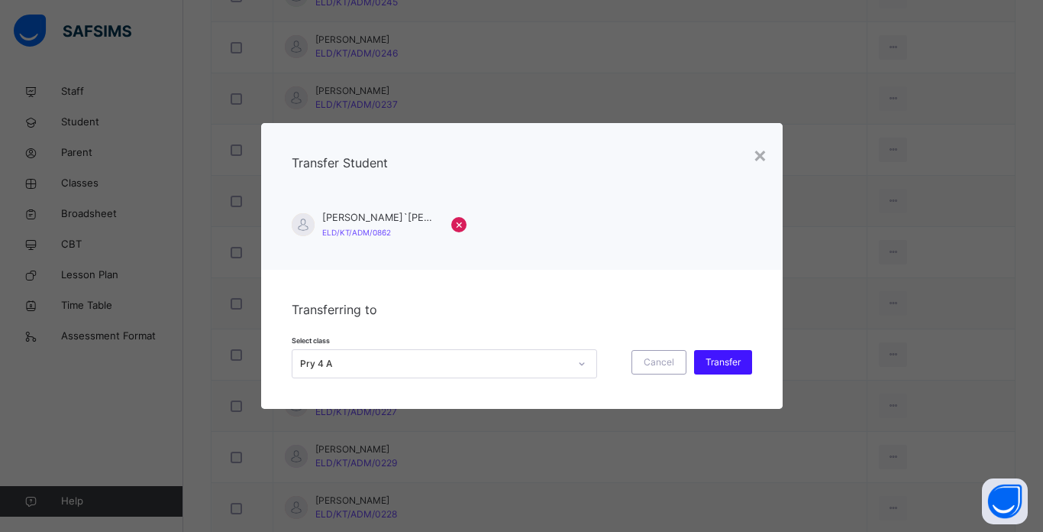
click at [717, 358] on span "Transfer" at bounding box center [723, 362] width 35 height 14
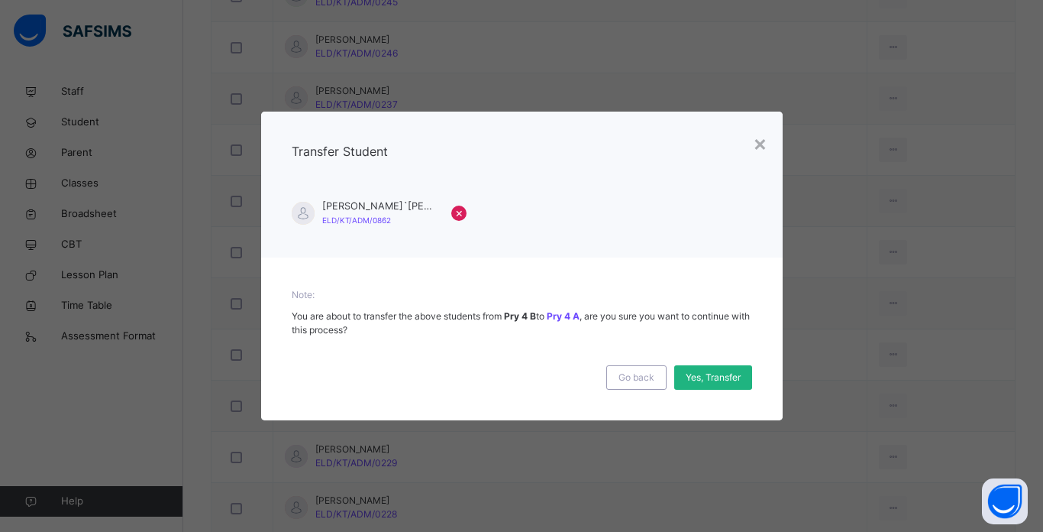
click at [712, 373] on span "Yes, Transfer" at bounding box center [713, 377] width 55 height 14
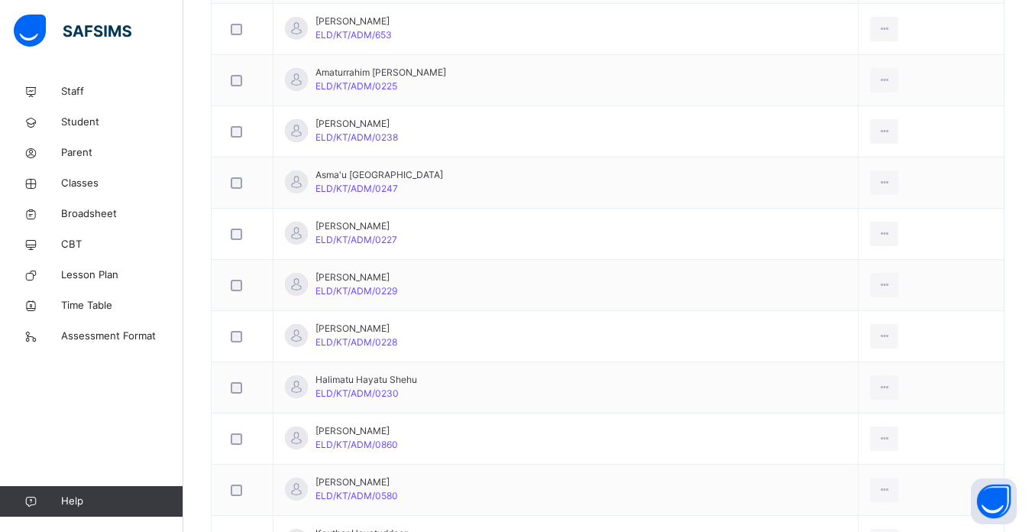
scroll to position [703, 0]
click at [813, 343] on div "Remove from Class" at bounding box center [850, 345] width 82 height 15
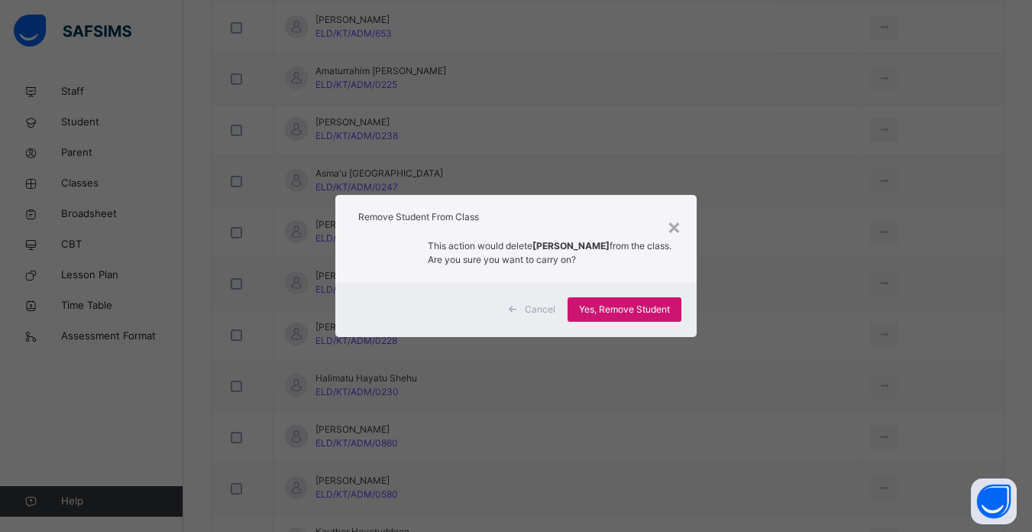
click at [623, 305] on span "Yes, Remove Student" at bounding box center [624, 309] width 91 height 14
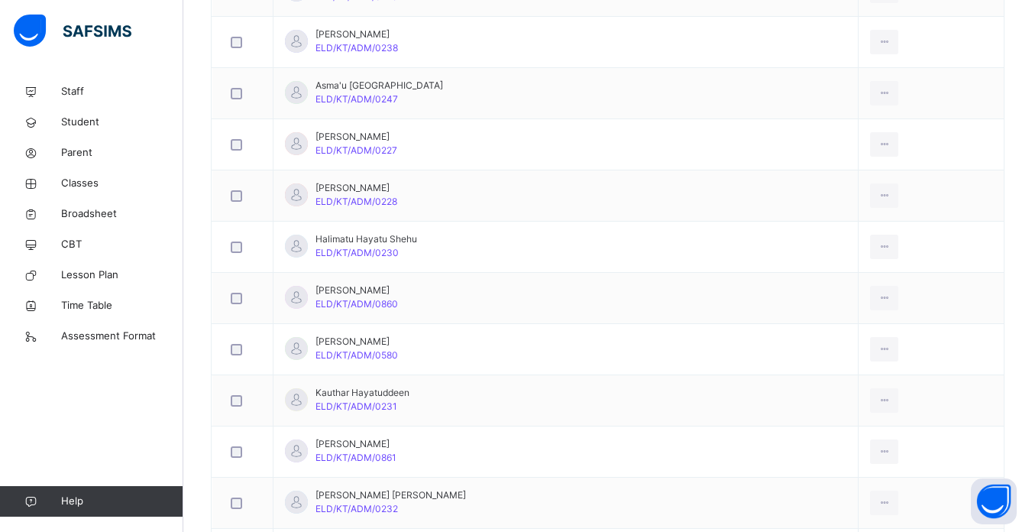
scroll to position [794, 0]
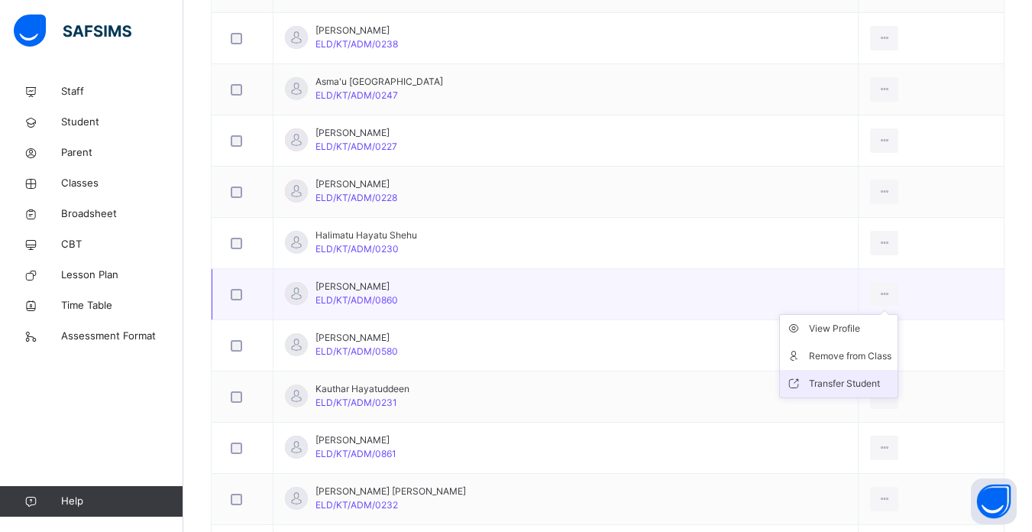
click at [822, 378] on div "Transfer Student" at bounding box center [850, 383] width 82 height 15
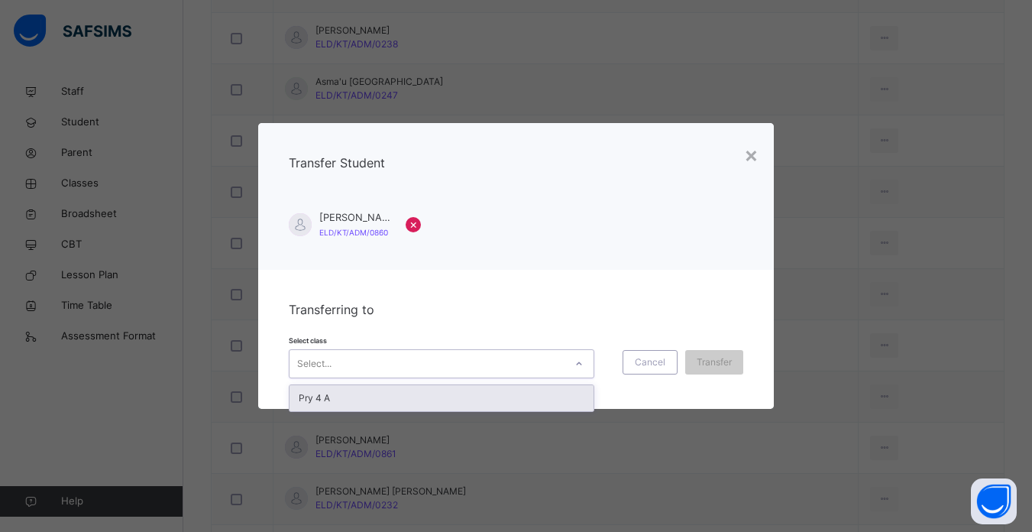
click at [522, 361] on div "Select..." at bounding box center [426, 363] width 275 height 24
click at [512, 398] on div "Pry 4 A" at bounding box center [441, 398] width 304 height 26
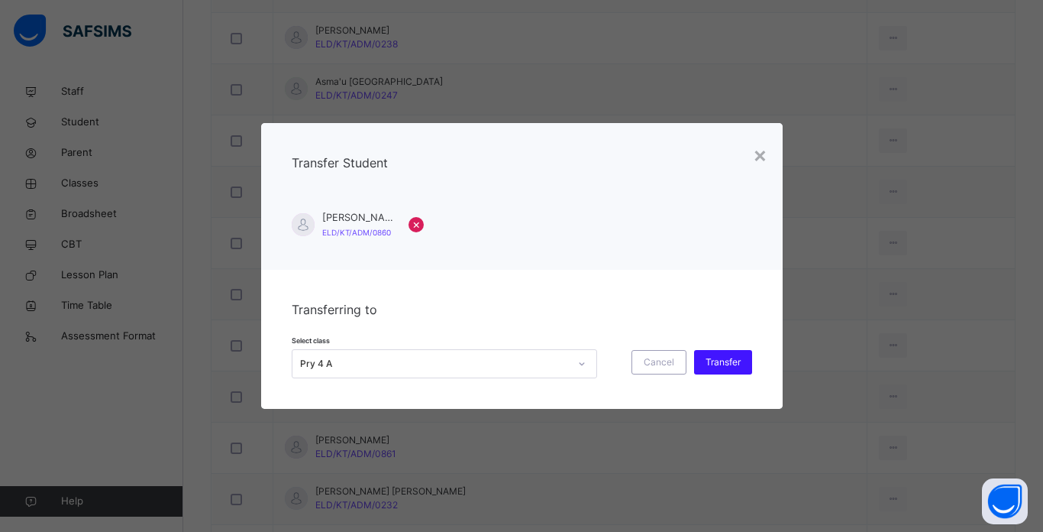
click at [723, 355] on span "Transfer" at bounding box center [723, 362] width 35 height 14
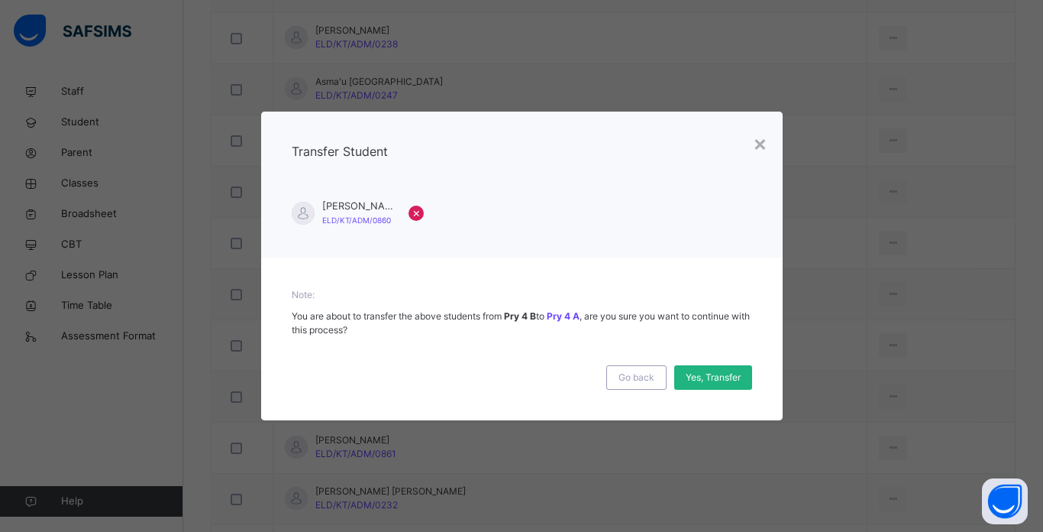
click at [707, 376] on span "Yes, Transfer" at bounding box center [713, 377] width 55 height 14
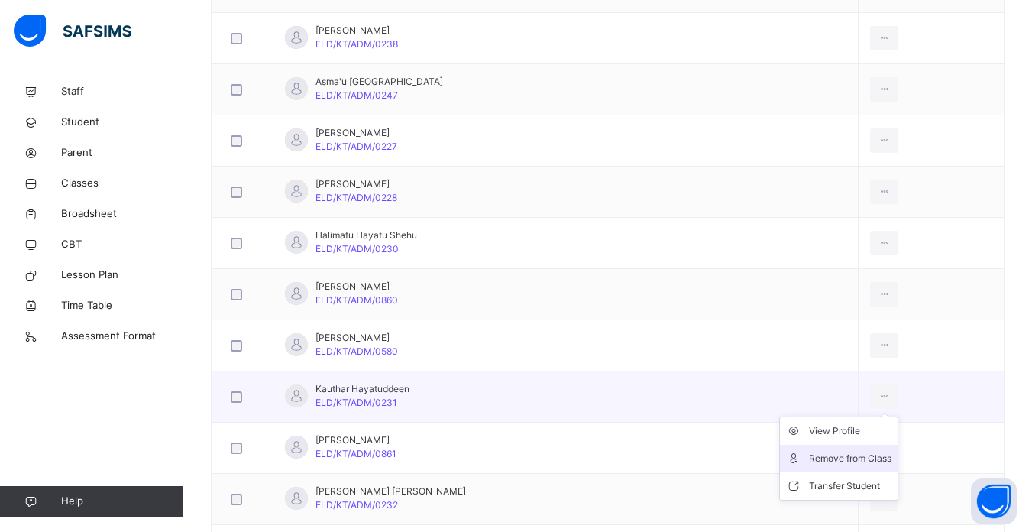
click at [831, 456] on div "Remove from Class" at bounding box center [850, 458] width 82 height 15
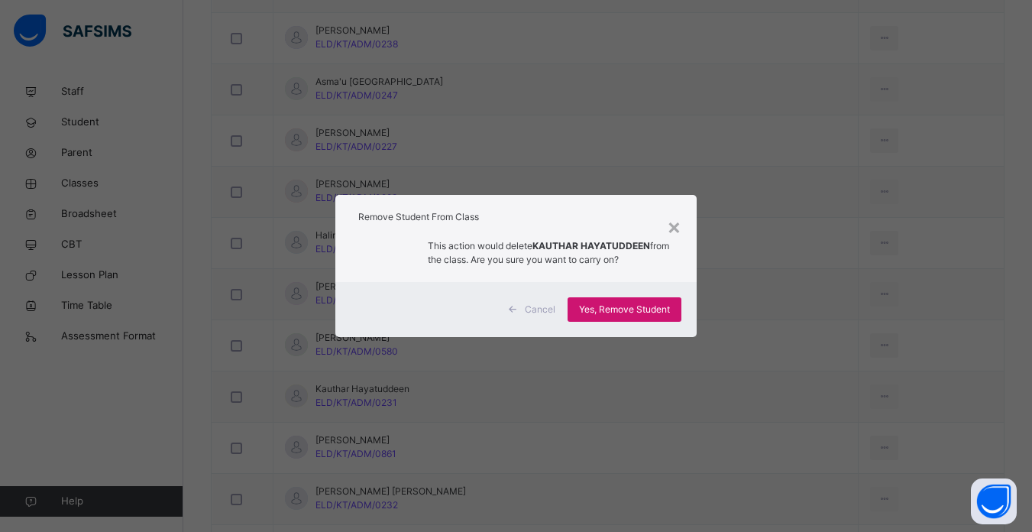
click at [623, 300] on div "Yes, Remove Student" at bounding box center [625, 309] width 114 height 24
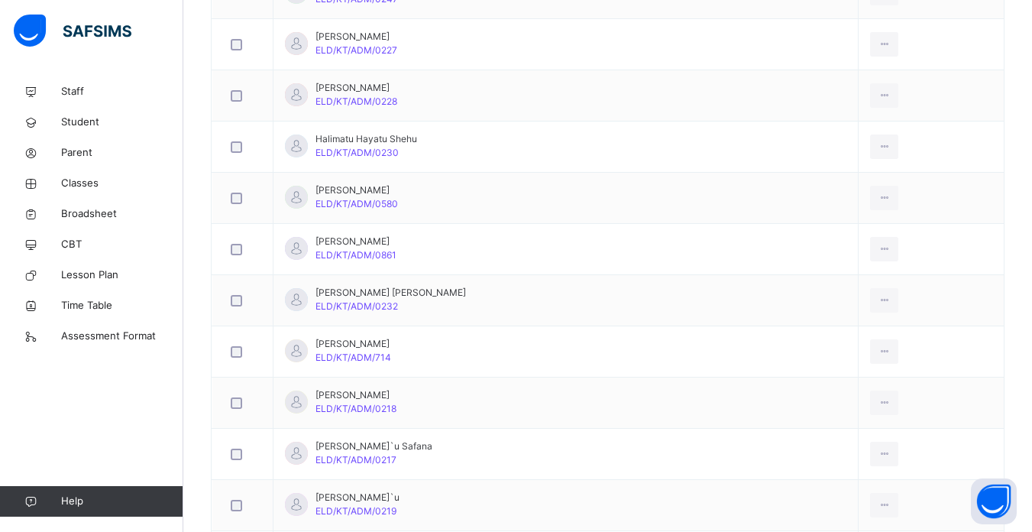
scroll to position [917, 0]
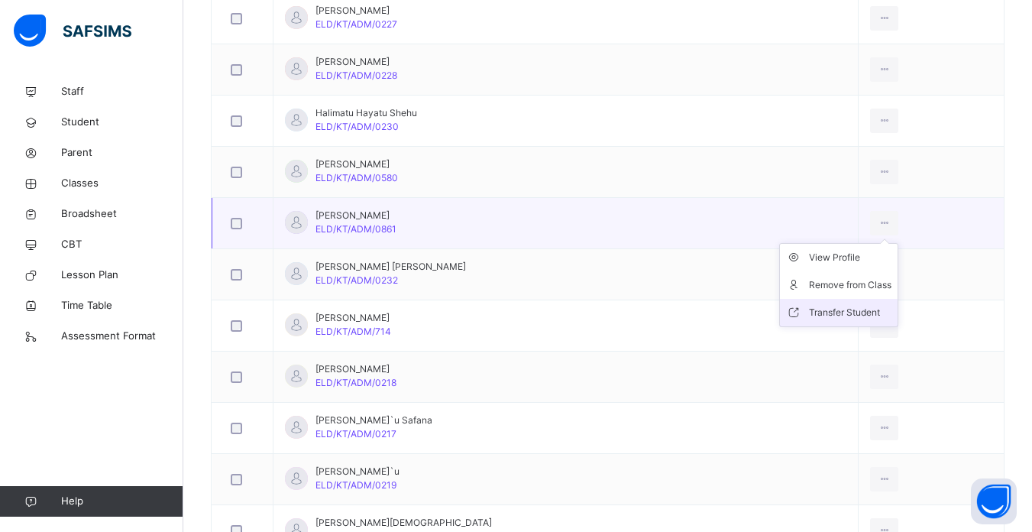
click at [830, 311] on div "Transfer Student" at bounding box center [850, 312] width 82 height 15
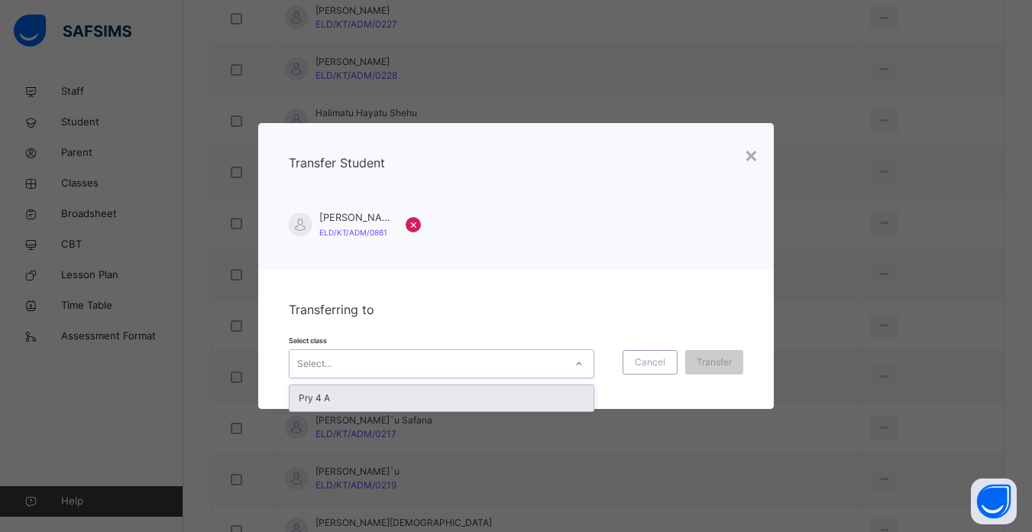
click at [568, 354] on div at bounding box center [579, 363] width 26 height 24
click at [548, 394] on div "Pry 4 A" at bounding box center [441, 398] width 304 height 26
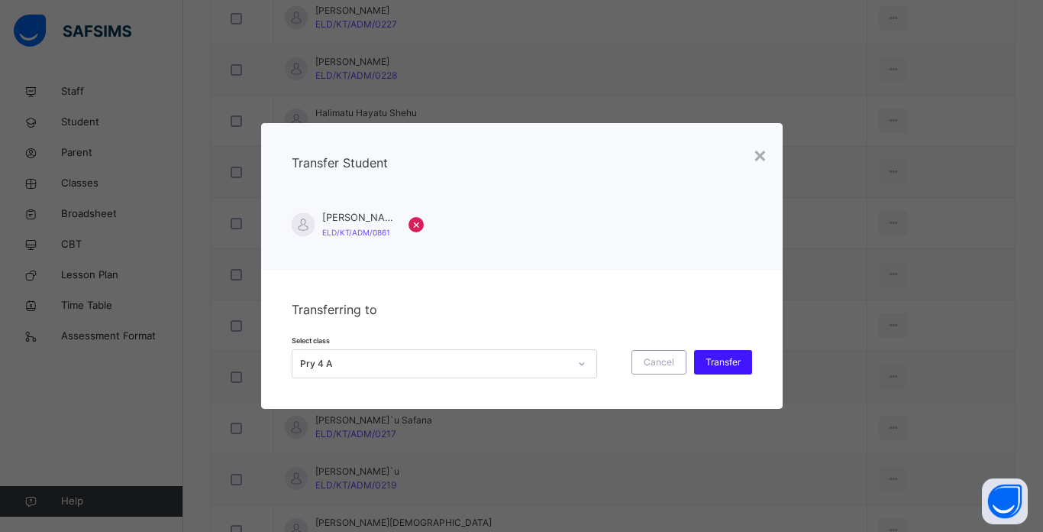
click at [719, 361] on span "Transfer" at bounding box center [723, 362] width 35 height 14
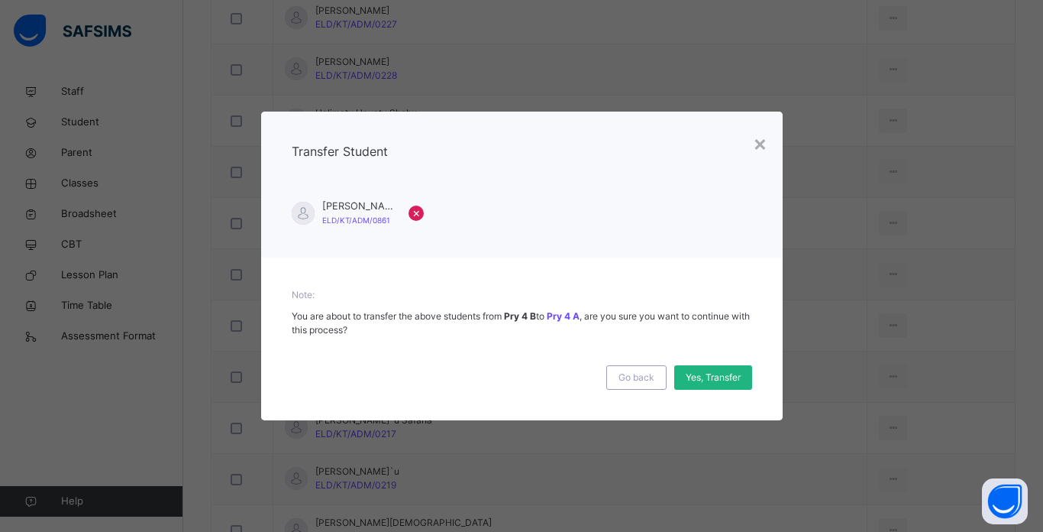
click at [708, 373] on span "Yes, Transfer" at bounding box center [713, 377] width 55 height 14
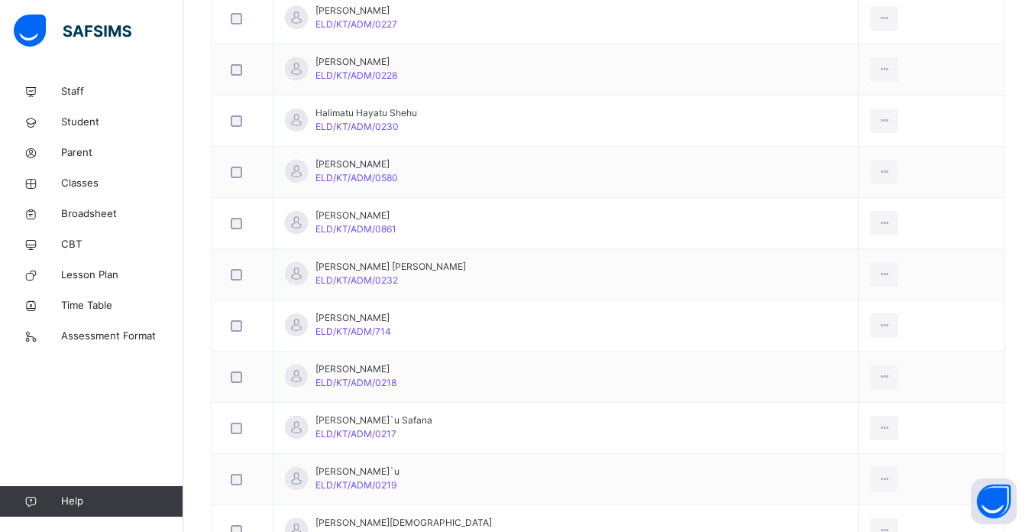
click at [708, 373] on td "Muhammad Bn Muhammad ELD/KT/ADM/0218" at bounding box center [565, 376] width 585 height 51
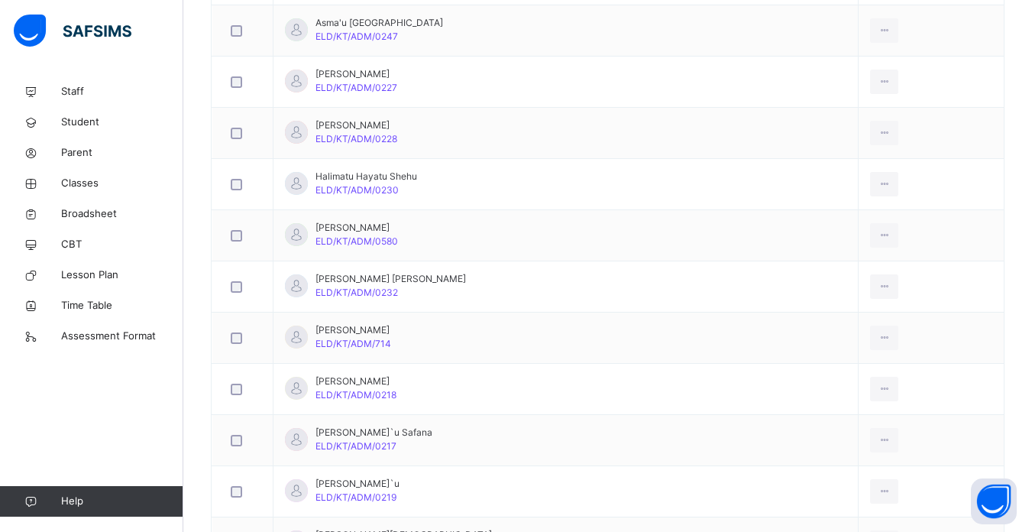
scroll to position [855, 0]
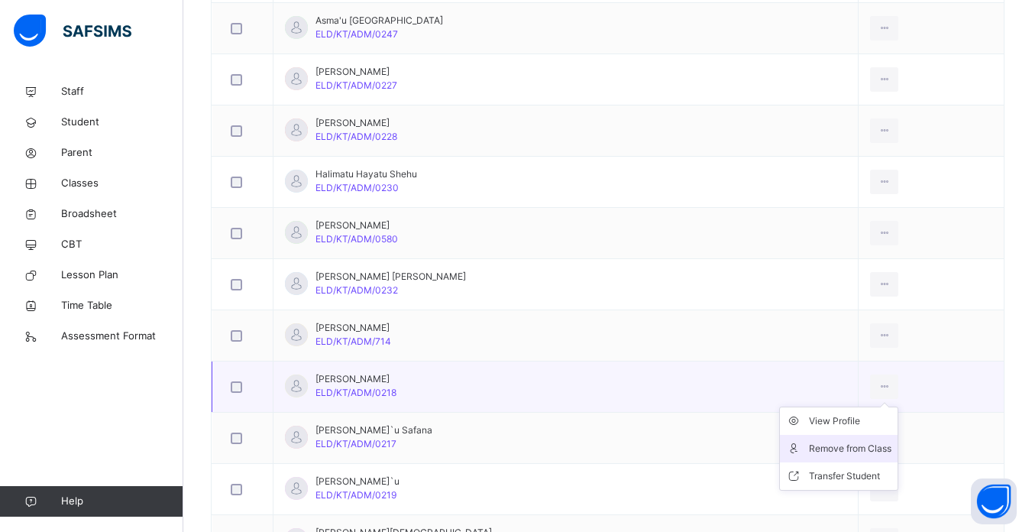
click at [833, 446] on div "Remove from Class" at bounding box center [850, 448] width 82 height 15
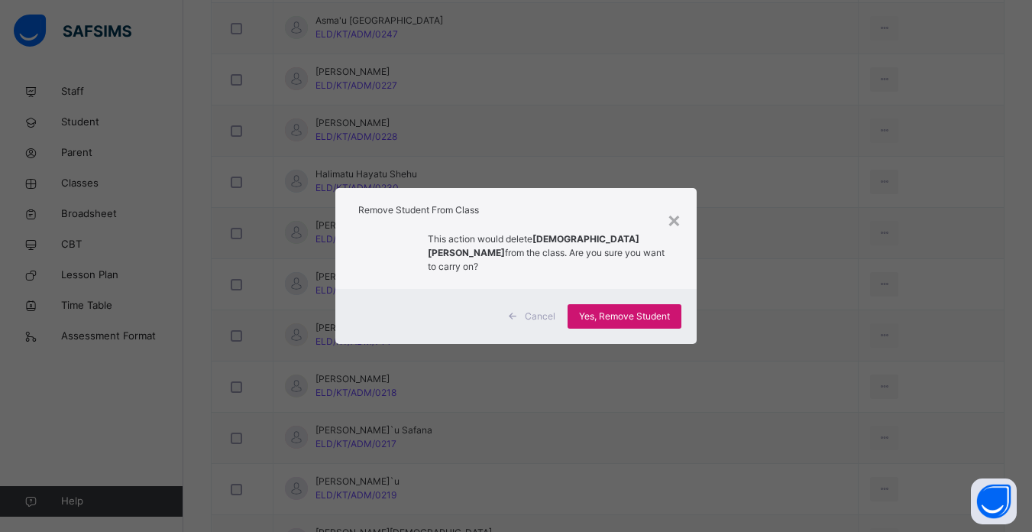
click at [616, 309] on span "Yes, Remove Student" at bounding box center [624, 316] width 91 height 14
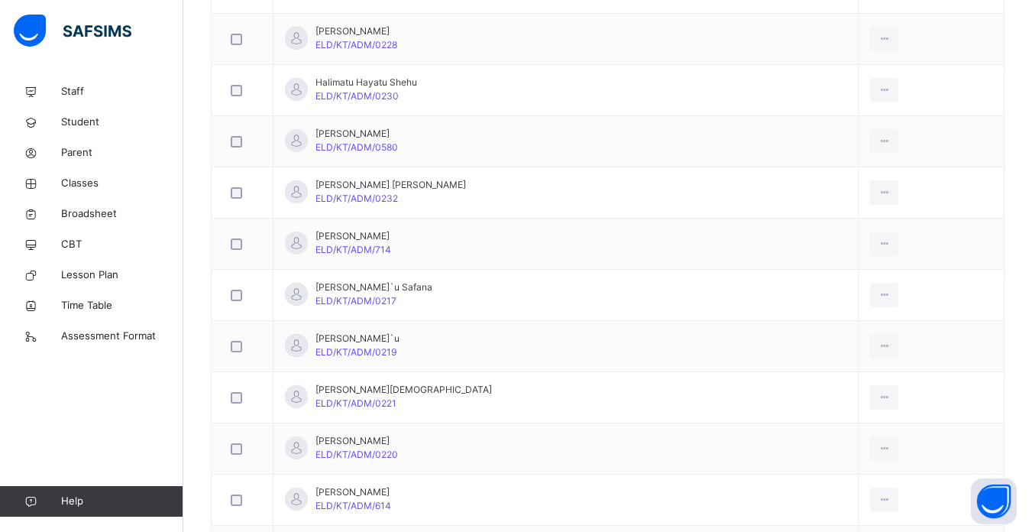
scroll to position [978, 0]
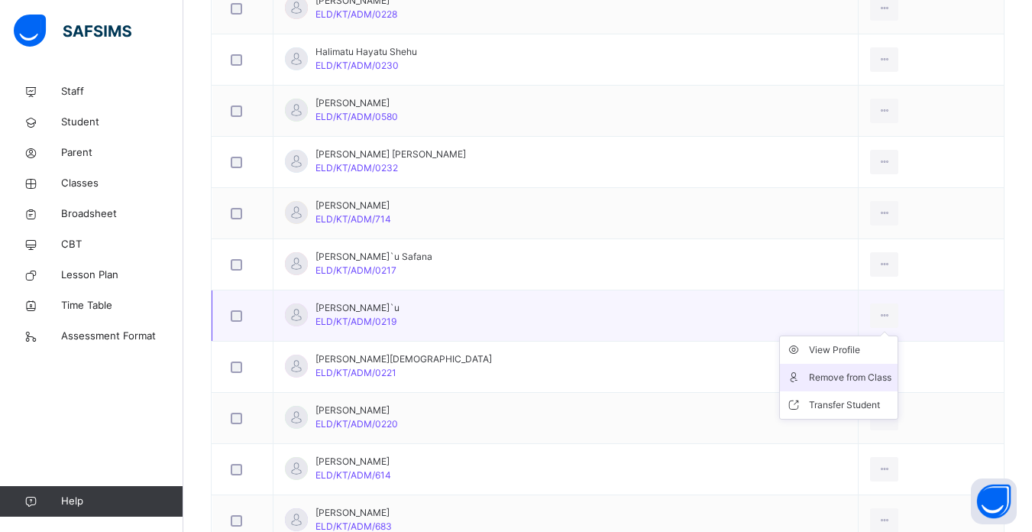
click at [837, 376] on div "Remove from Class" at bounding box center [850, 377] width 82 height 15
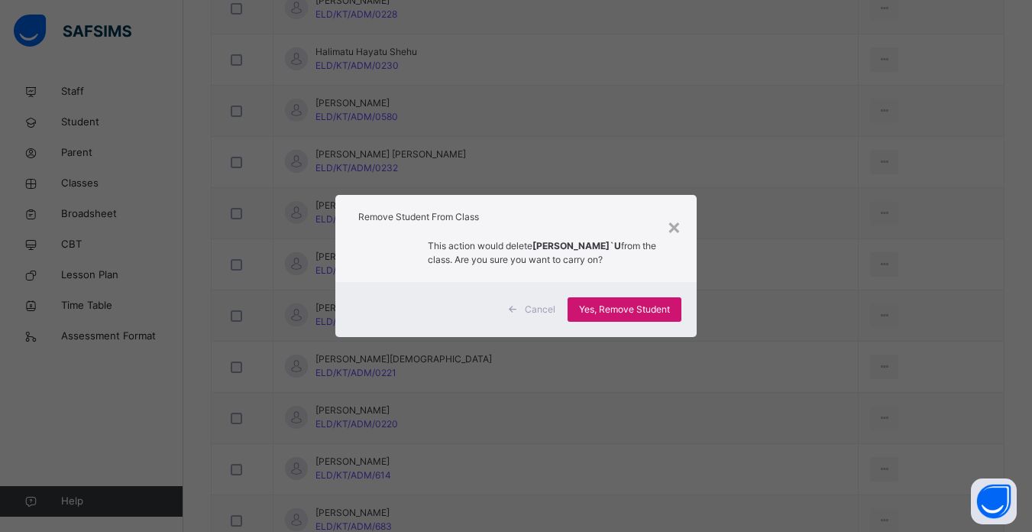
click at [631, 311] on span "Yes, Remove Student" at bounding box center [624, 309] width 91 height 14
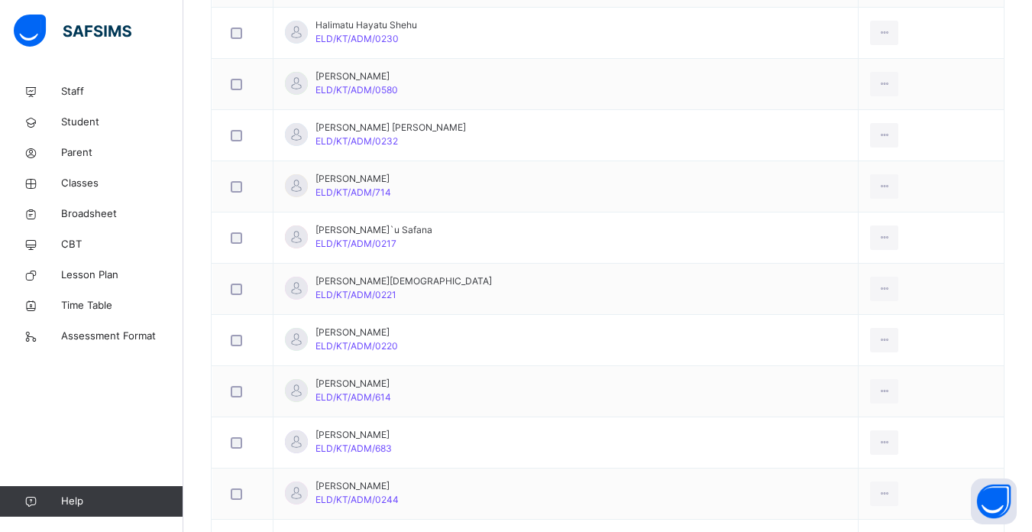
scroll to position [1008, 0]
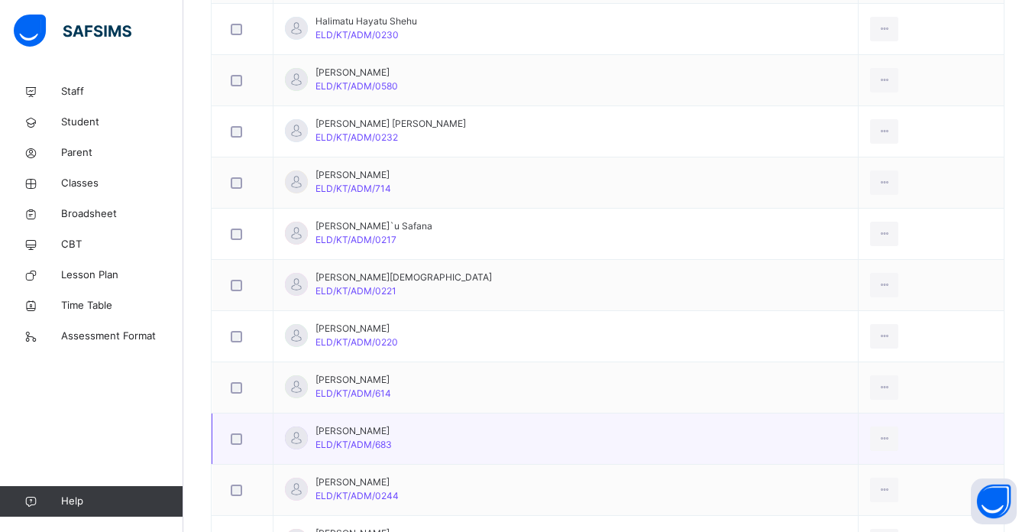
click at [770, 453] on td "Razina Nasir Abdurrahman ELD/KT/ADM/683" at bounding box center [565, 438] width 585 height 51
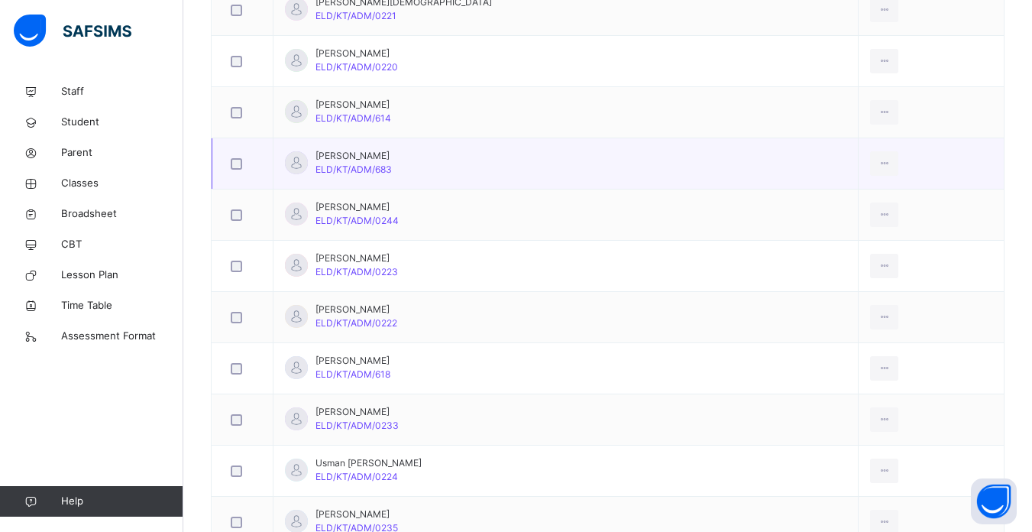
scroll to position [1314, 0]
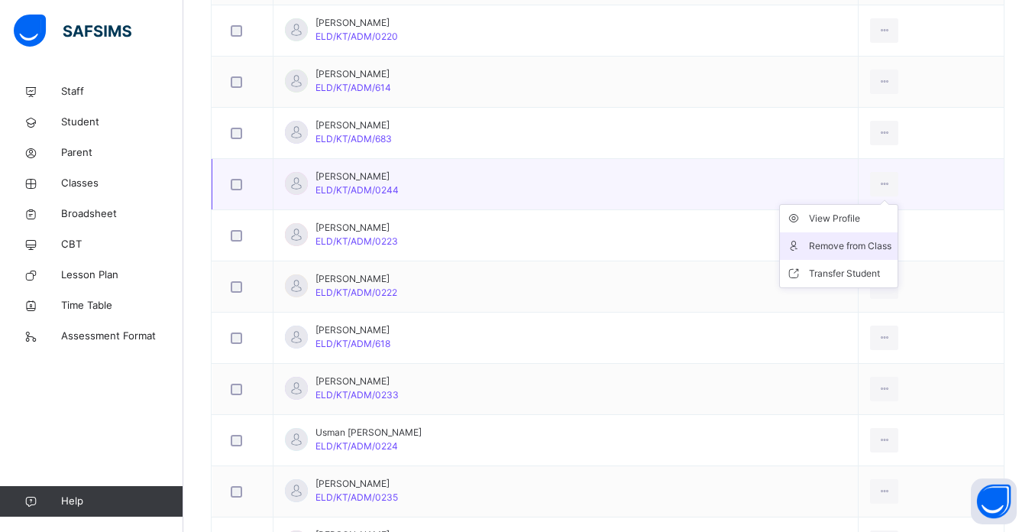
click at [820, 246] on div "Remove from Class" at bounding box center [850, 245] width 82 height 15
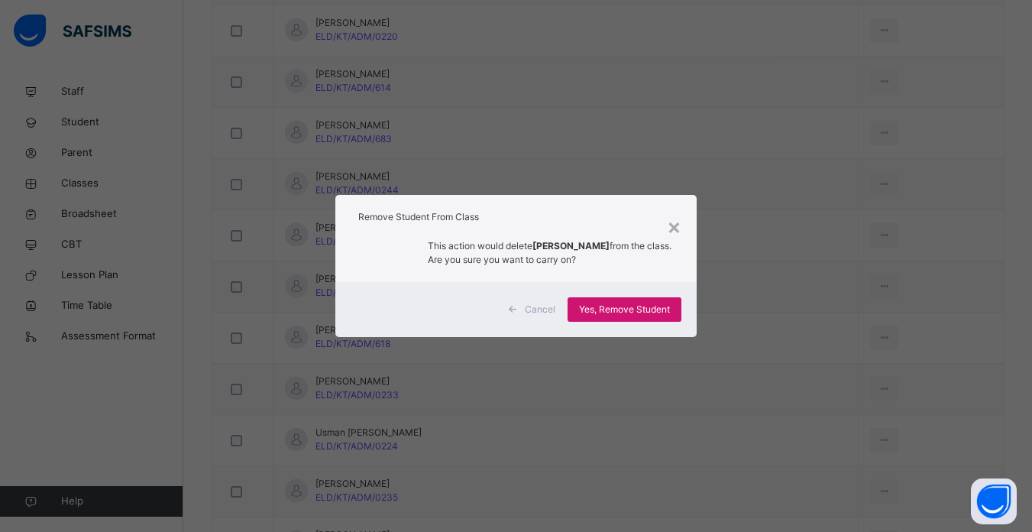
click at [656, 304] on span "Yes, Remove Student" at bounding box center [624, 309] width 91 height 14
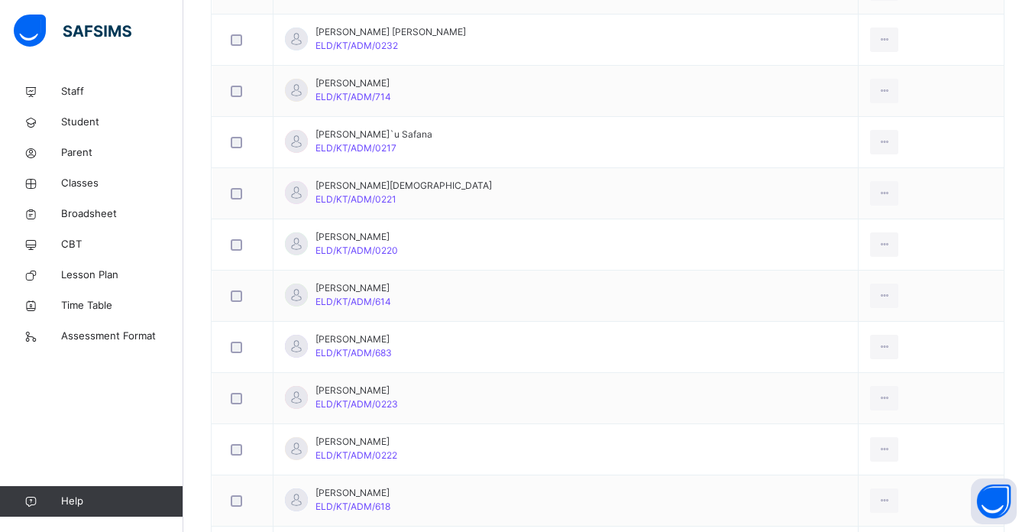
scroll to position [1130, 0]
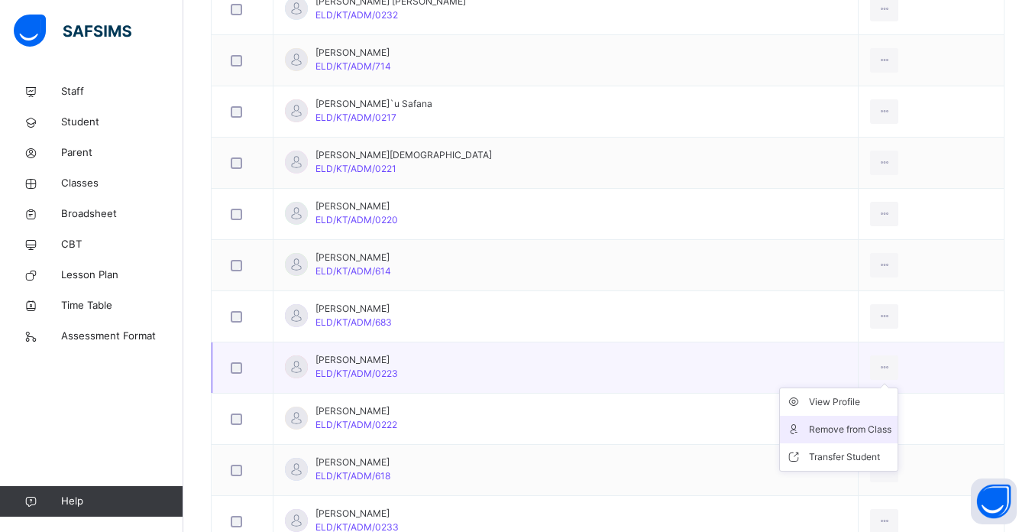
click at [814, 425] on div "Remove from Class" at bounding box center [850, 429] width 82 height 15
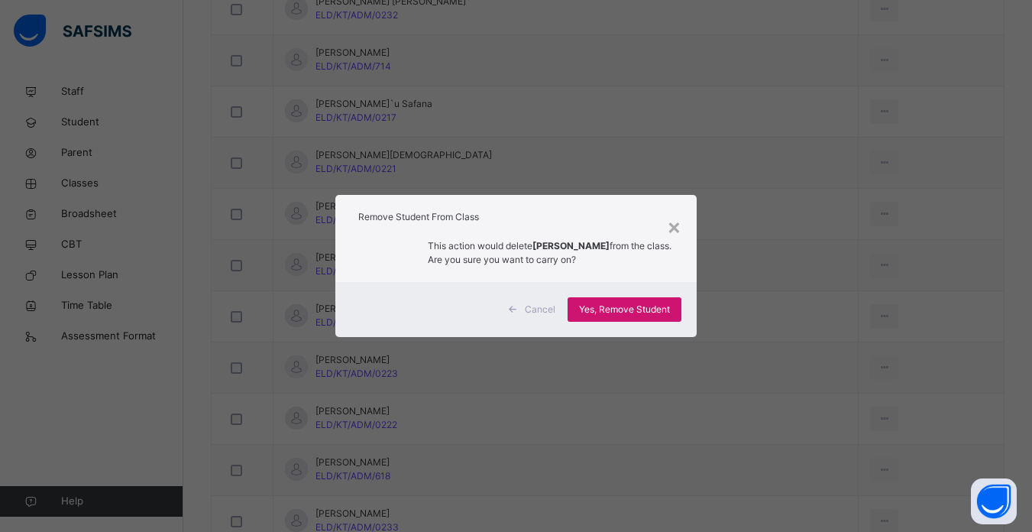
click at [623, 302] on div "Yes, Remove Student" at bounding box center [625, 309] width 114 height 24
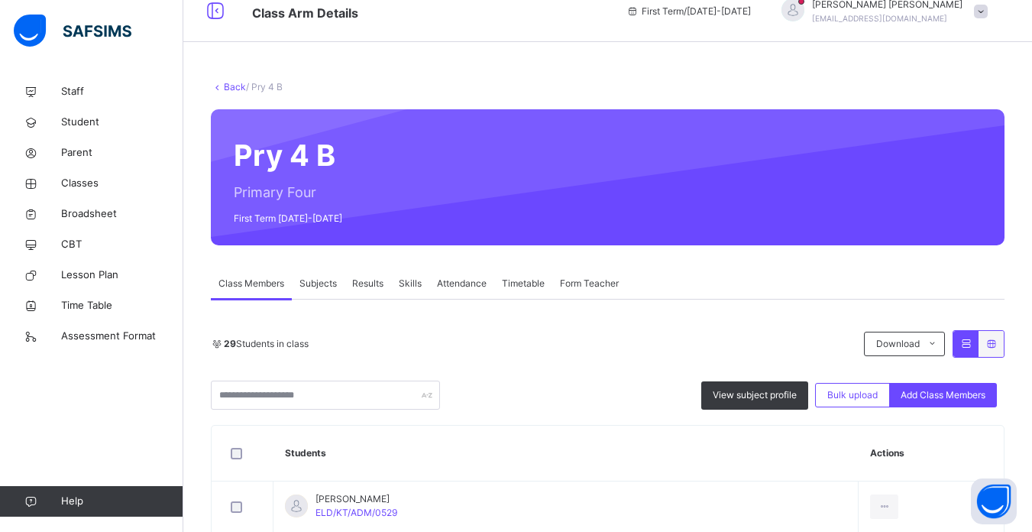
scroll to position [18, 0]
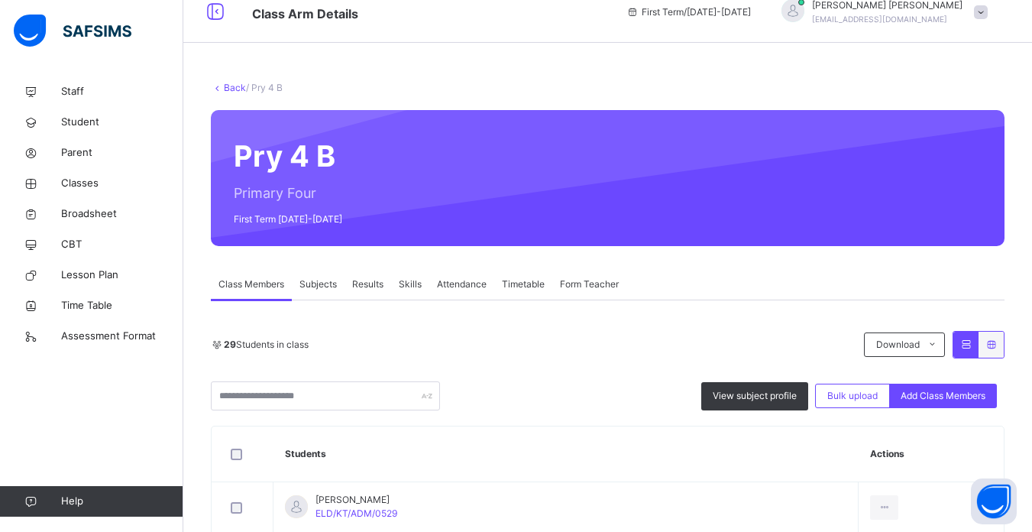
click at [228, 86] on link "Back" at bounding box center [235, 87] width 22 height 11
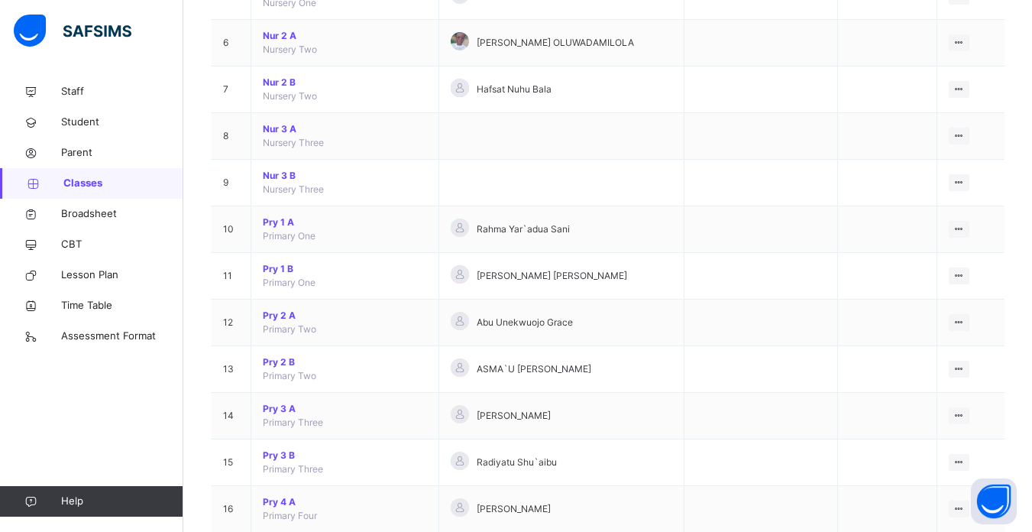
scroll to position [428, 0]
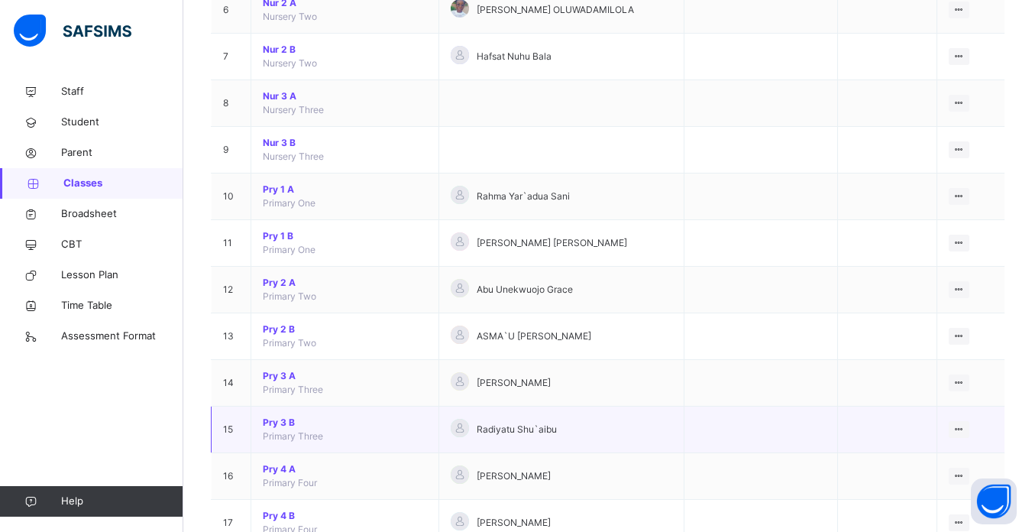
click at [277, 422] on span "Pry 3 B" at bounding box center [345, 423] width 164 height 14
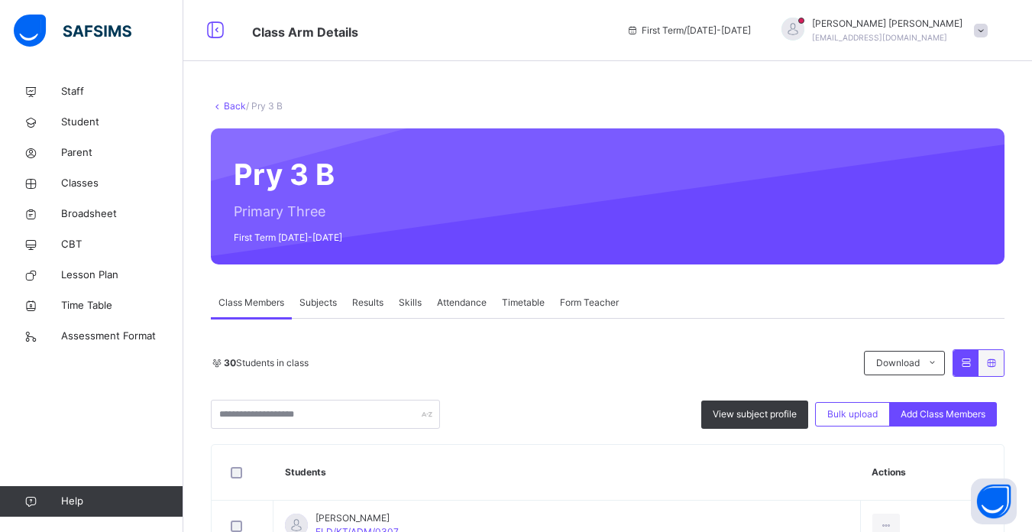
scroll to position [92, 0]
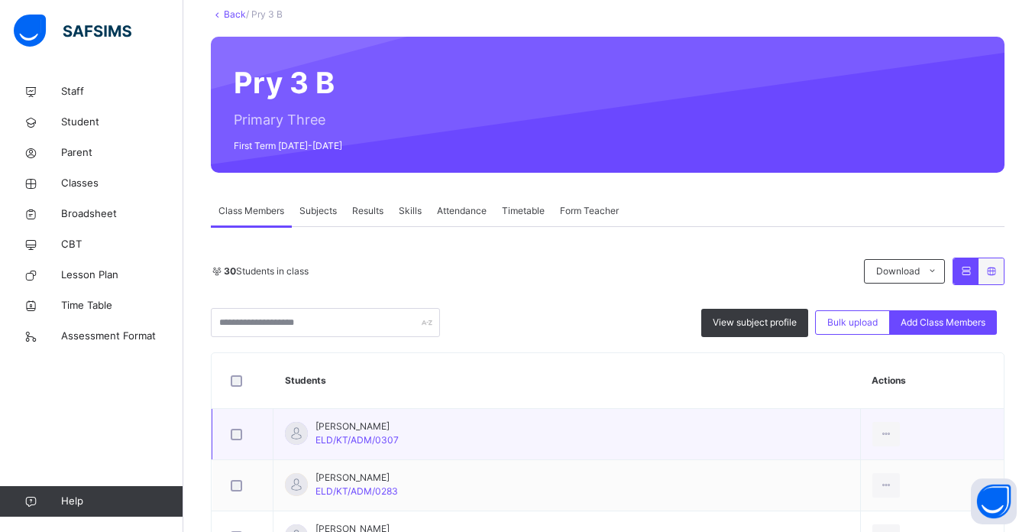
click at [445, 454] on td "Abdullahi Shamsu ELD/KT/ADM/0307" at bounding box center [566, 434] width 587 height 51
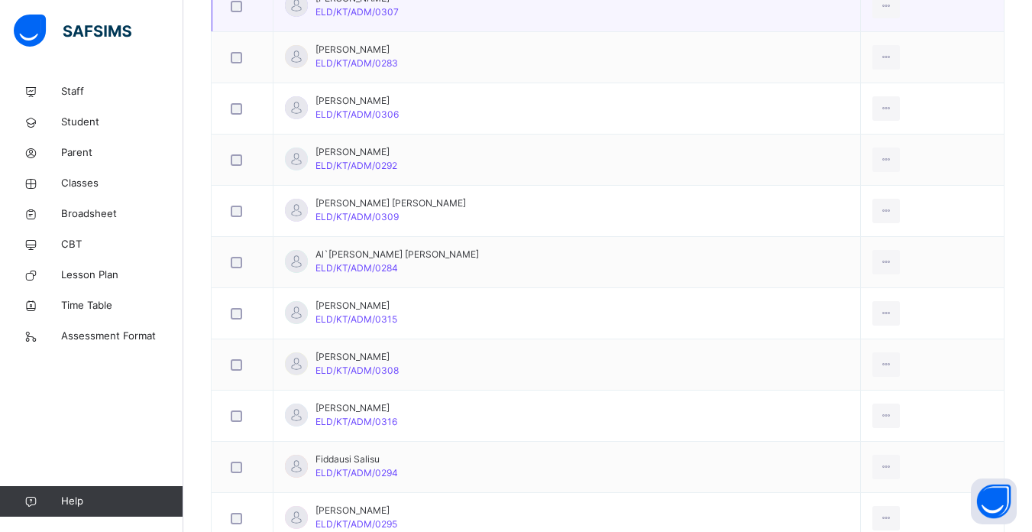
scroll to position [550, 0]
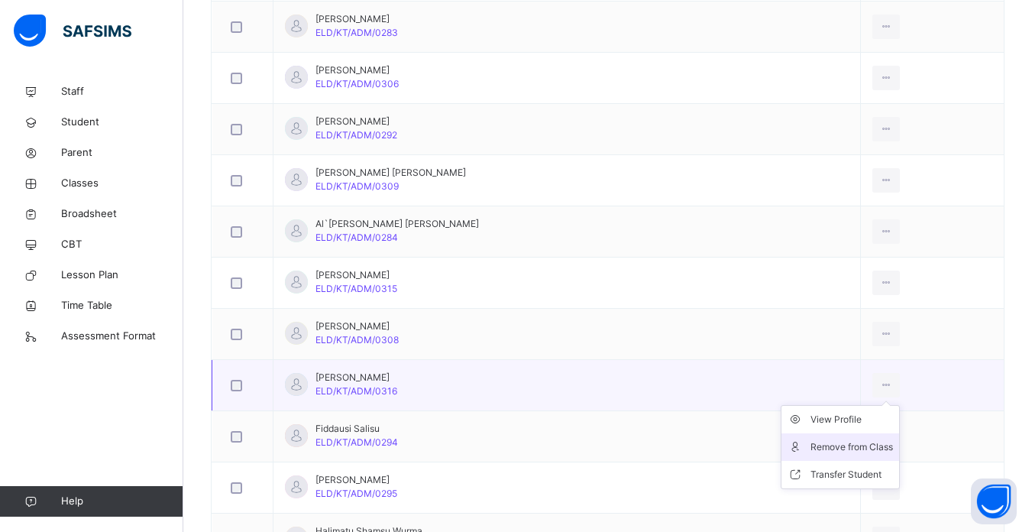
click at [824, 448] on div "Remove from Class" at bounding box center [851, 446] width 82 height 15
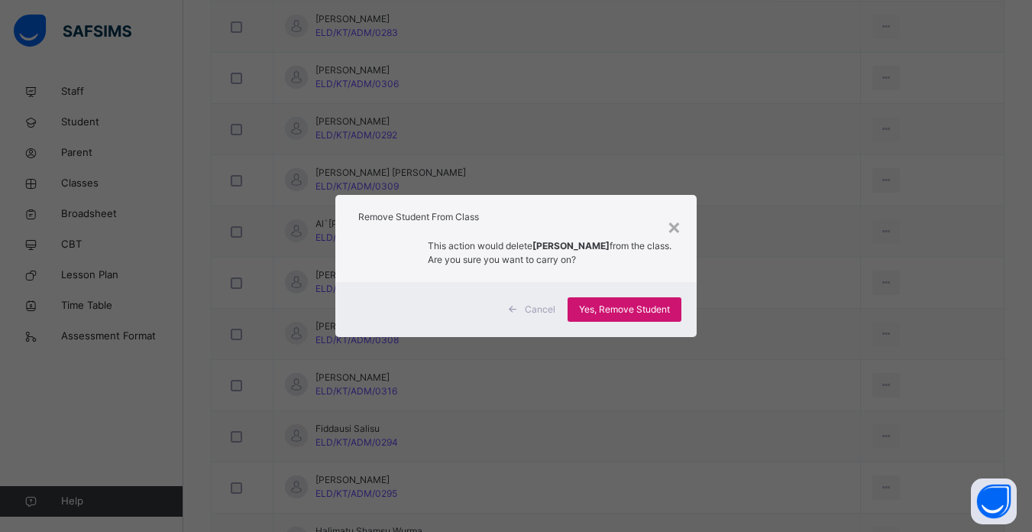
click at [629, 307] on span "Yes, Remove Student" at bounding box center [624, 309] width 91 height 14
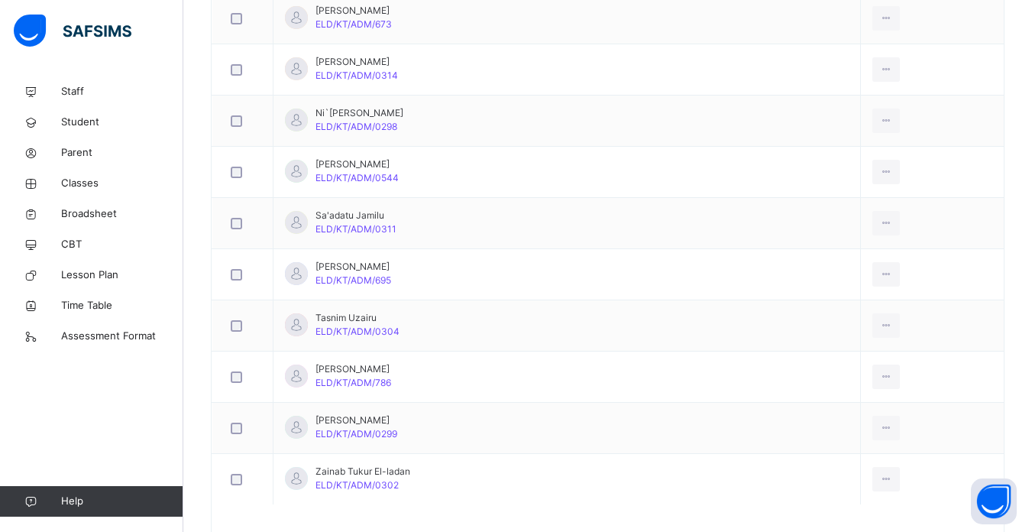
scroll to position [1476, 0]
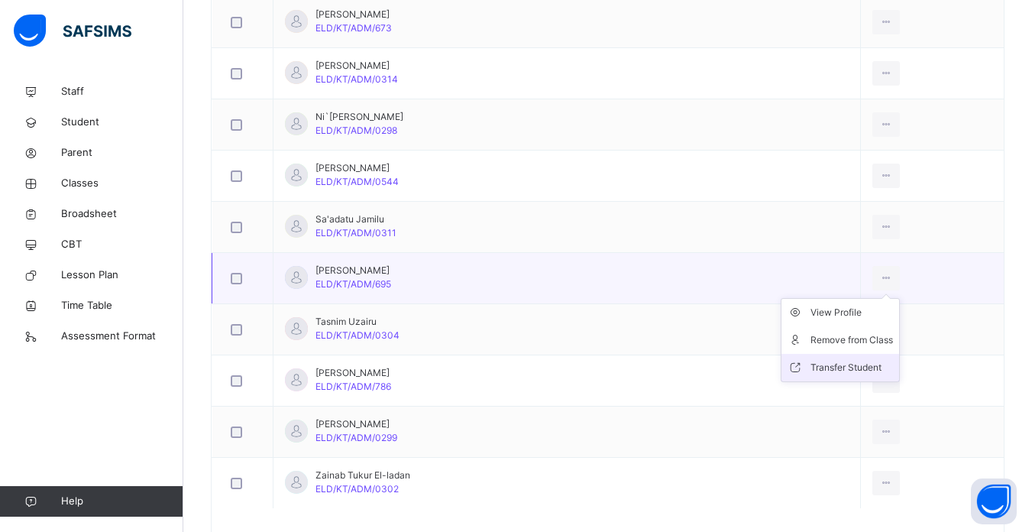
click at [817, 369] on div "Transfer Student" at bounding box center [851, 367] width 82 height 15
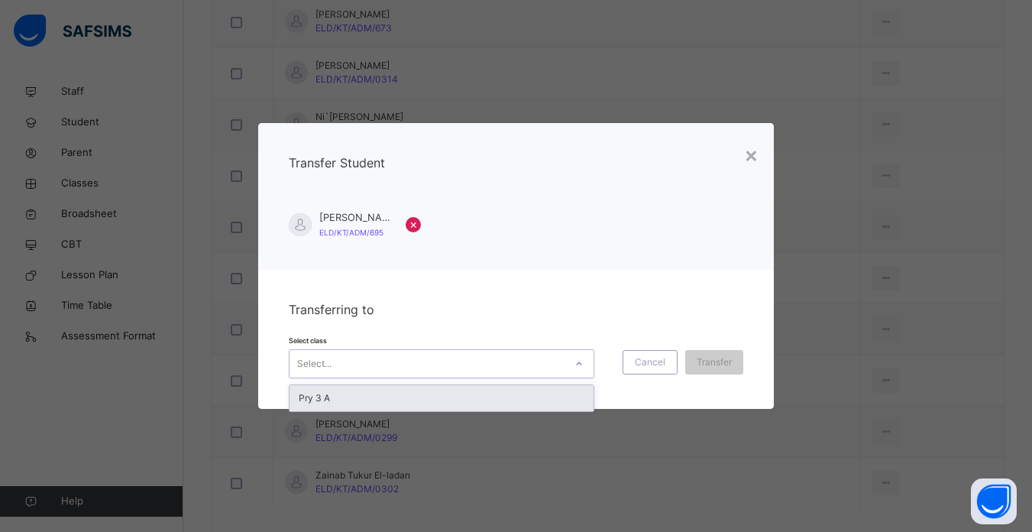
click at [574, 364] on icon at bounding box center [578, 363] width 9 height 15
click at [548, 399] on div "Pry 3 A" at bounding box center [441, 398] width 304 height 26
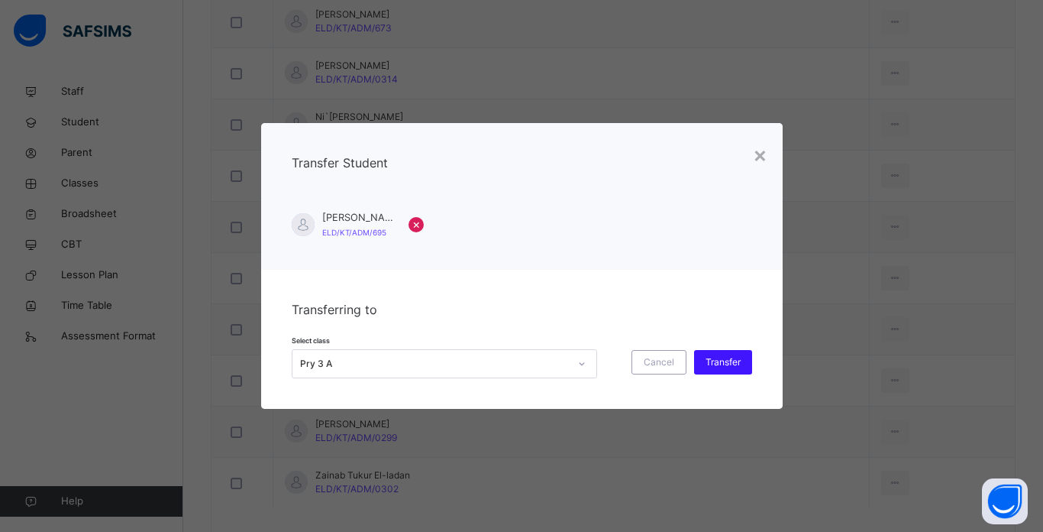
click at [716, 361] on span "Transfer" at bounding box center [723, 362] width 35 height 14
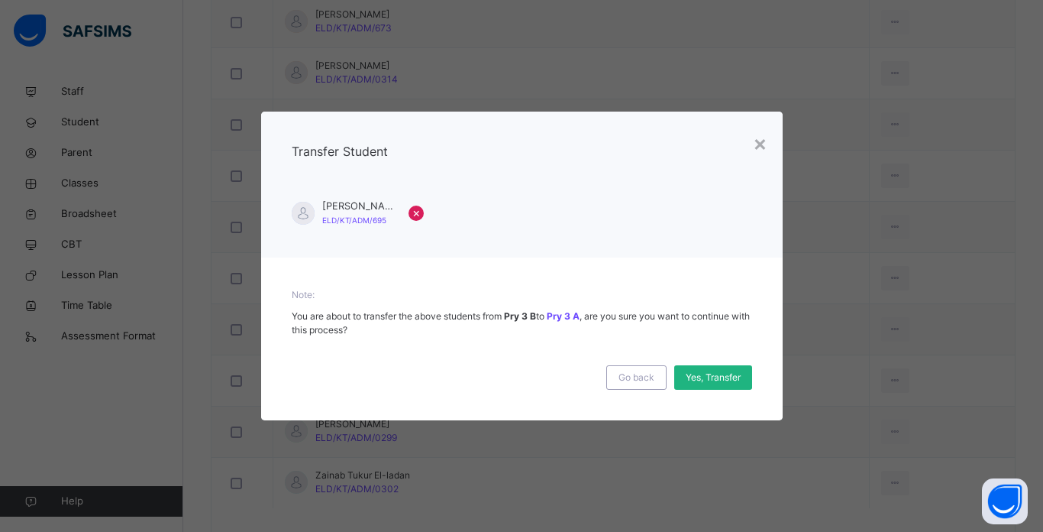
click at [713, 374] on span "Yes, Transfer" at bounding box center [713, 377] width 55 height 14
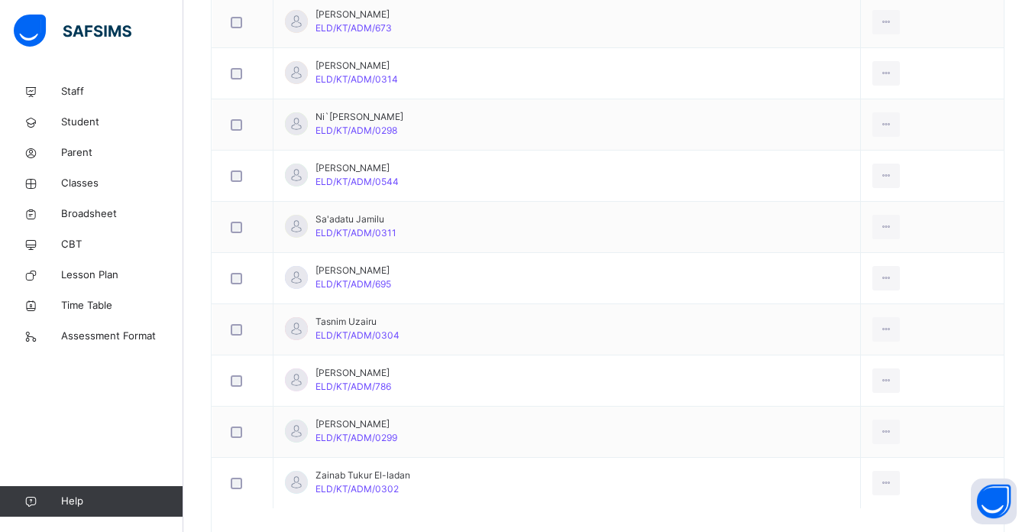
scroll to position [1445, 0]
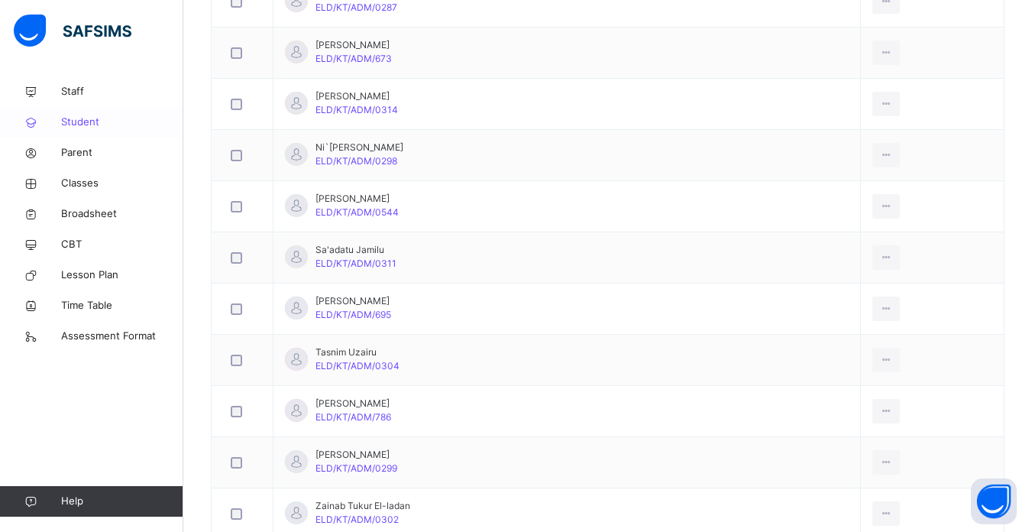
click at [75, 120] on span "Student" at bounding box center [122, 122] width 122 height 15
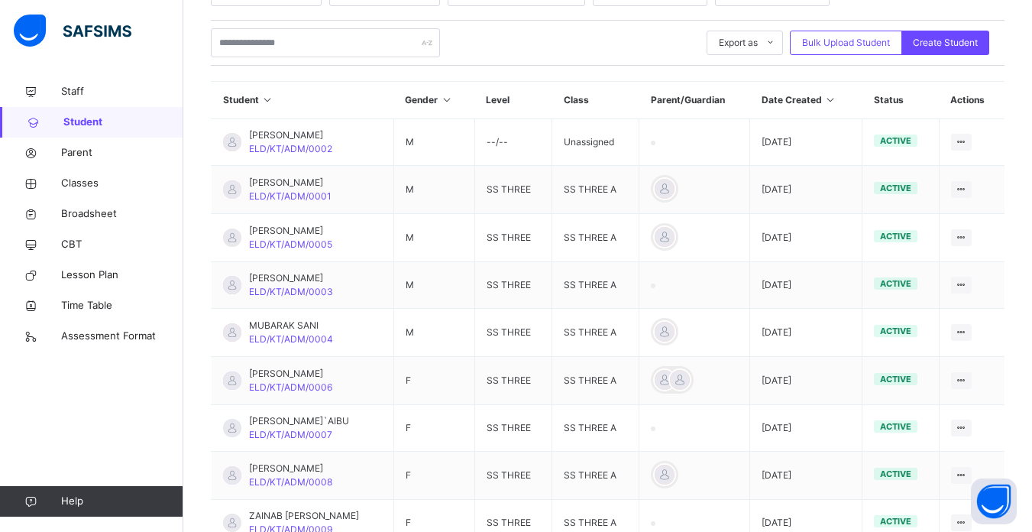
scroll to position [270, 0]
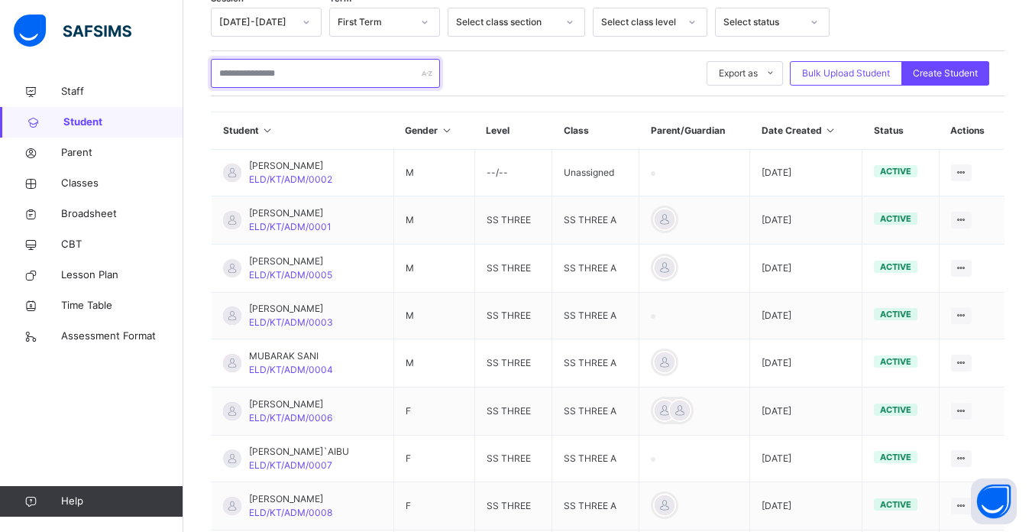
click at [364, 73] on input "text" at bounding box center [325, 73] width 229 height 29
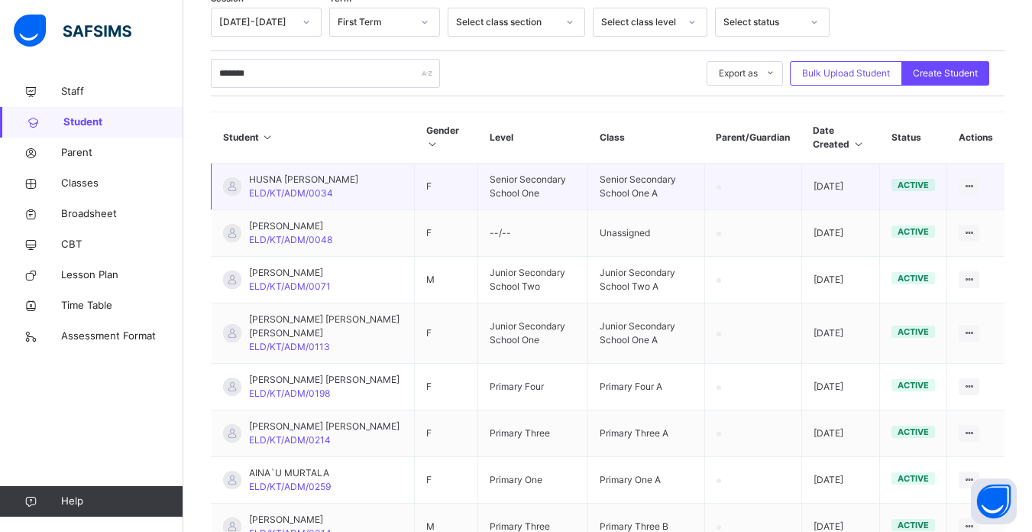
click at [429, 209] on td "F" at bounding box center [446, 186] width 63 height 47
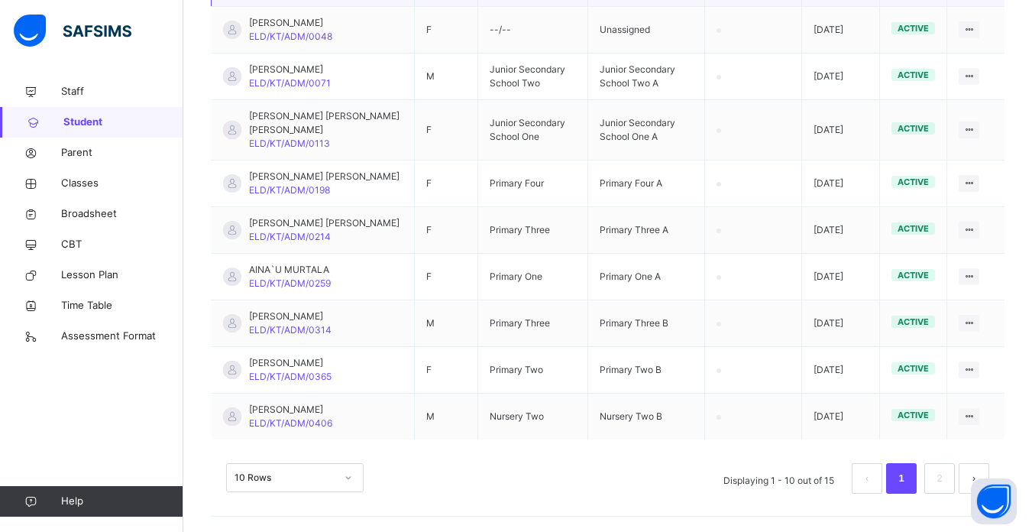
scroll to position [501, 0]
click at [946, 471] on link "2" at bounding box center [939, 478] width 15 height 20
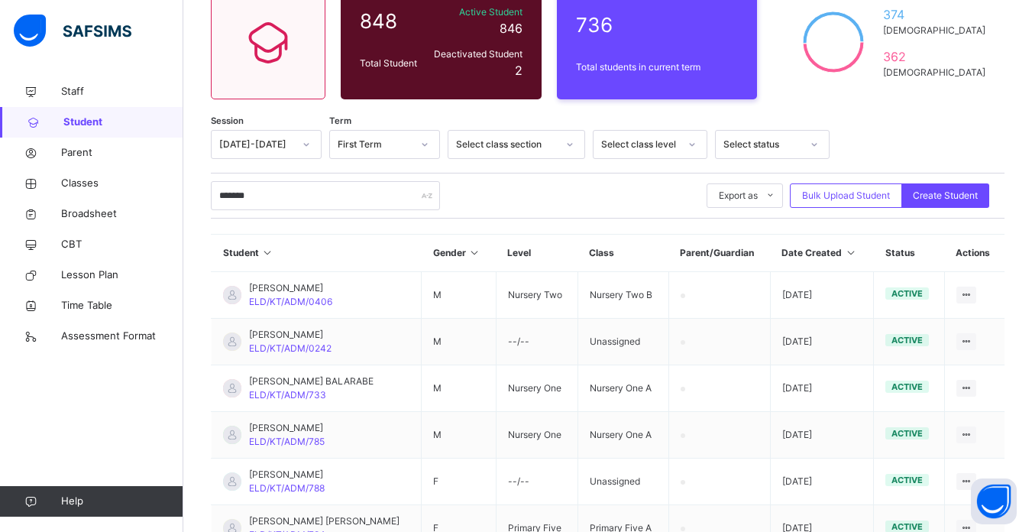
scroll to position [260, 0]
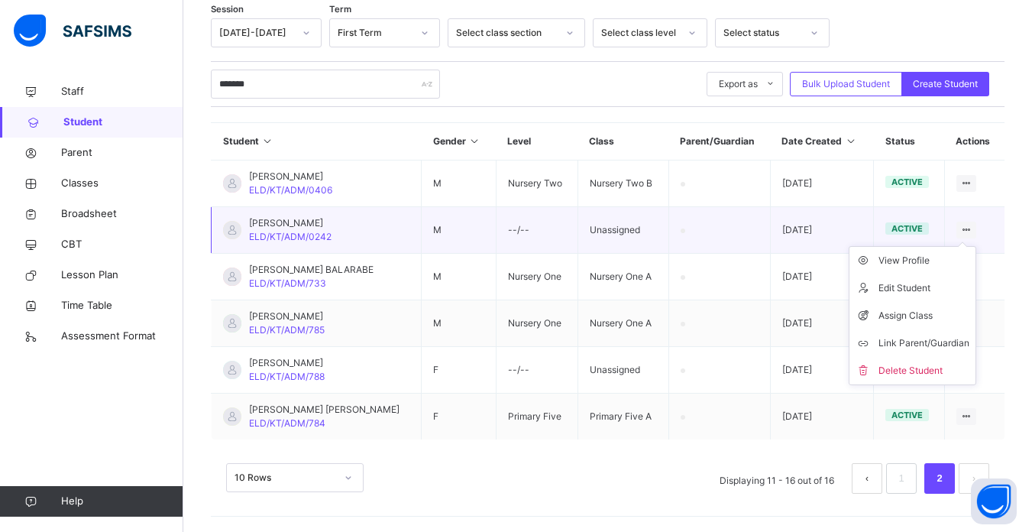
click at [973, 227] on icon at bounding box center [966, 229] width 13 height 11
click at [916, 309] on div "Assign Class" at bounding box center [923, 315] width 91 height 15
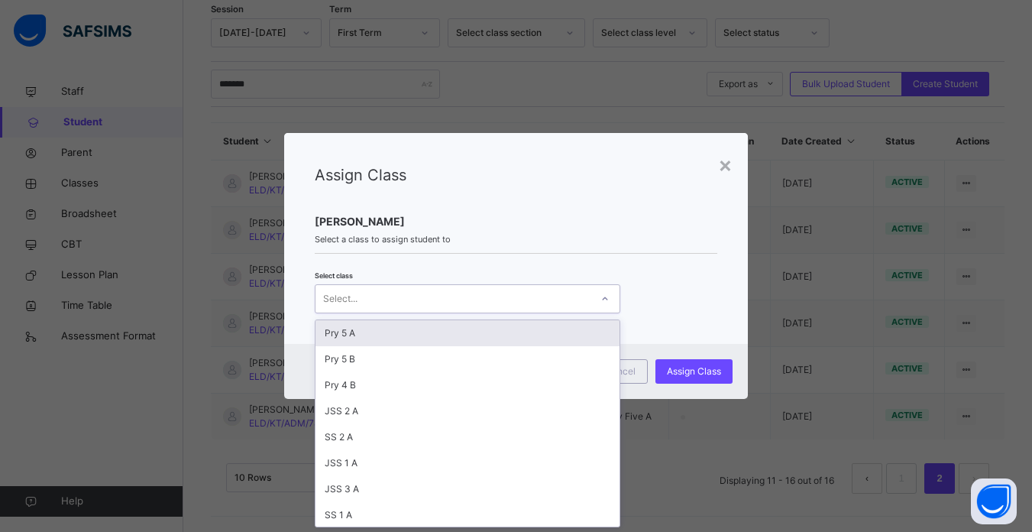
scroll to position [0, 0]
click at [592, 289] on div at bounding box center [605, 298] width 26 height 24
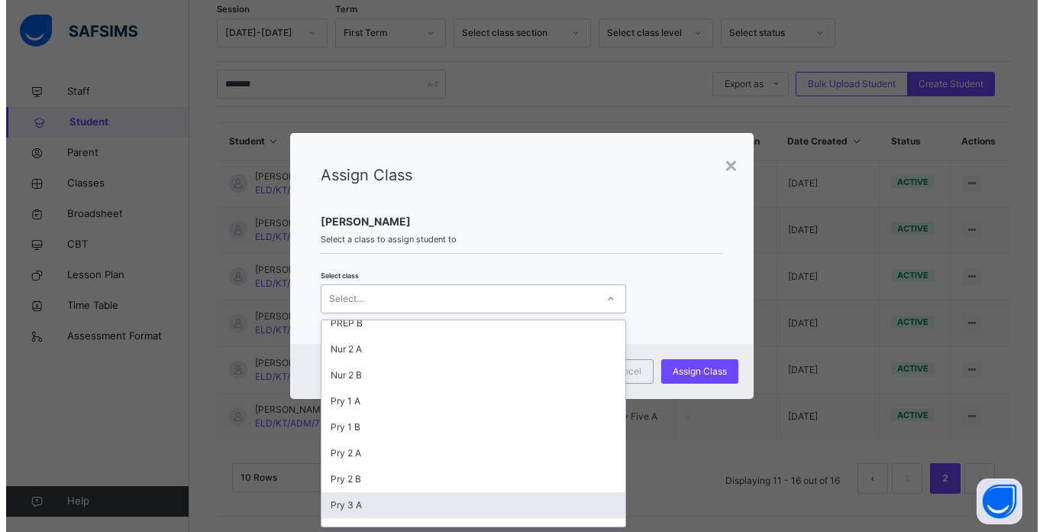
scroll to position [322, 0]
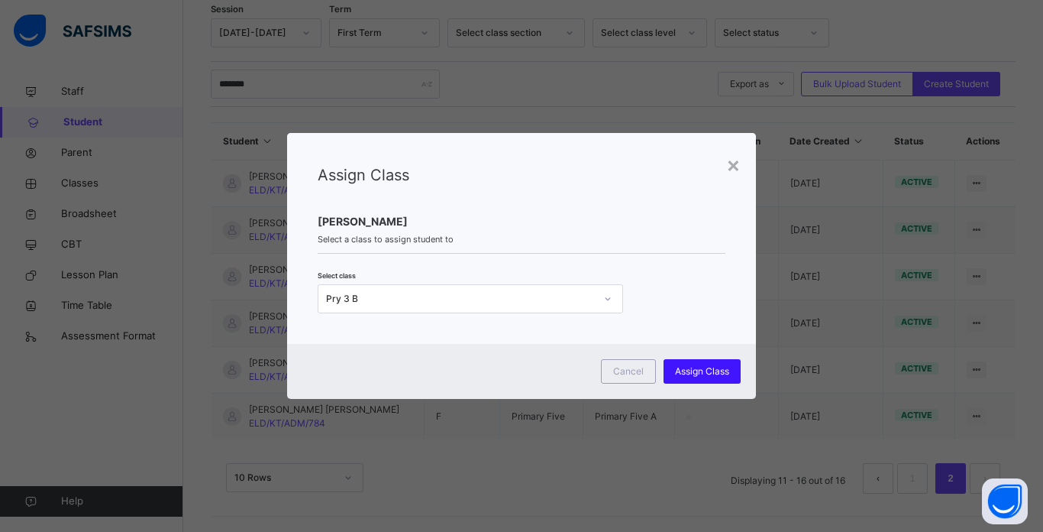
click at [700, 368] on span "Assign Class" at bounding box center [702, 371] width 54 height 14
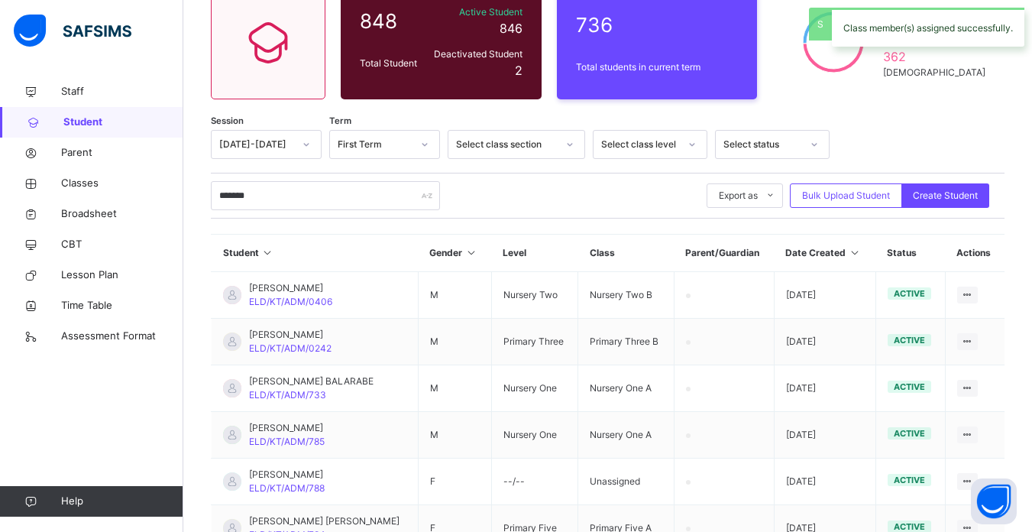
scroll to position [260, 0]
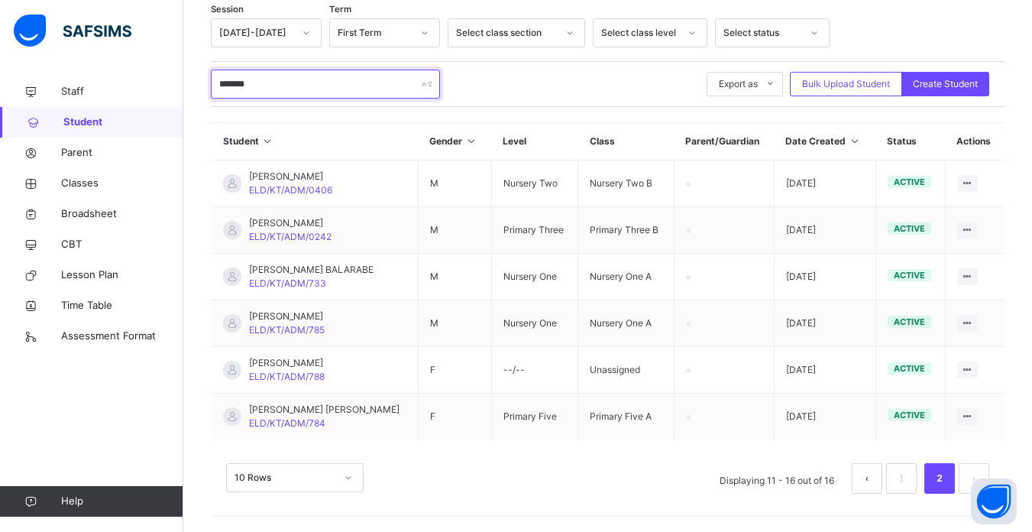
click at [293, 76] on input "*******" at bounding box center [325, 84] width 229 height 29
type input "*"
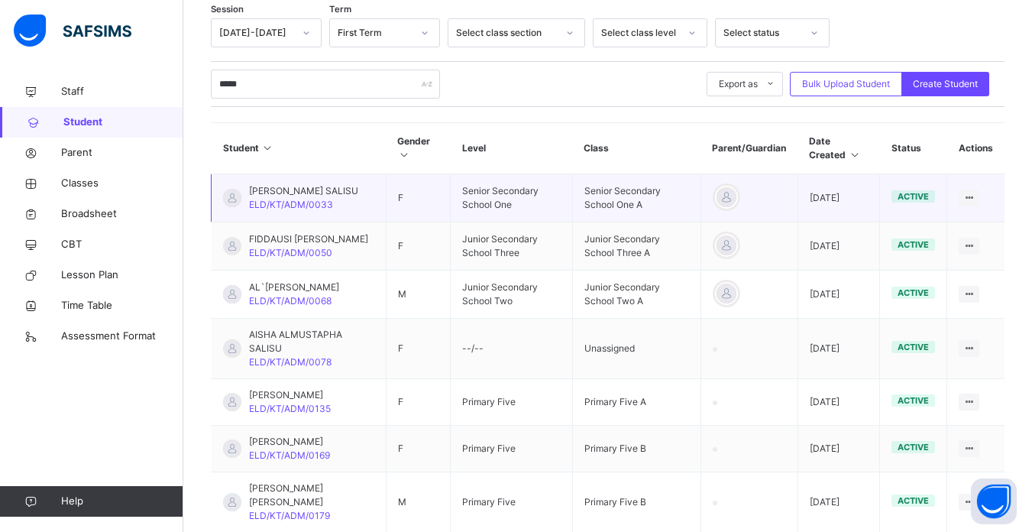
click at [404, 214] on td "F" at bounding box center [418, 198] width 65 height 48
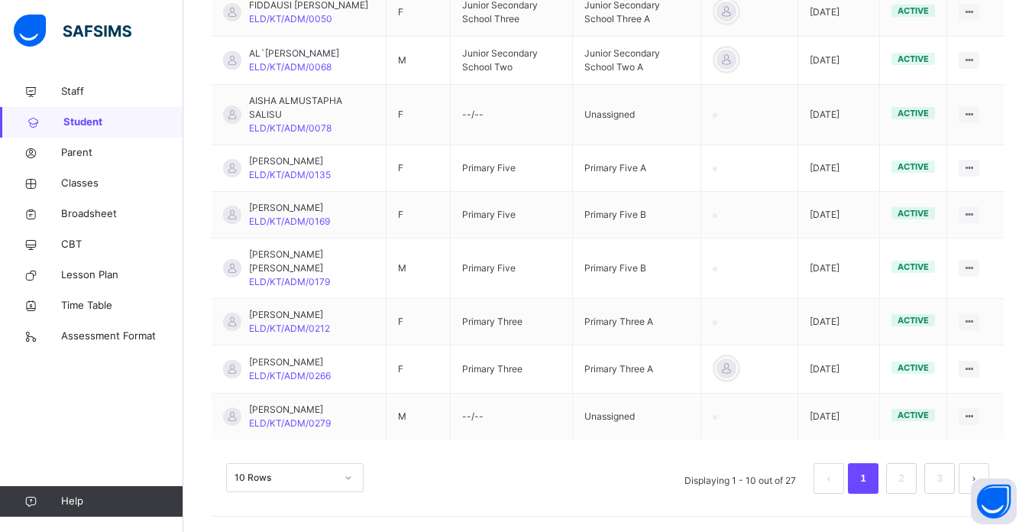
scroll to position [521, 0]
click at [908, 481] on link "2" at bounding box center [901, 478] width 15 height 20
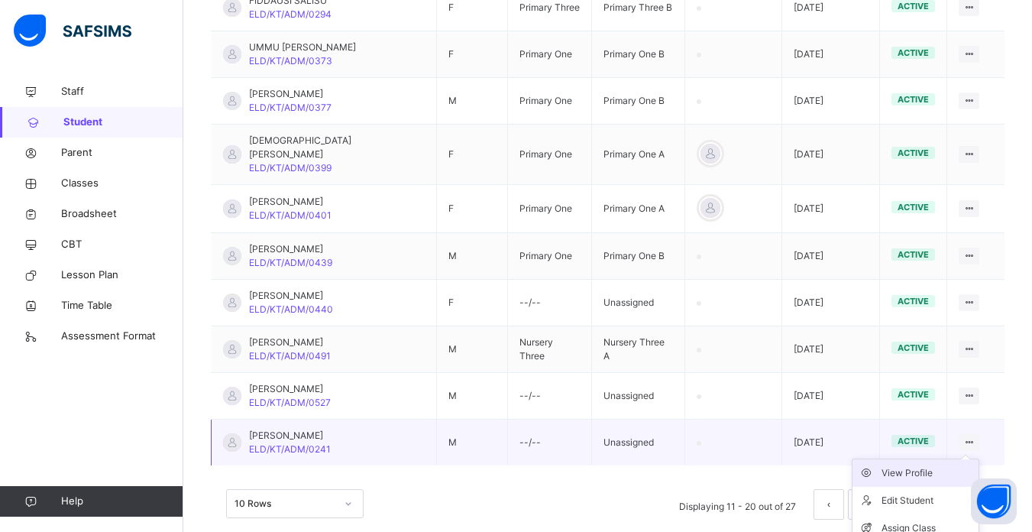
scroll to position [489, 0]
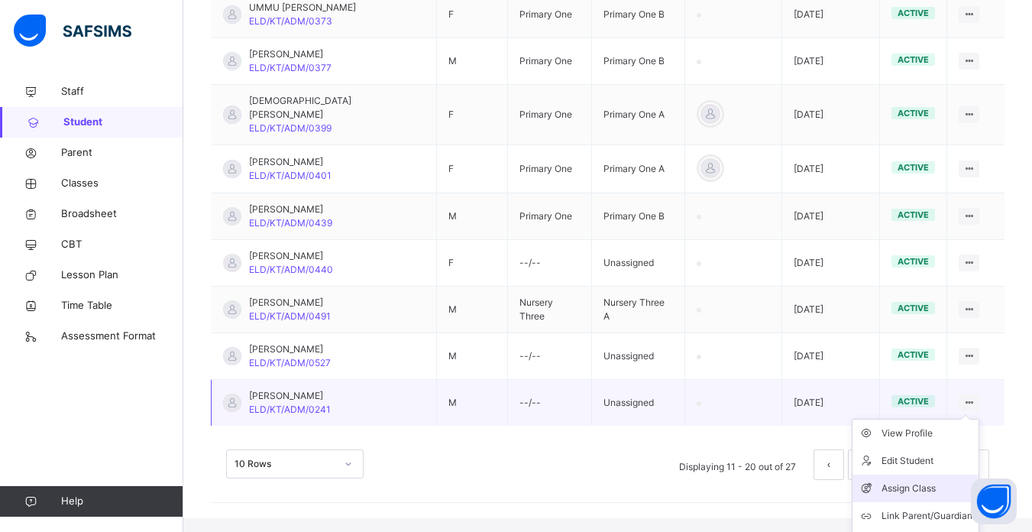
click at [929, 480] on div "Assign Class" at bounding box center [926, 487] width 91 height 15
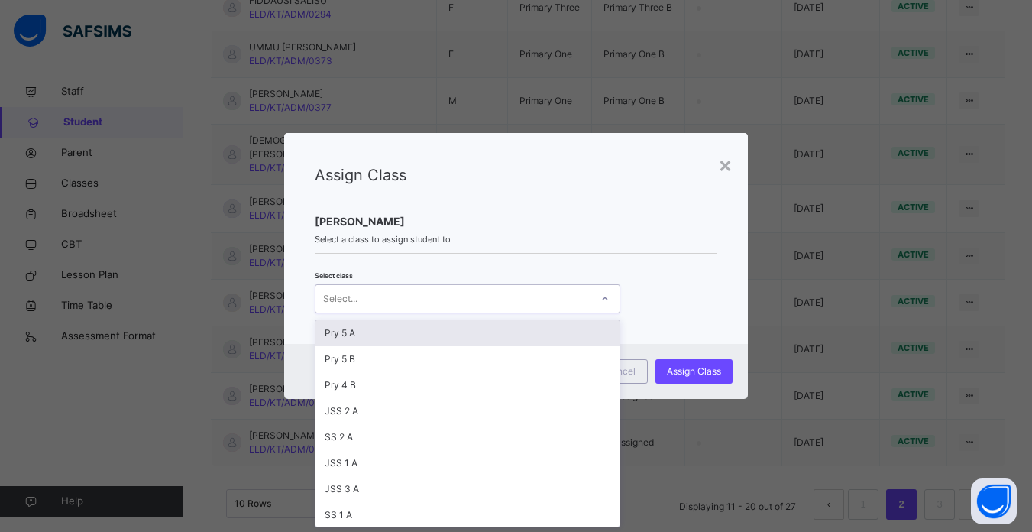
scroll to position [0, 0]
click at [508, 294] on div "Select..." at bounding box center [452, 299] width 275 height 24
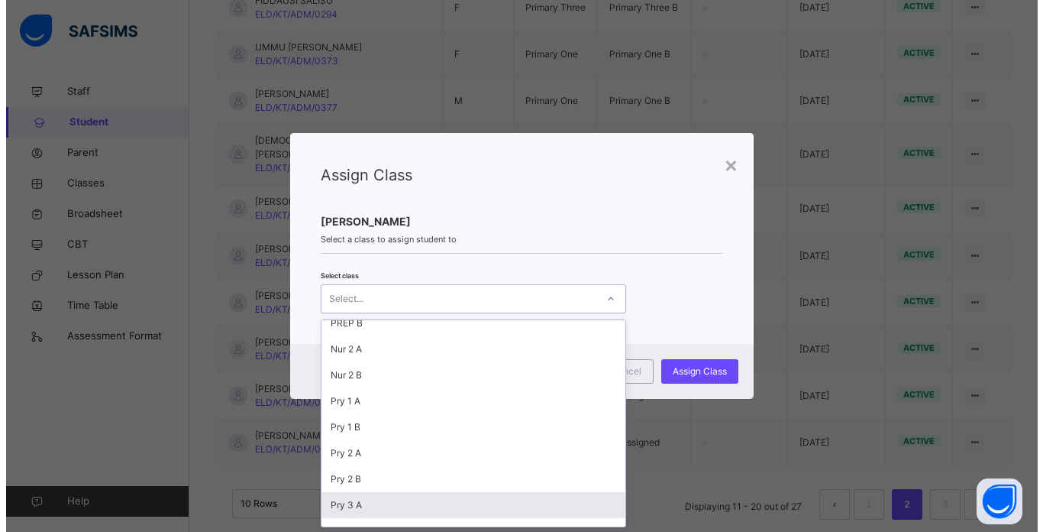
scroll to position [322, 0]
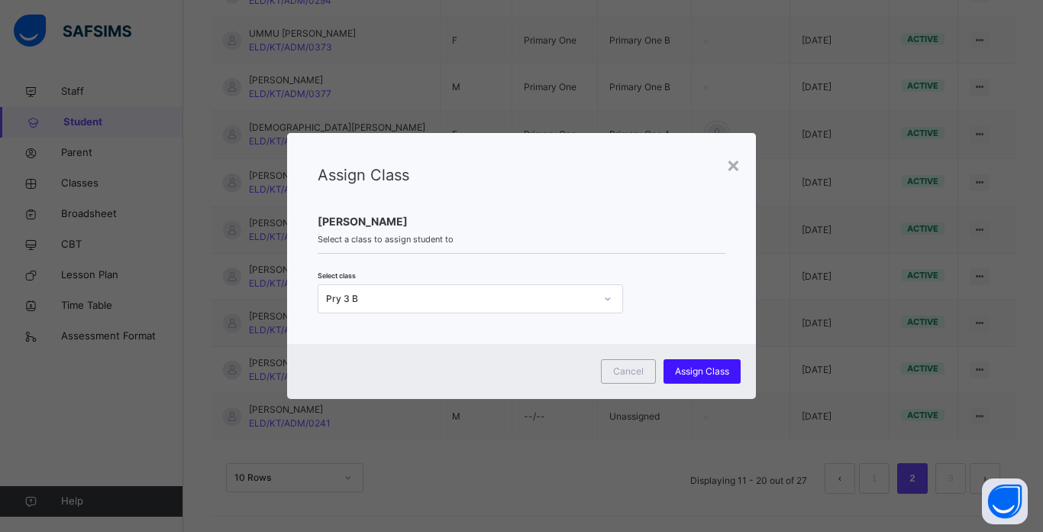
click at [703, 365] on span "Assign Class" at bounding box center [702, 371] width 54 height 14
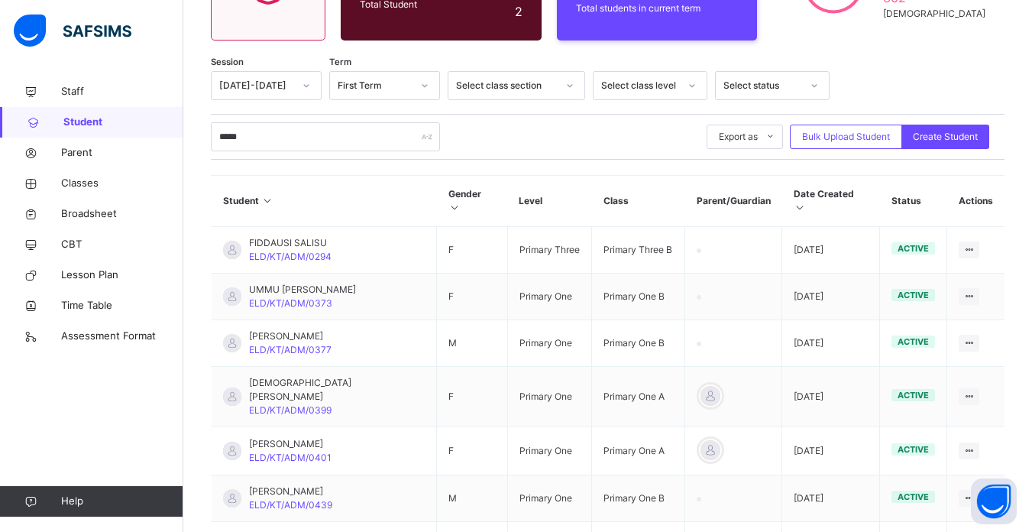
scroll to position [205, 0]
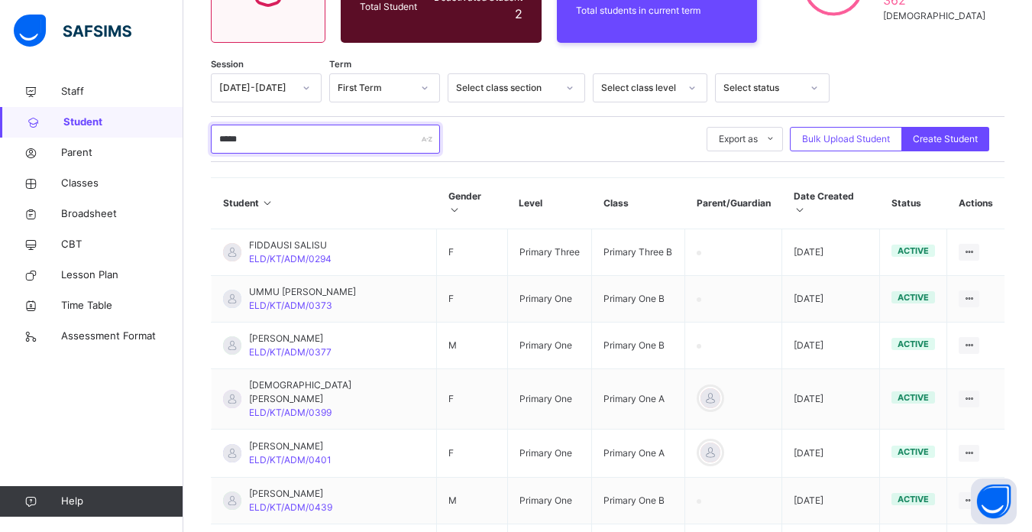
click at [325, 138] on input "*****" at bounding box center [325, 139] width 229 height 29
type input "*"
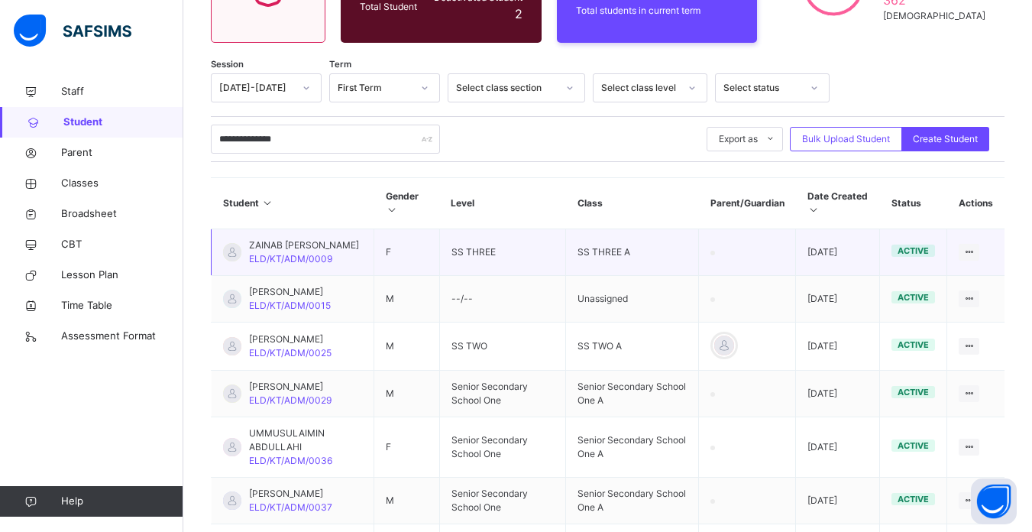
click at [520, 258] on td "SS THREE" at bounding box center [502, 252] width 126 height 47
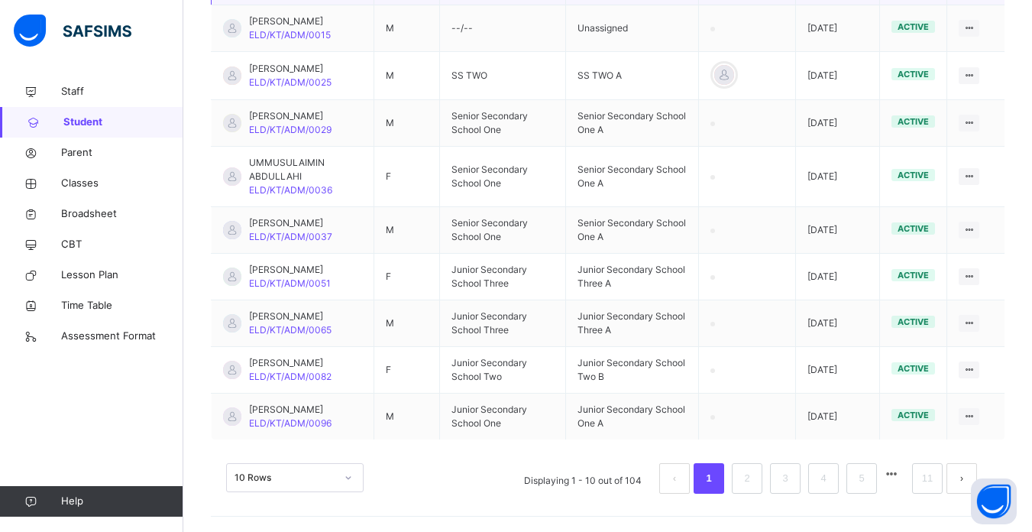
scroll to position [503, 0]
click at [754, 475] on link "2" at bounding box center [746, 478] width 15 height 20
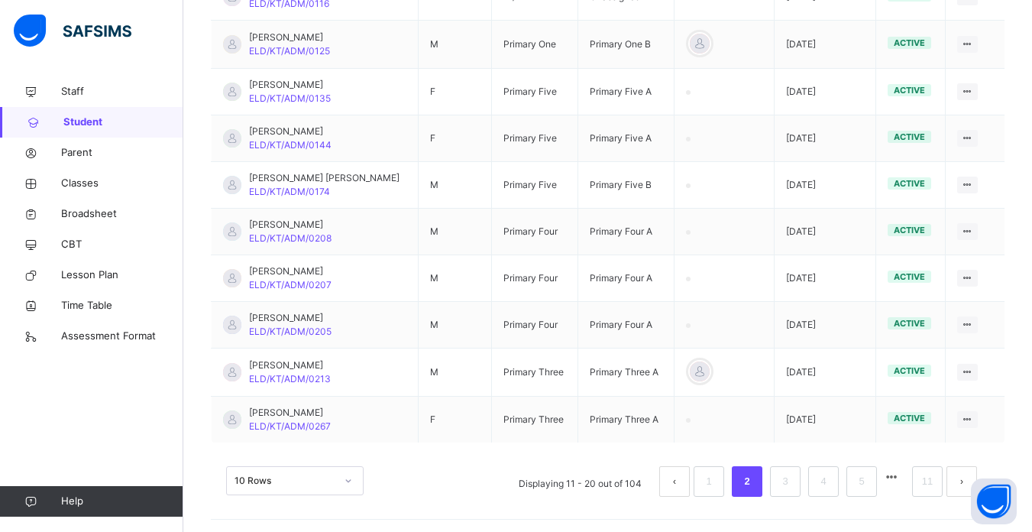
scroll to position [449, 0]
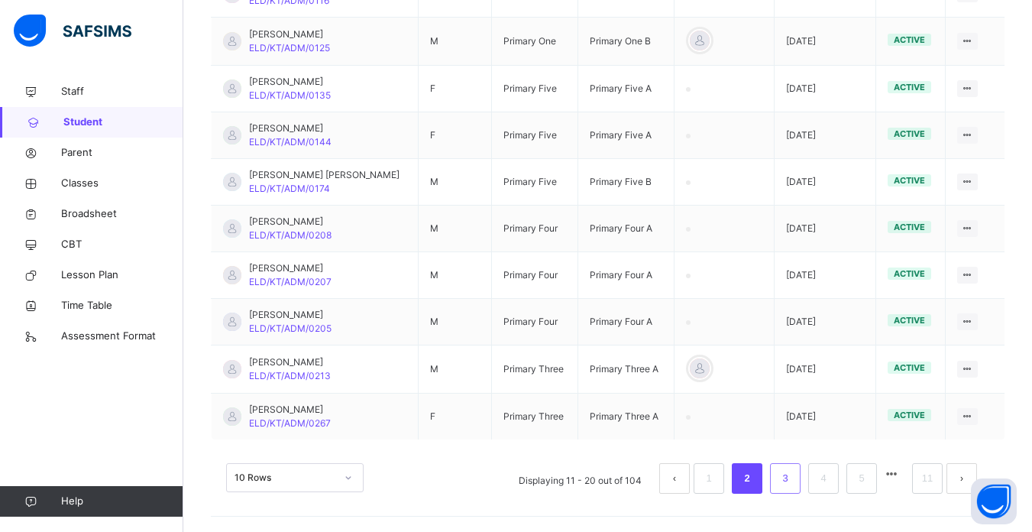
click at [792, 479] on link "3" at bounding box center [785, 478] width 15 height 20
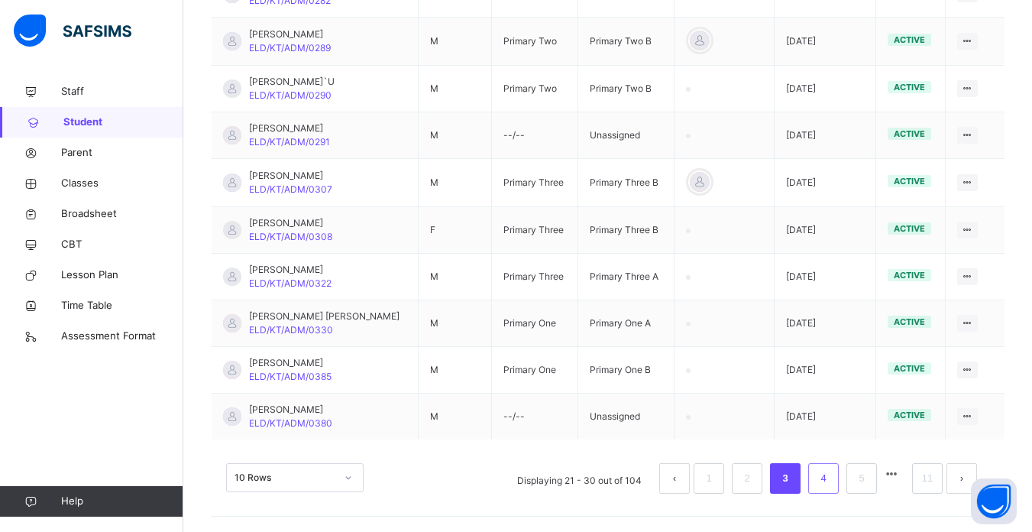
click at [830, 477] on link "4" at bounding box center [823, 478] width 15 height 20
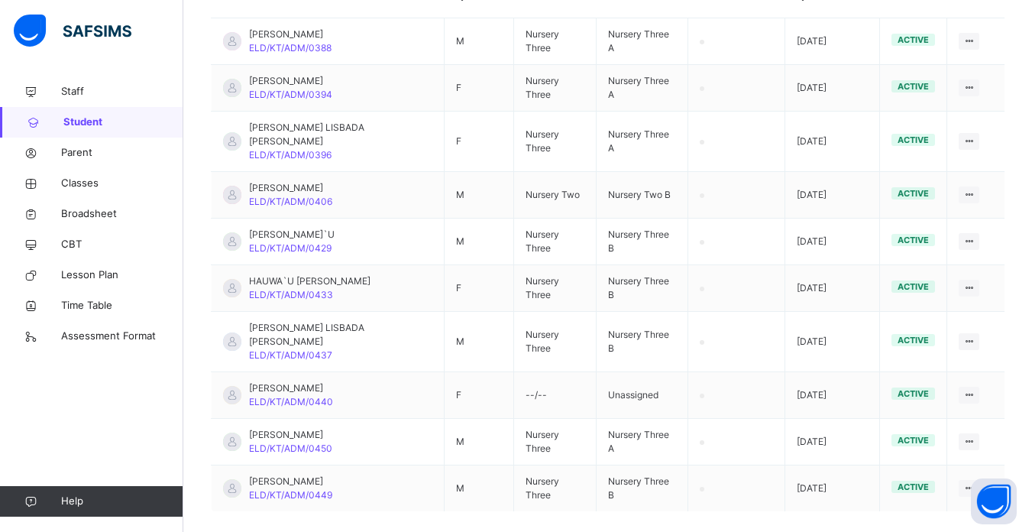
scroll to position [446, 0]
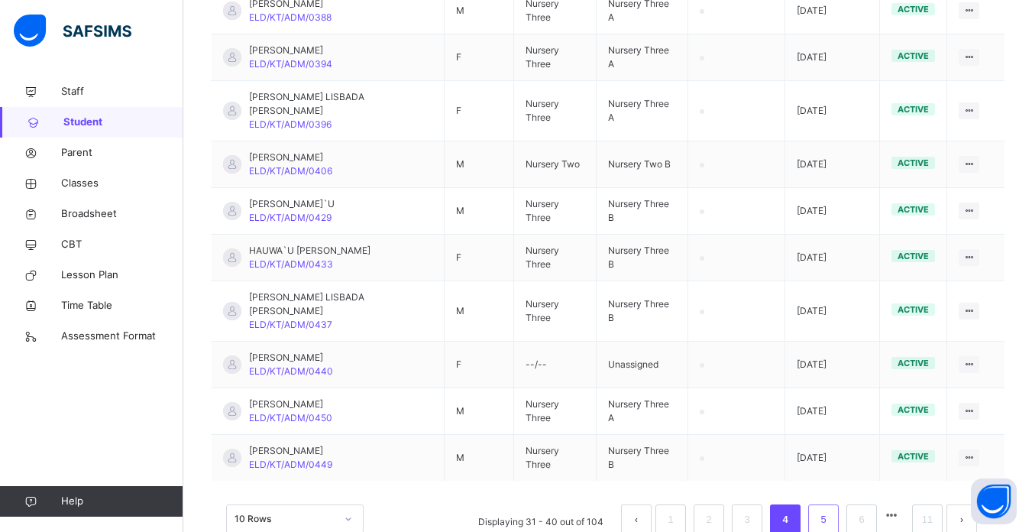
click at [830, 509] on link "5" at bounding box center [823, 519] width 15 height 20
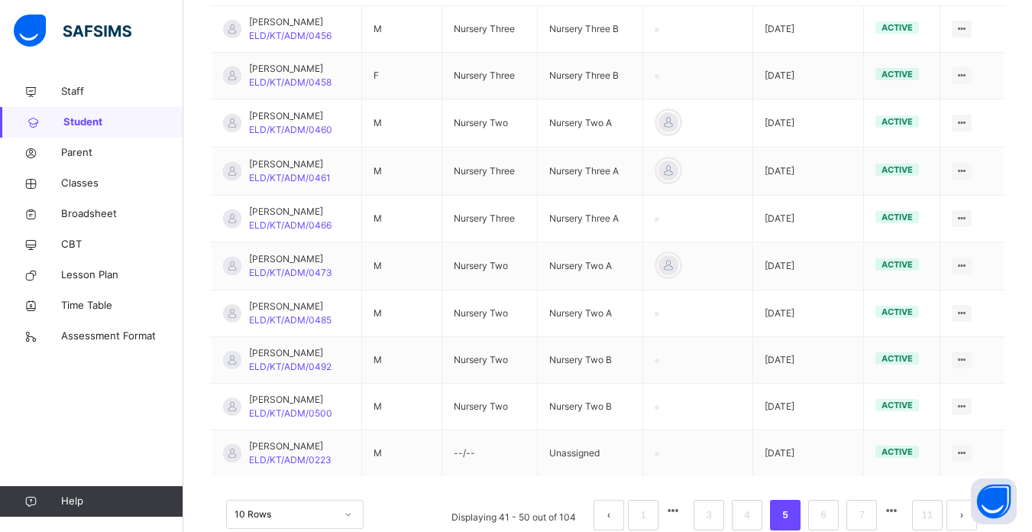
scroll to position [416, 0]
click at [830, 514] on link "6" at bounding box center [823, 513] width 15 height 20
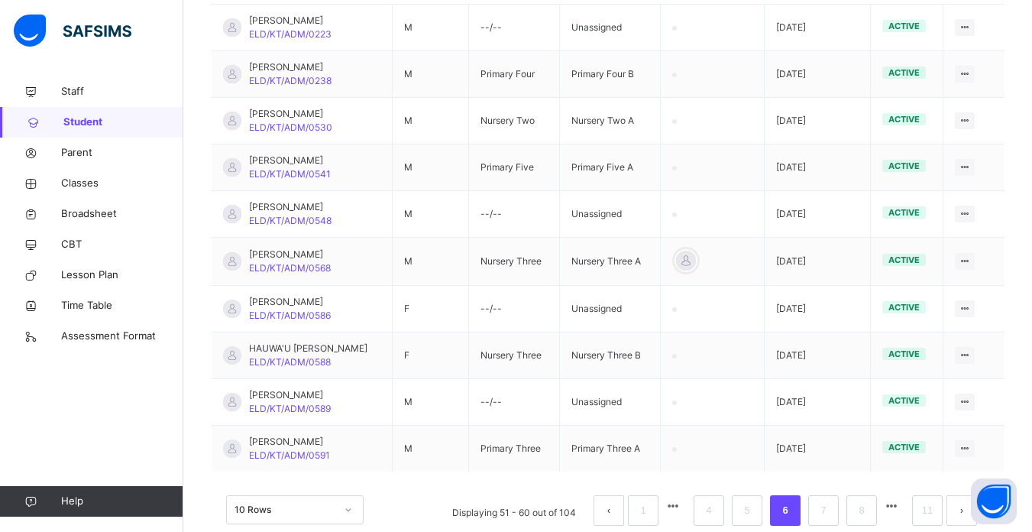
scroll to position [446, 0]
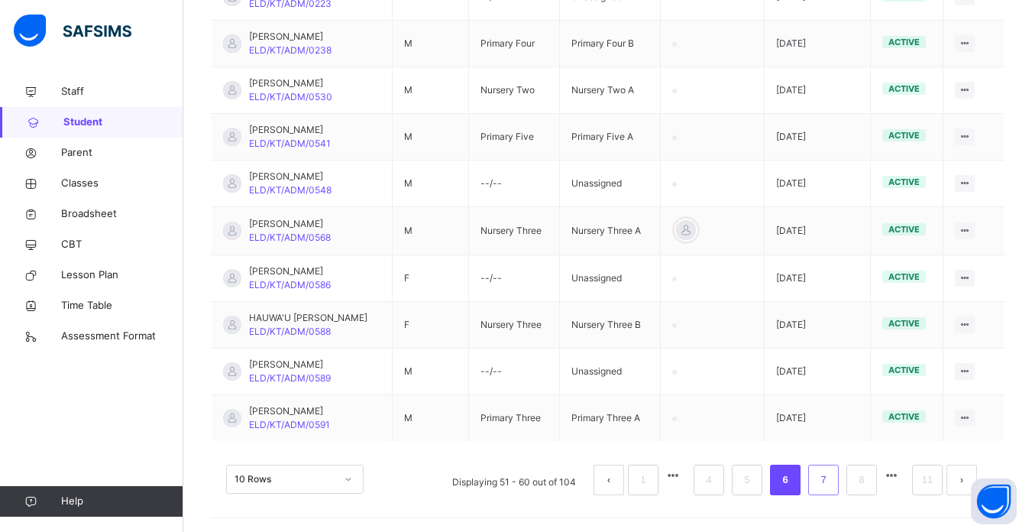
click at [828, 477] on link "7" at bounding box center [823, 480] width 15 height 20
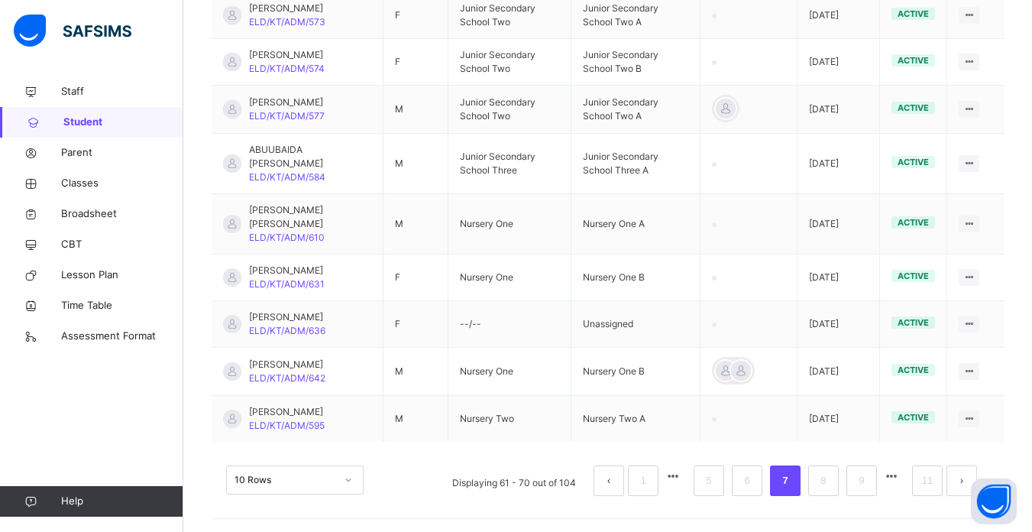
scroll to position [489, 0]
click at [830, 477] on link "8" at bounding box center [823, 480] width 15 height 20
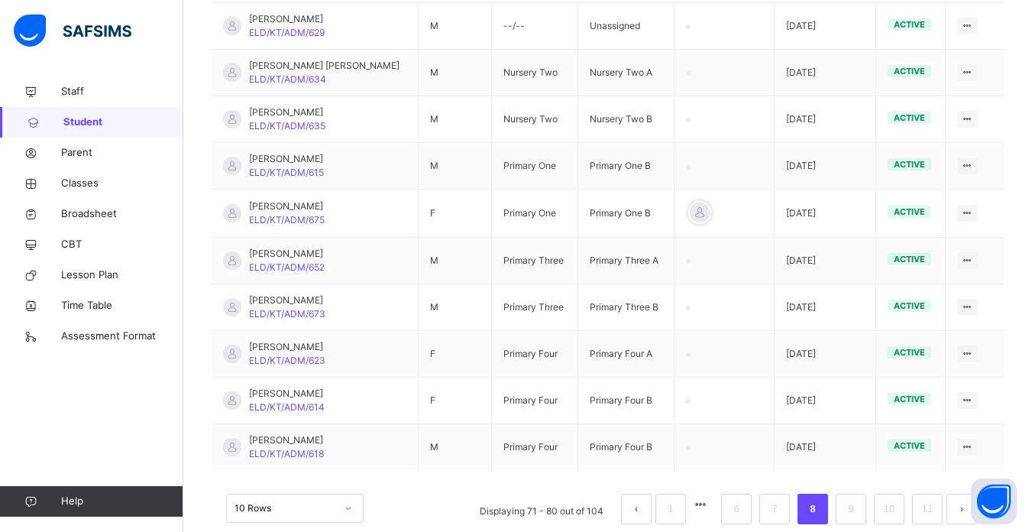
scroll to position [448, 0]
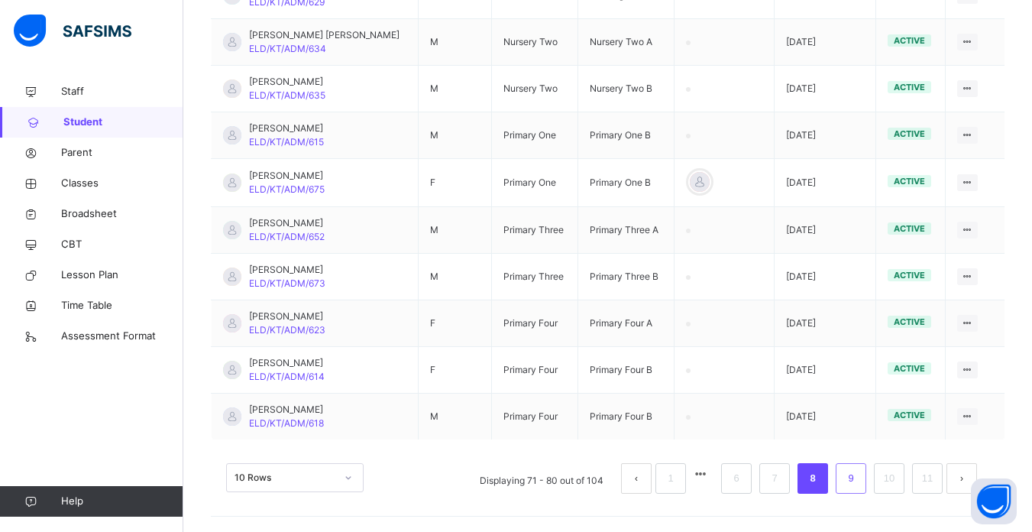
click at [858, 477] on link "9" at bounding box center [850, 478] width 15 height 20
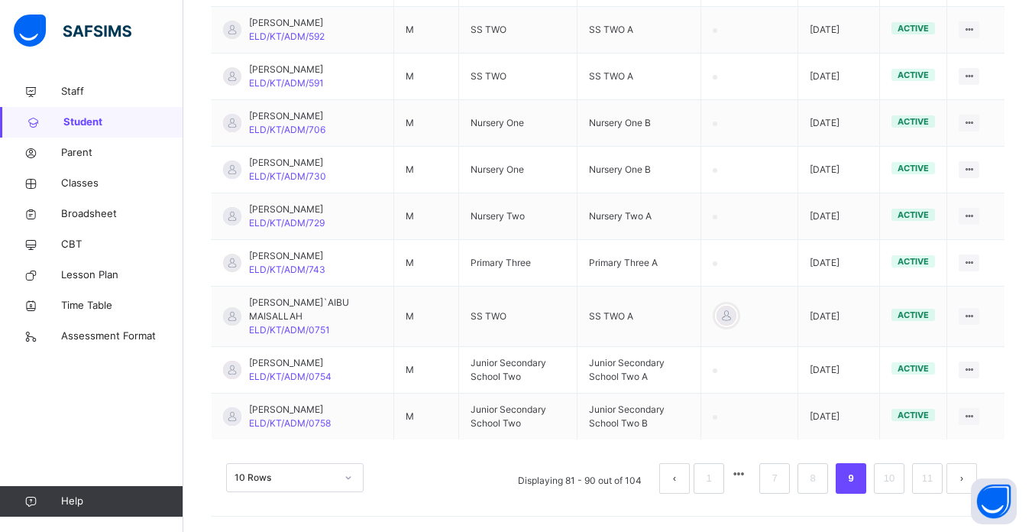
scroll to position [503, 0]
click at [898, 477] on link "10" at bounding box center [889, 478] width 20 height 20
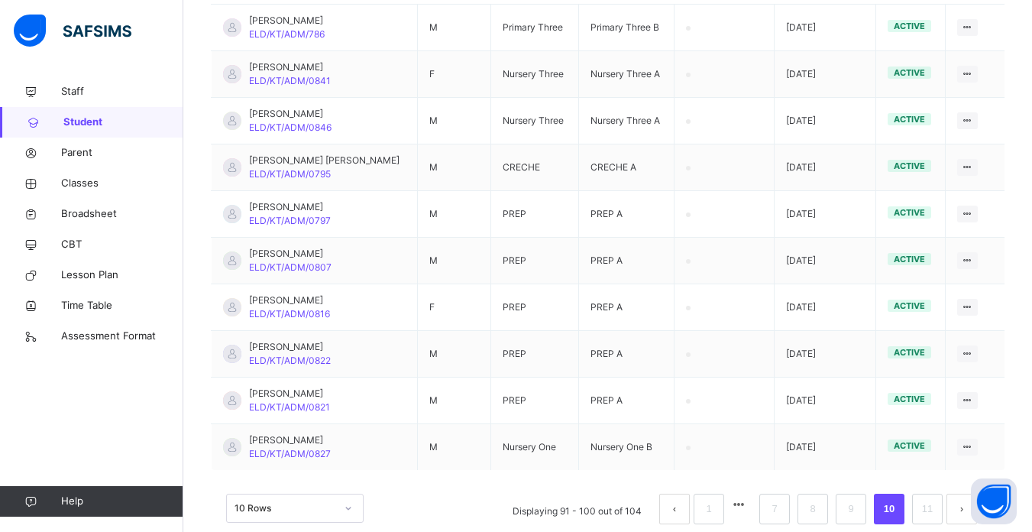
scroll to position [446, 0]
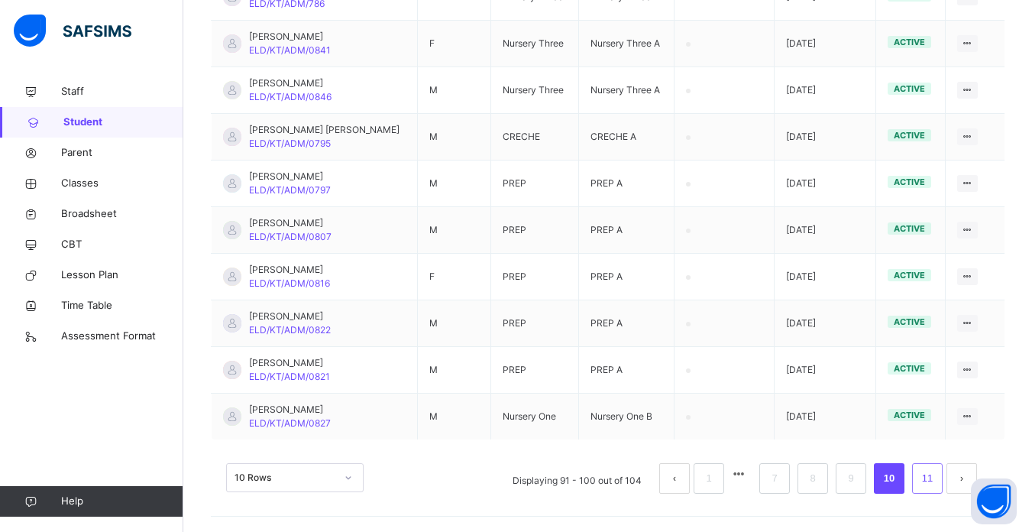
click at [935, 477] on link "11" at bounding box center [927, 478] width 20 height 20
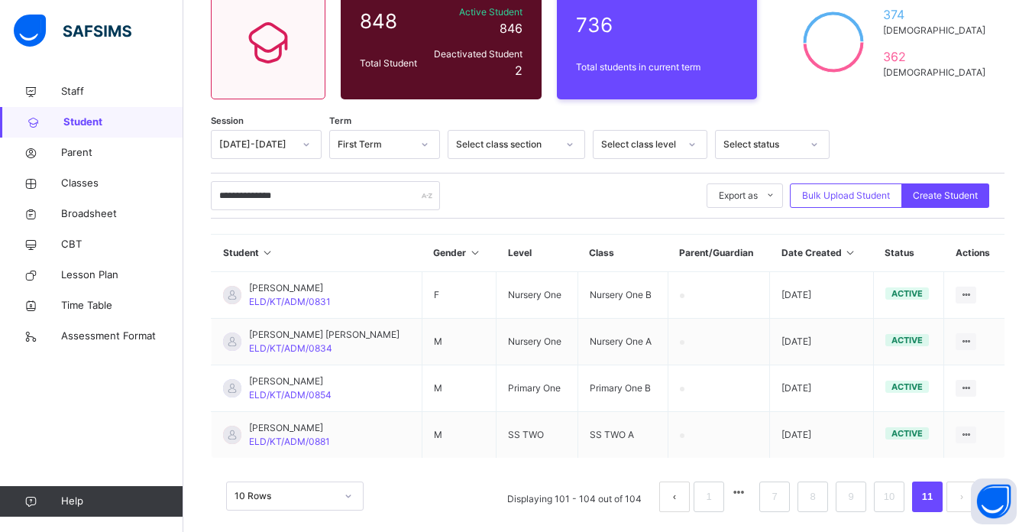
scroll to position [167, 0]
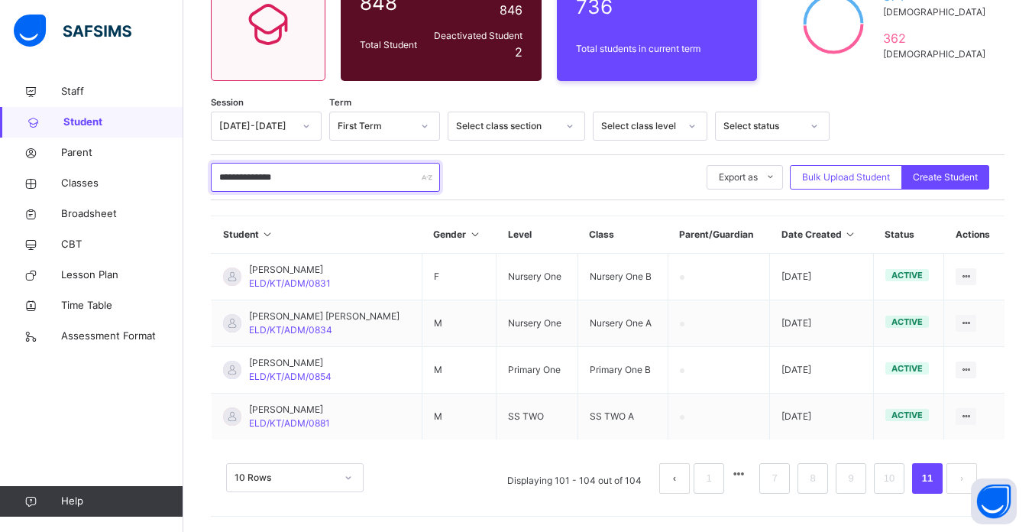
click at [309, 175] on input "**********" at bounding box center [325, 177] width 229 height 29
type input "*"
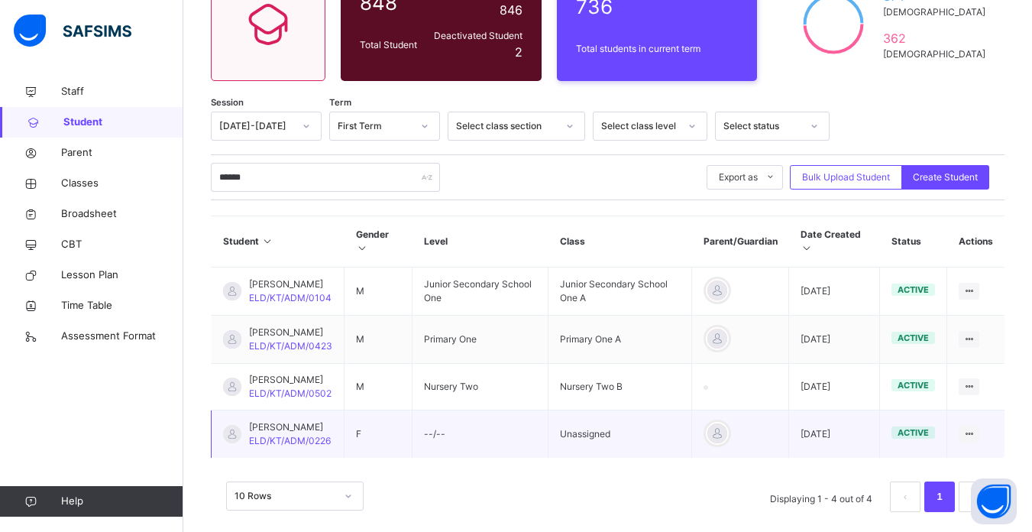
click at [771, 458] on td at bounding box center [740, 434] width 97 height 48
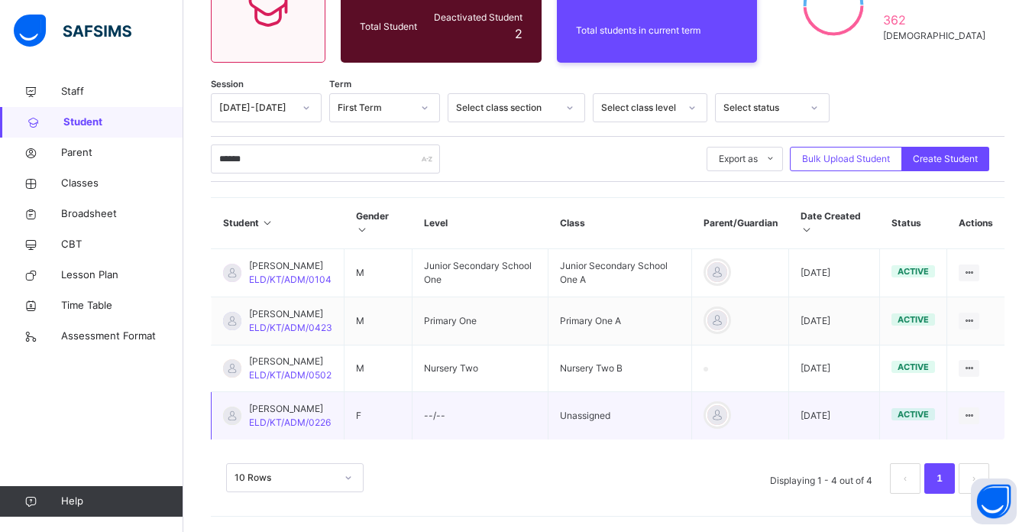
scroll to position [222, 0]
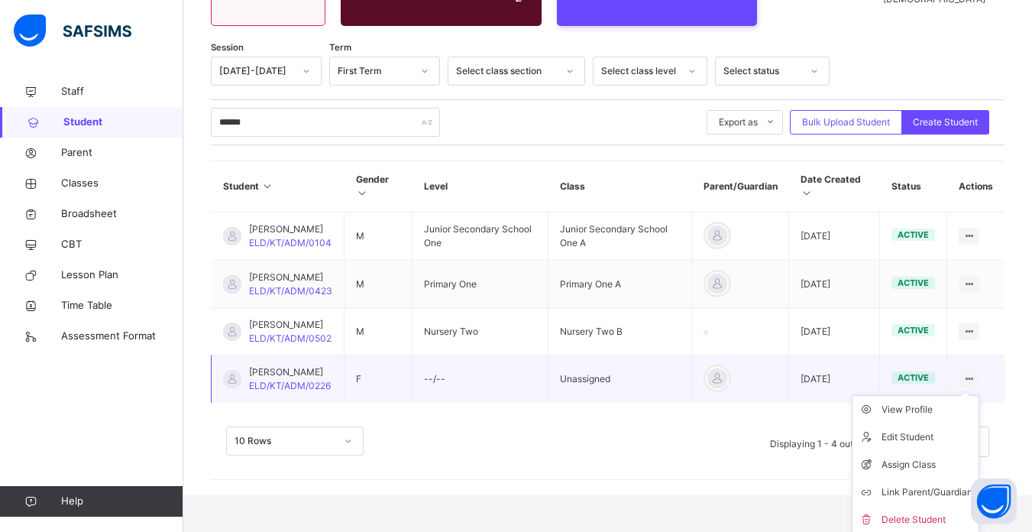
click at [975, 384] on icon at bounding box center [968, 378] width 13 height 11
click at [921, 472] on div "Assign Class" at bounding box center [926, 464] width 91 height 15
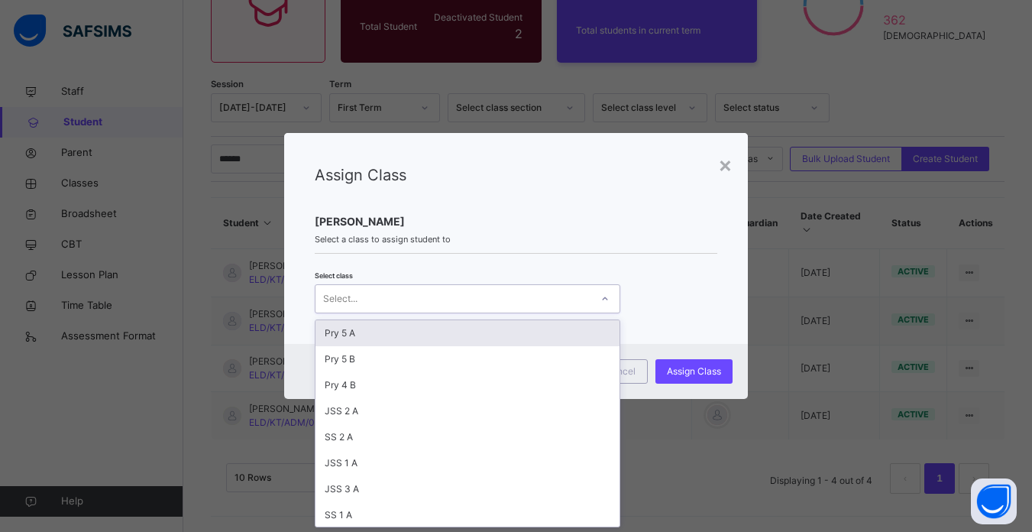
scroll to position [0, 0]
click at [595, 296] on div at bounding box center [605, 298] width 26 height 24
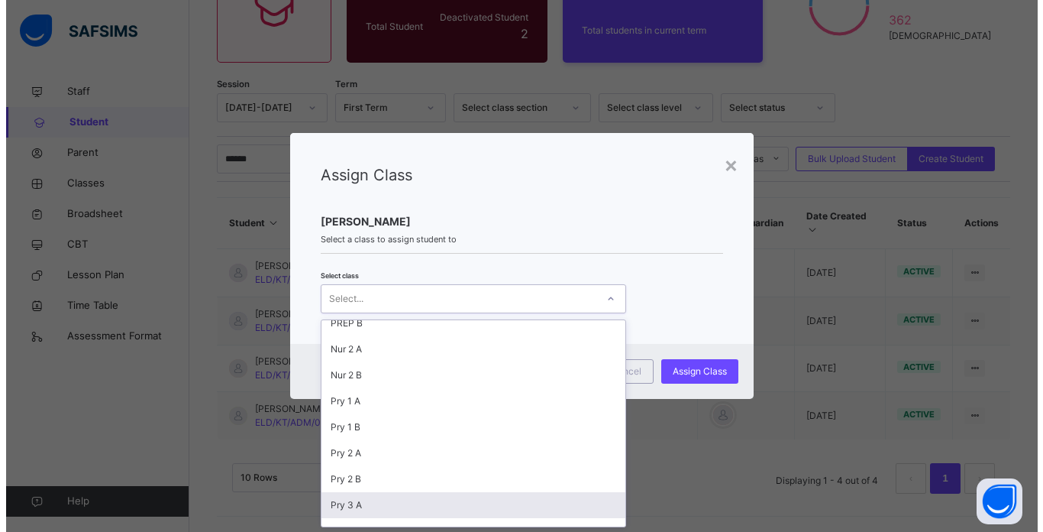
scroll to position [322, 0]
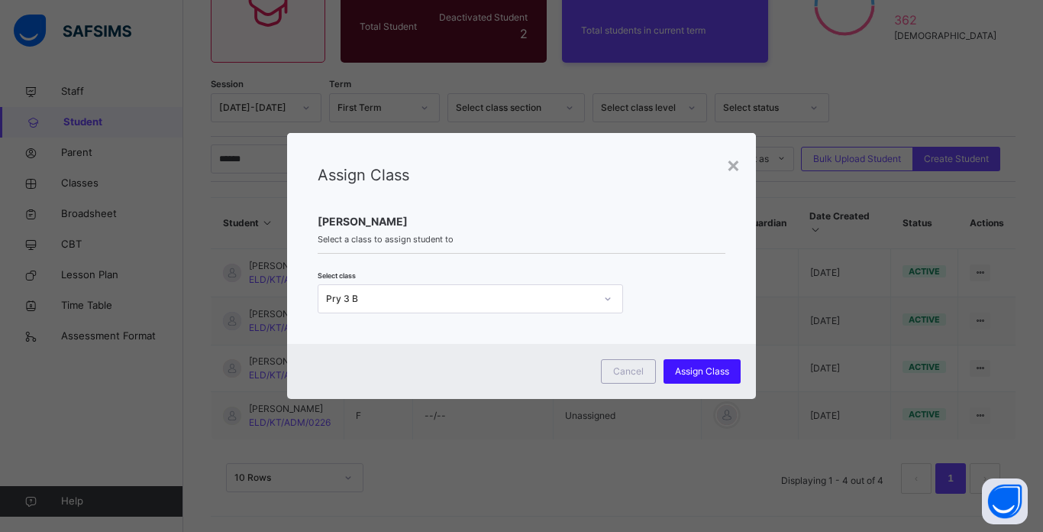
click at [703, 370] on span "Assign Class" at bounding box center [702, 371] width 54 height 14
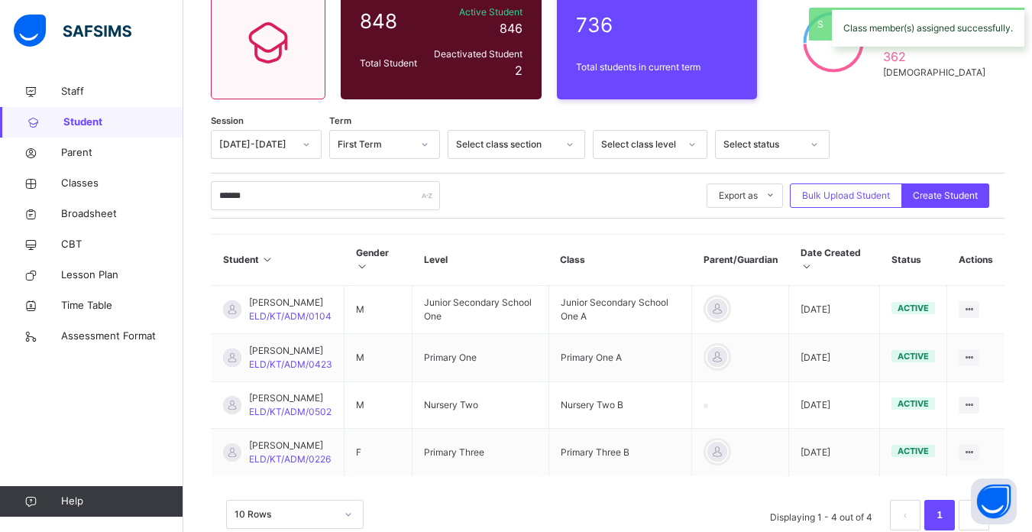
scroll to position [222, 0]
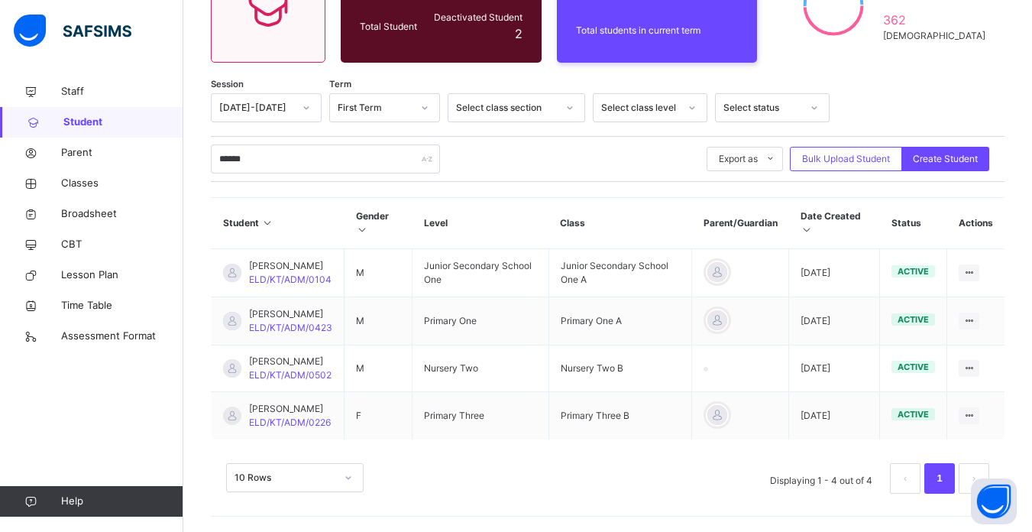
click at [597, 150] on div "Session 2025-2026 Term First Term Select class section Select class level Selec…" at bounding box center [608, 301] width 794 height 416
click at [286, 144] on input "******" at bounding box center [325, 158] width 229 height 29
type input "*"
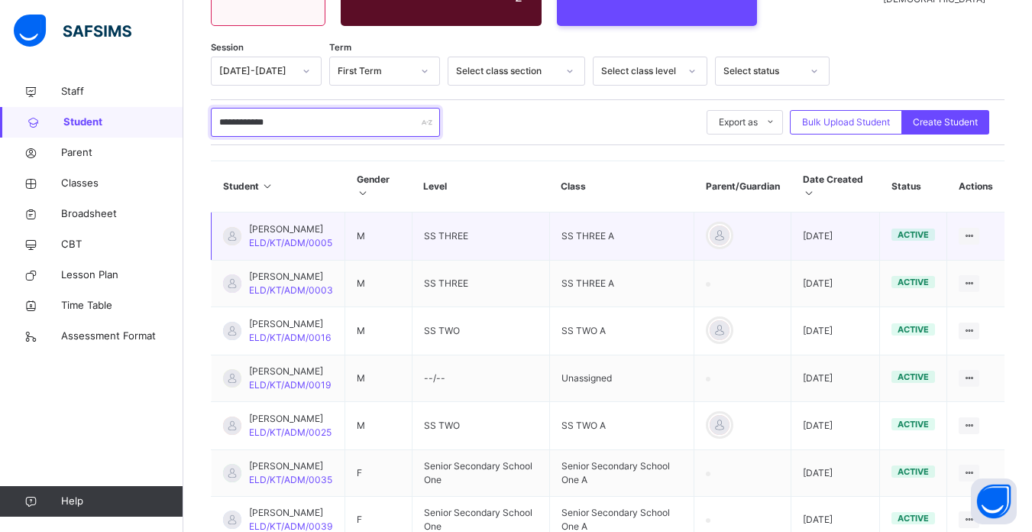
type input "**********"
click at [412, 250] on td "M" at bounding box center [378, 236] width 67 height 48
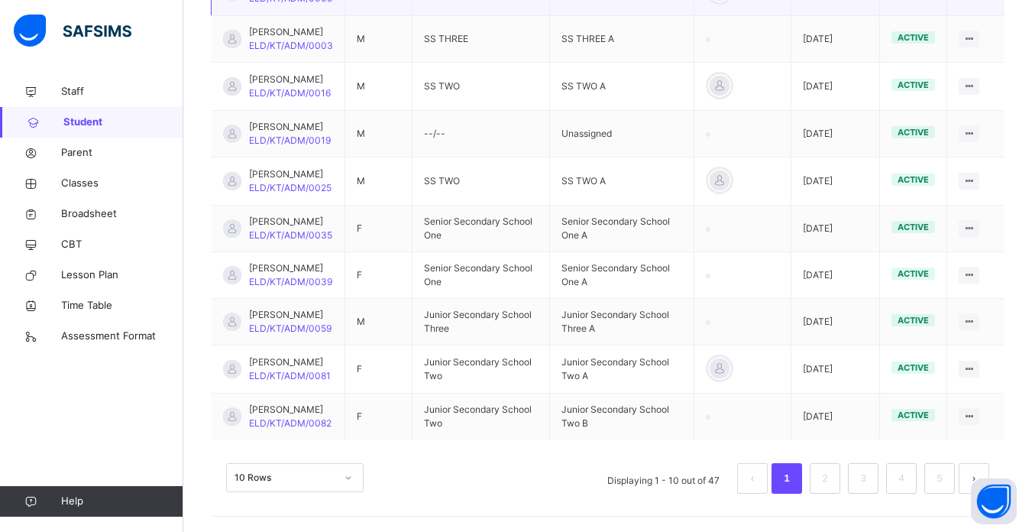
scroll to position [493, 0]
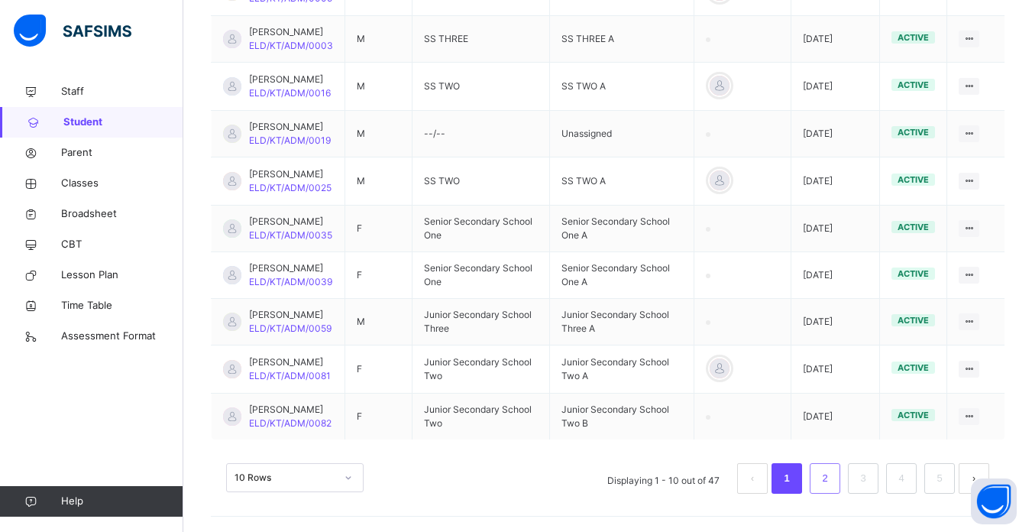
click at [832, 477] on link "2" at bounding box center [824, 478] width 15 height 20
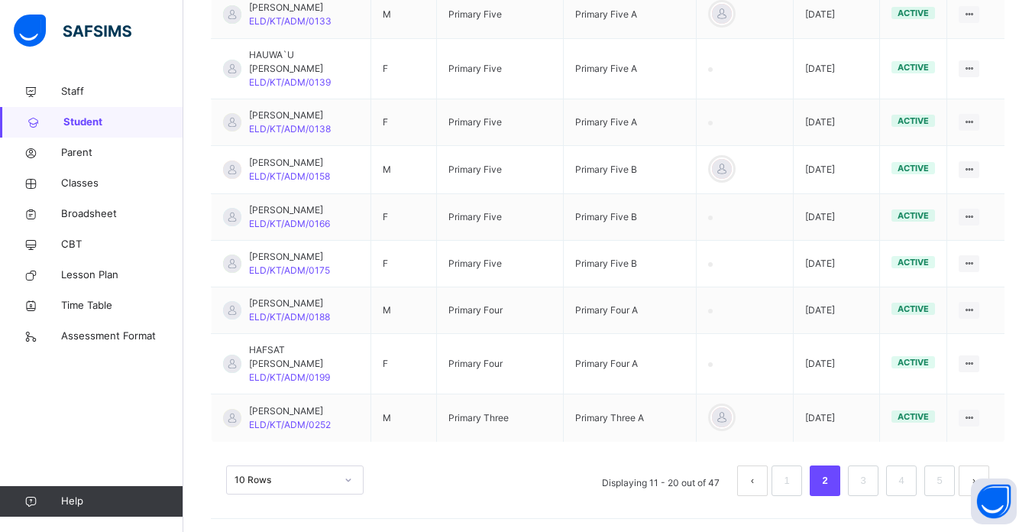
scroll to position [492, 0]
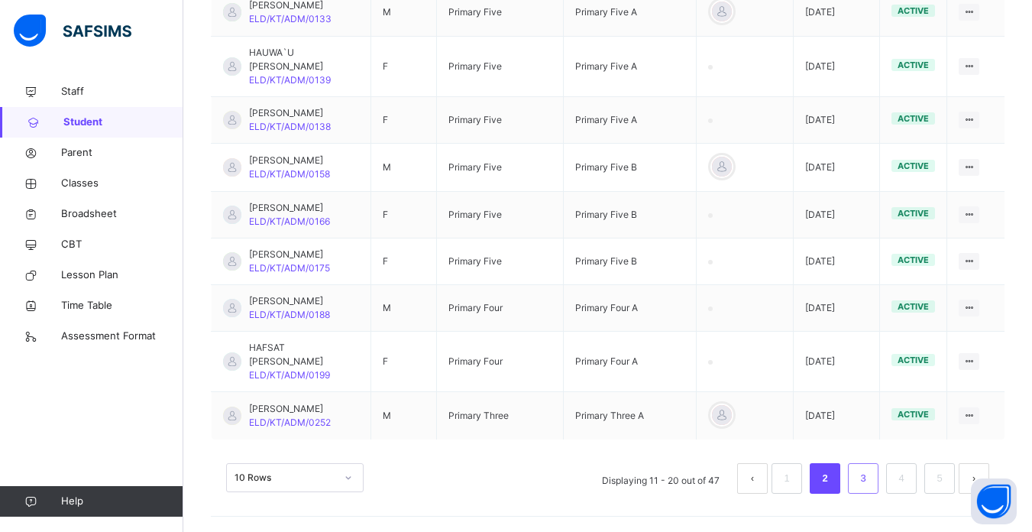
click at [870, 482] on link "3" at bounding box center [862, 478] width 15 height 20
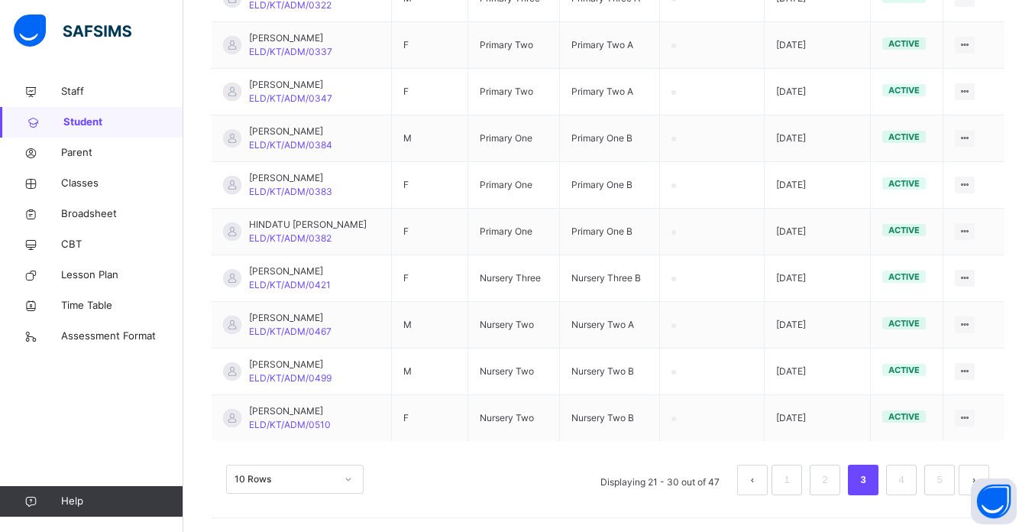
scroll to position [446, 0]
click at [908, 487] on link "4" at bounding box center [901, 478] width 15 height 20
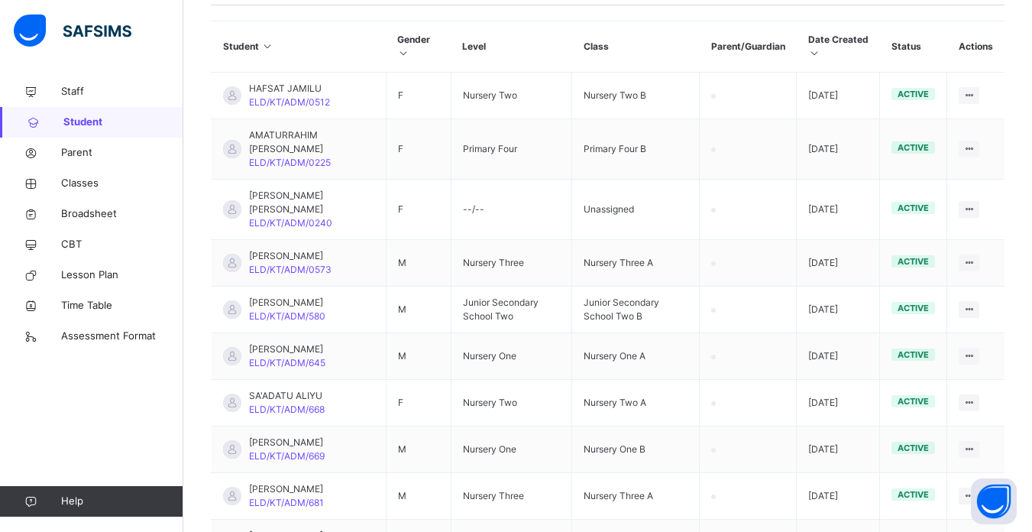
scroll to position [354, 0]
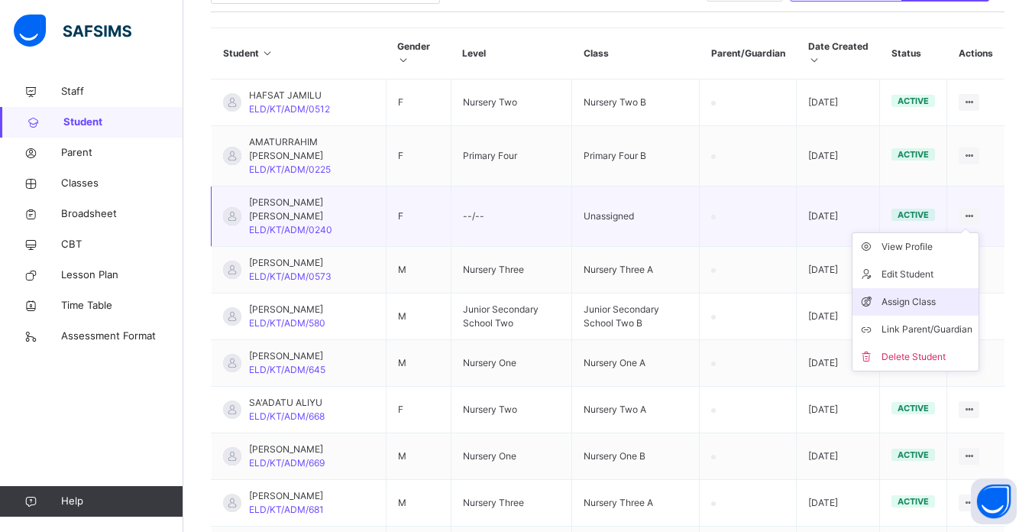
click at [936, 294] on div "Assign Class" at bounding box center [926, 301] width 91 height 15
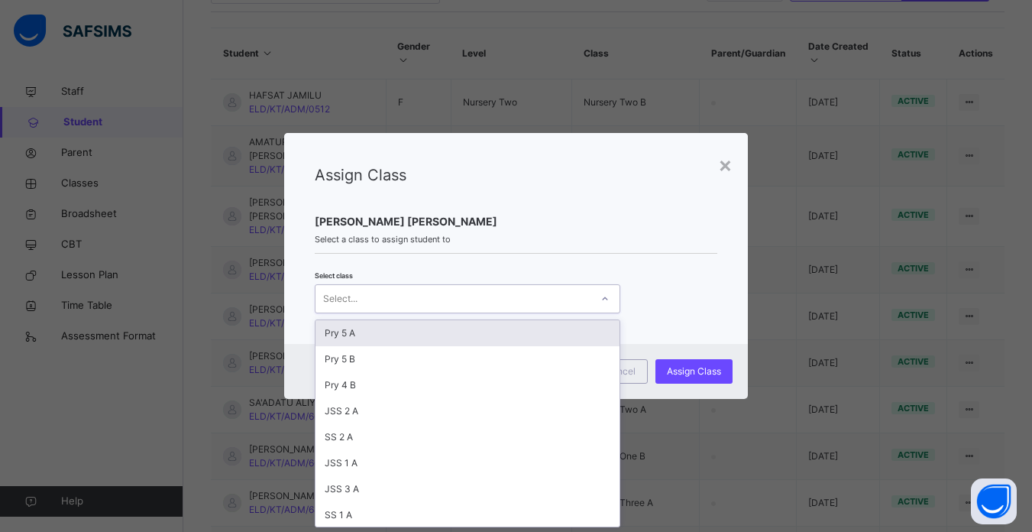
scroll to position [0, 0]
click at [576, 291] on div "Select..." at bounding box center [452, 299] width 275 height 24
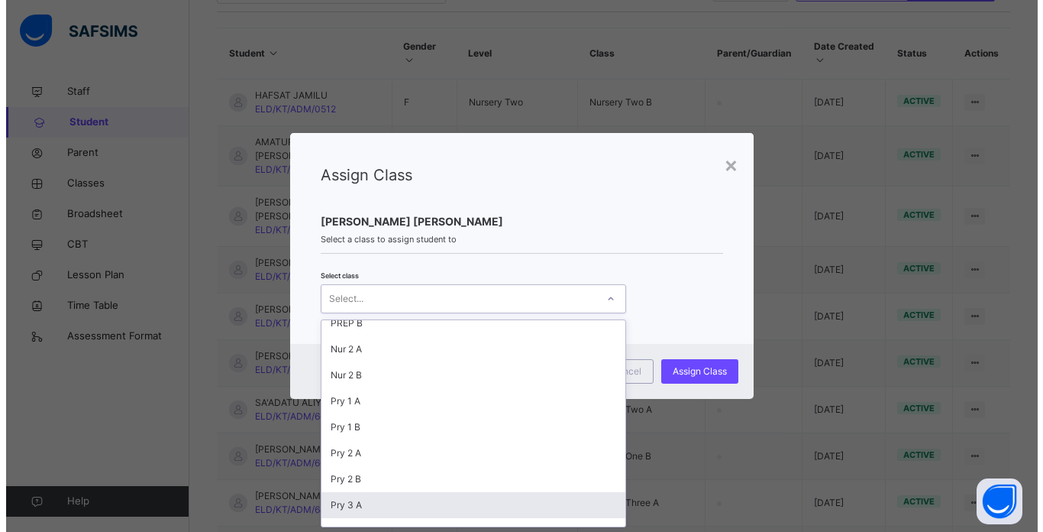
scroll to position [322, 0]
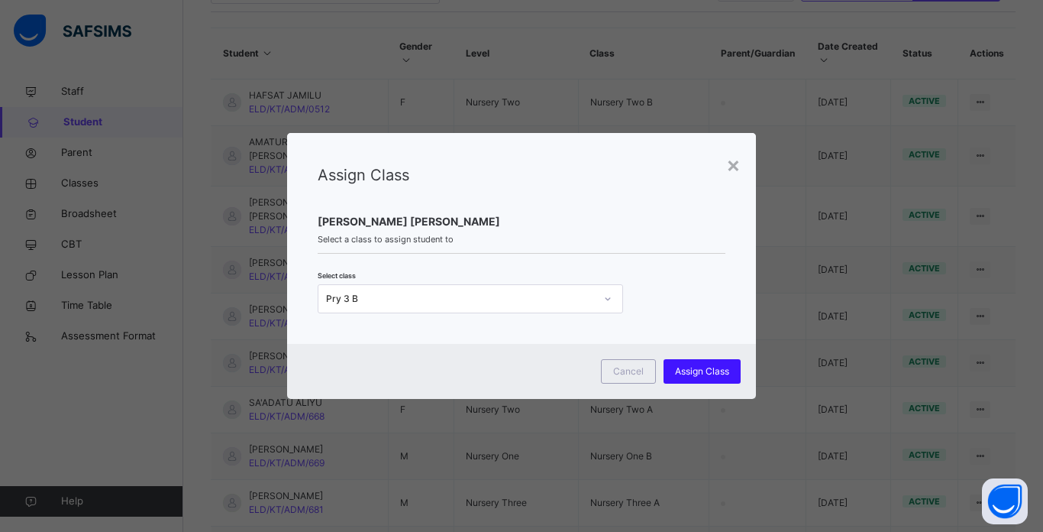
click at [700, 368] on span "Assign Class" at bounding box center [702, 371] width 54 height 14
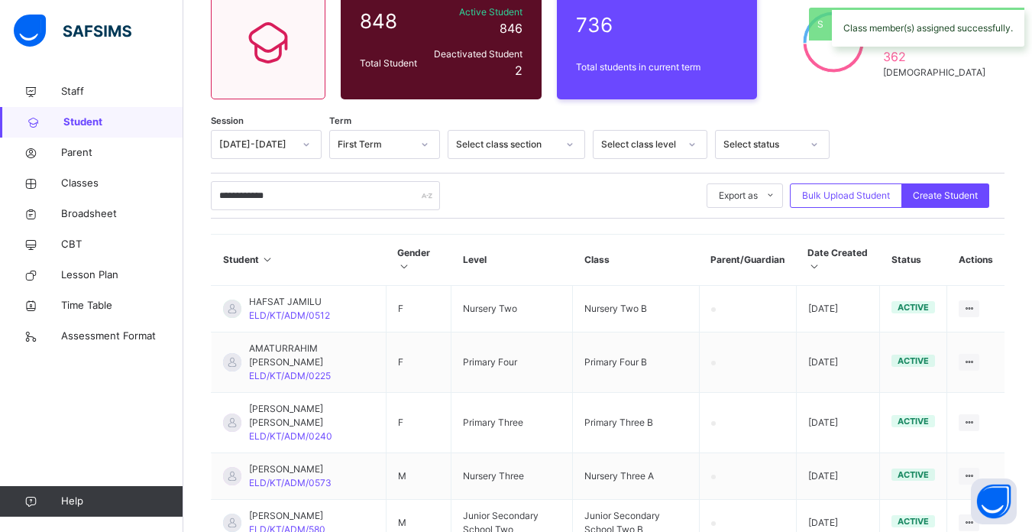
scroll to position [354, 0]
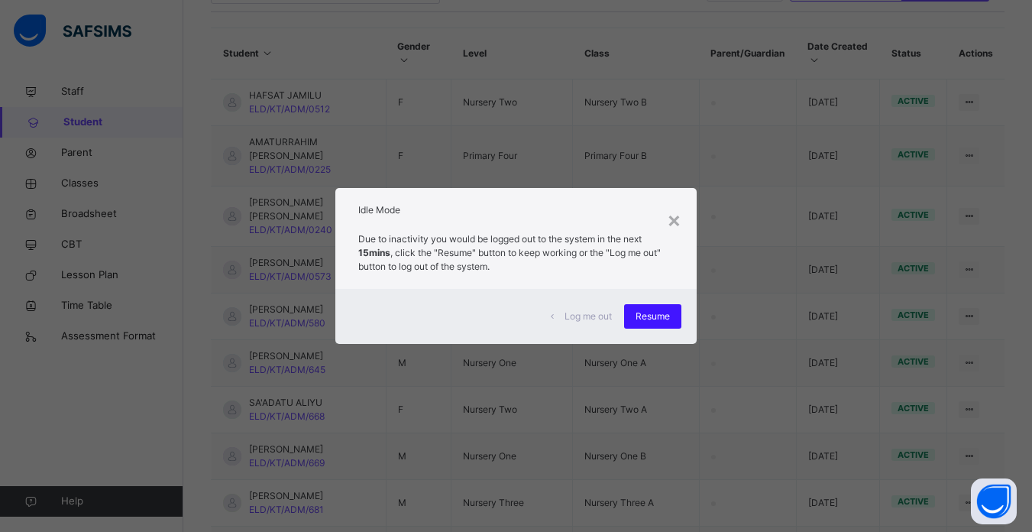
click at [656, 315] on span "Resume" at bounding box center [653, 316] width 34 height 14
